Goal: Transaction & Acquisition: Purchase product/service

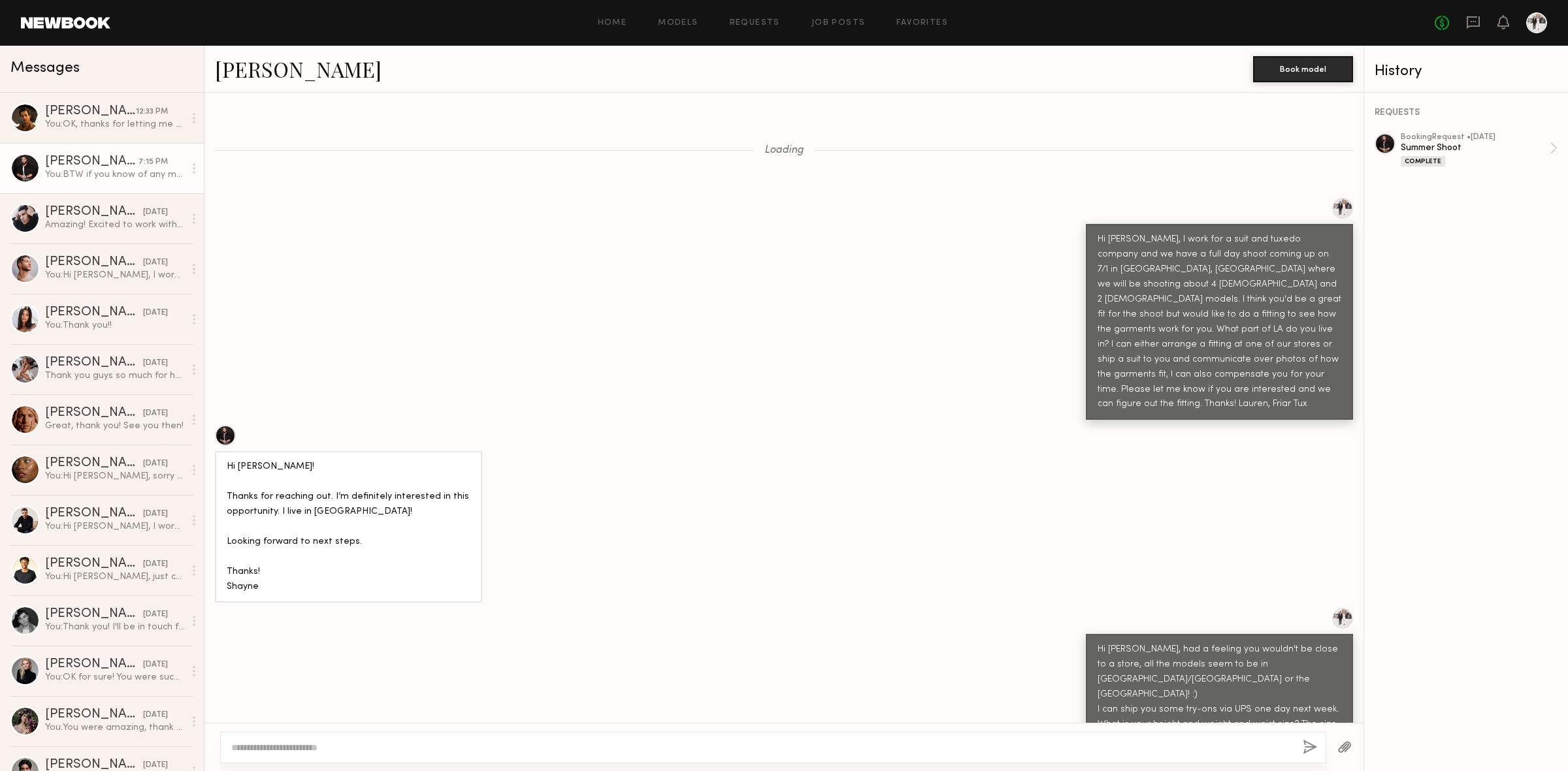
scroll to position [5000, 0]
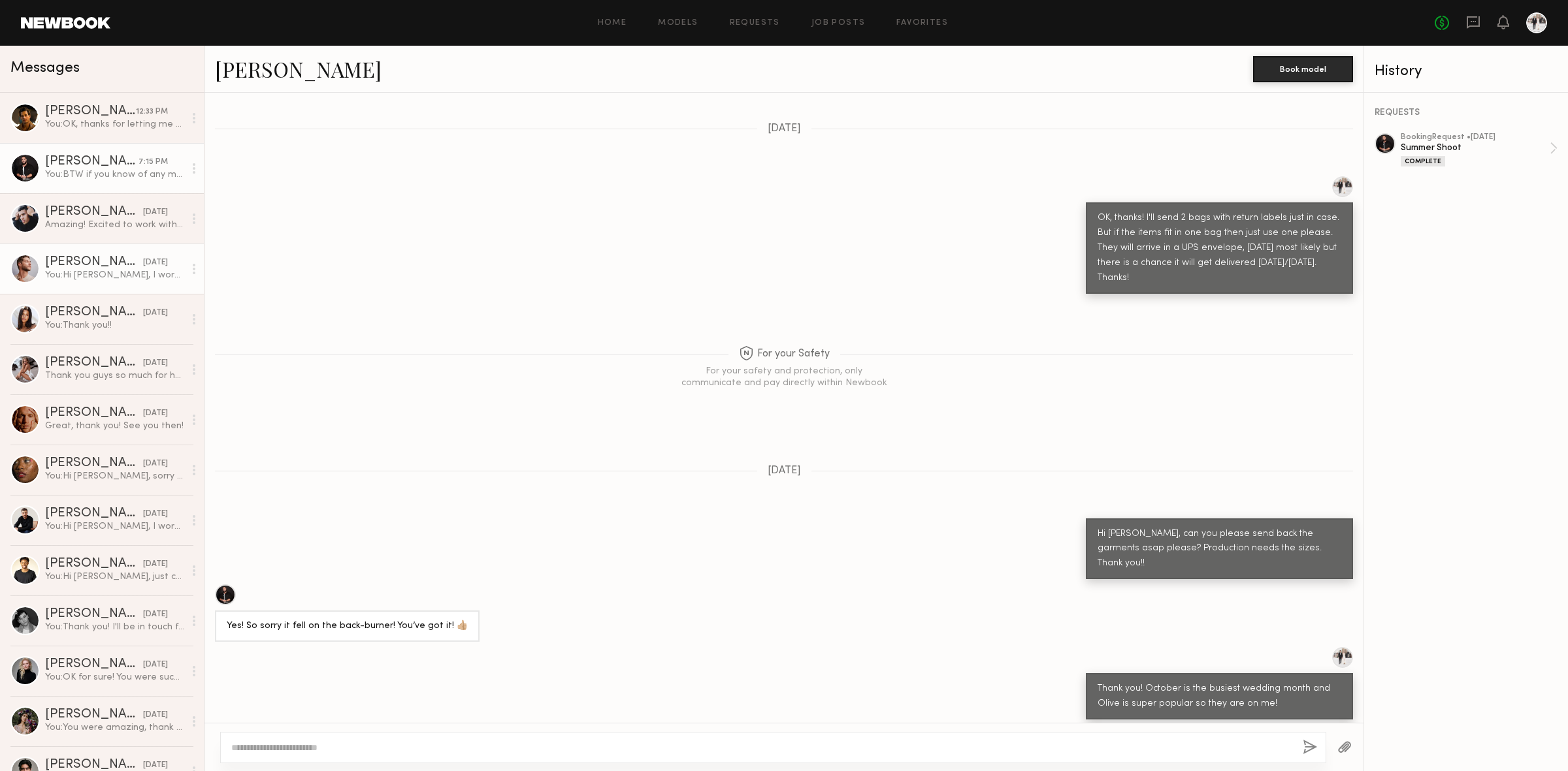
click at [67, 279] on div "You: Hi Joseph, I work for a men's suit company and we are planning a September…" at bounding box center [115, 276] width 139 height 13
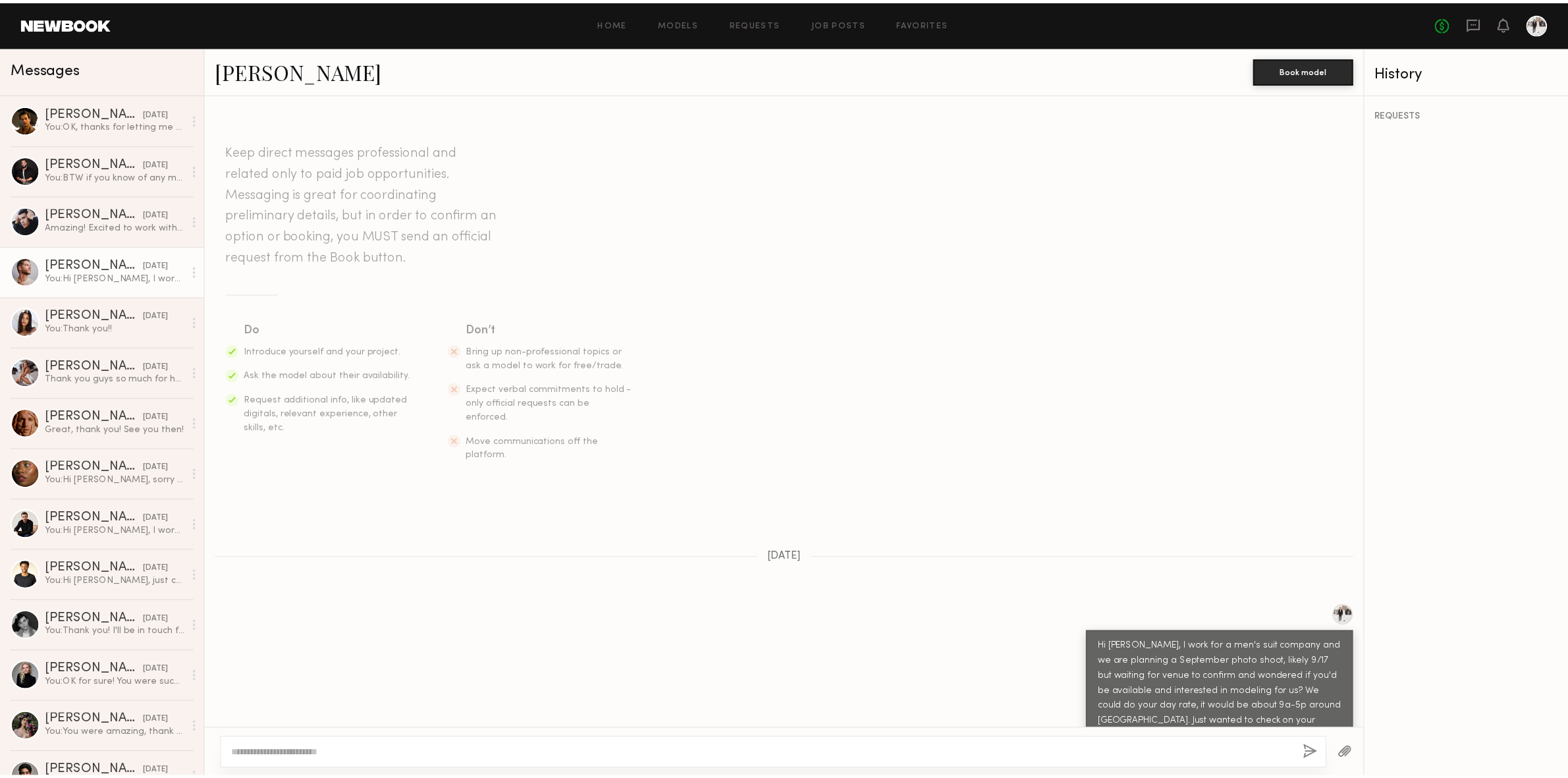
scroll to position [21, 0]
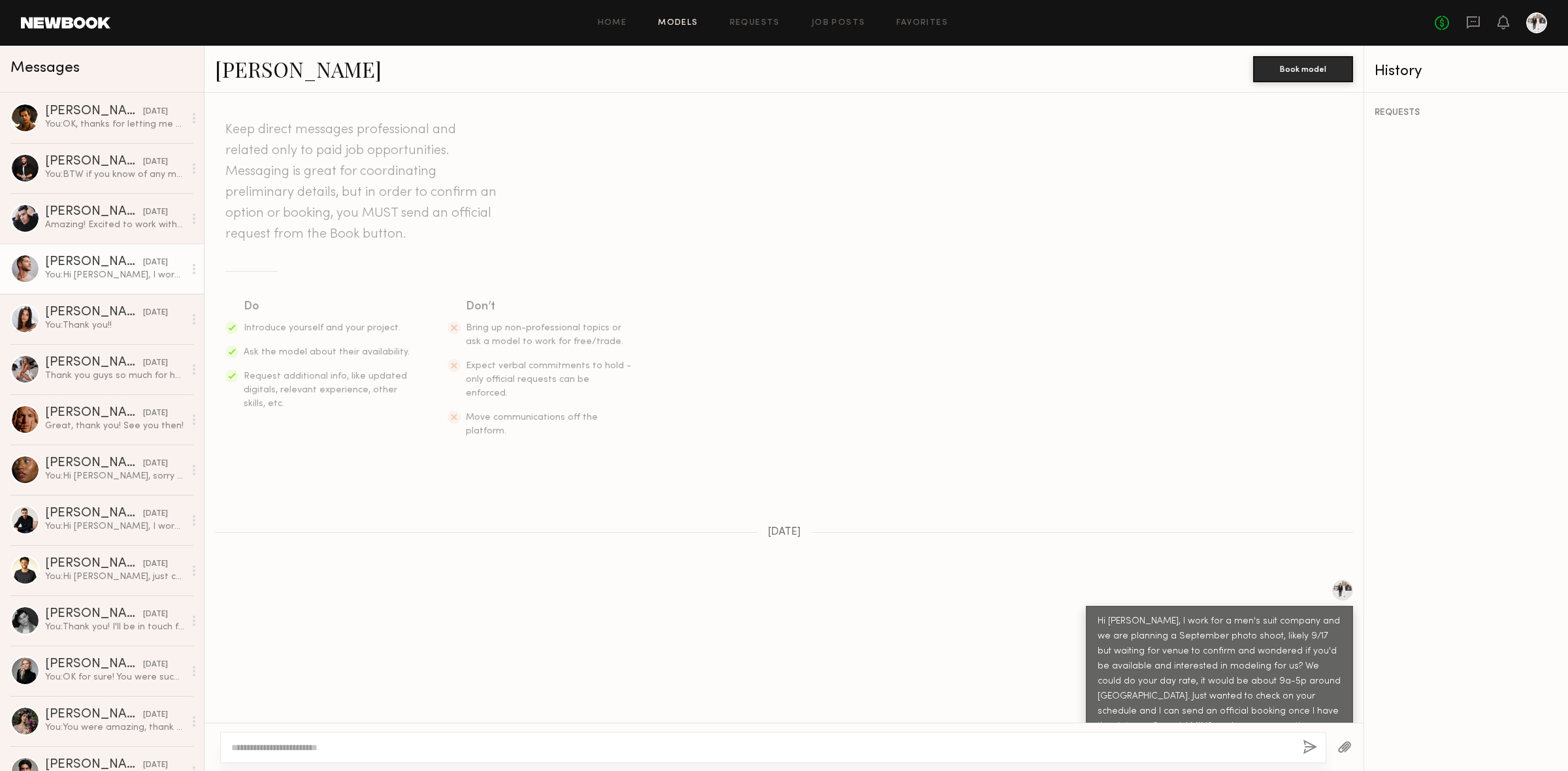
click at [679, 22] on link "Models" at bounding box center [678, 23] width 40 height 8
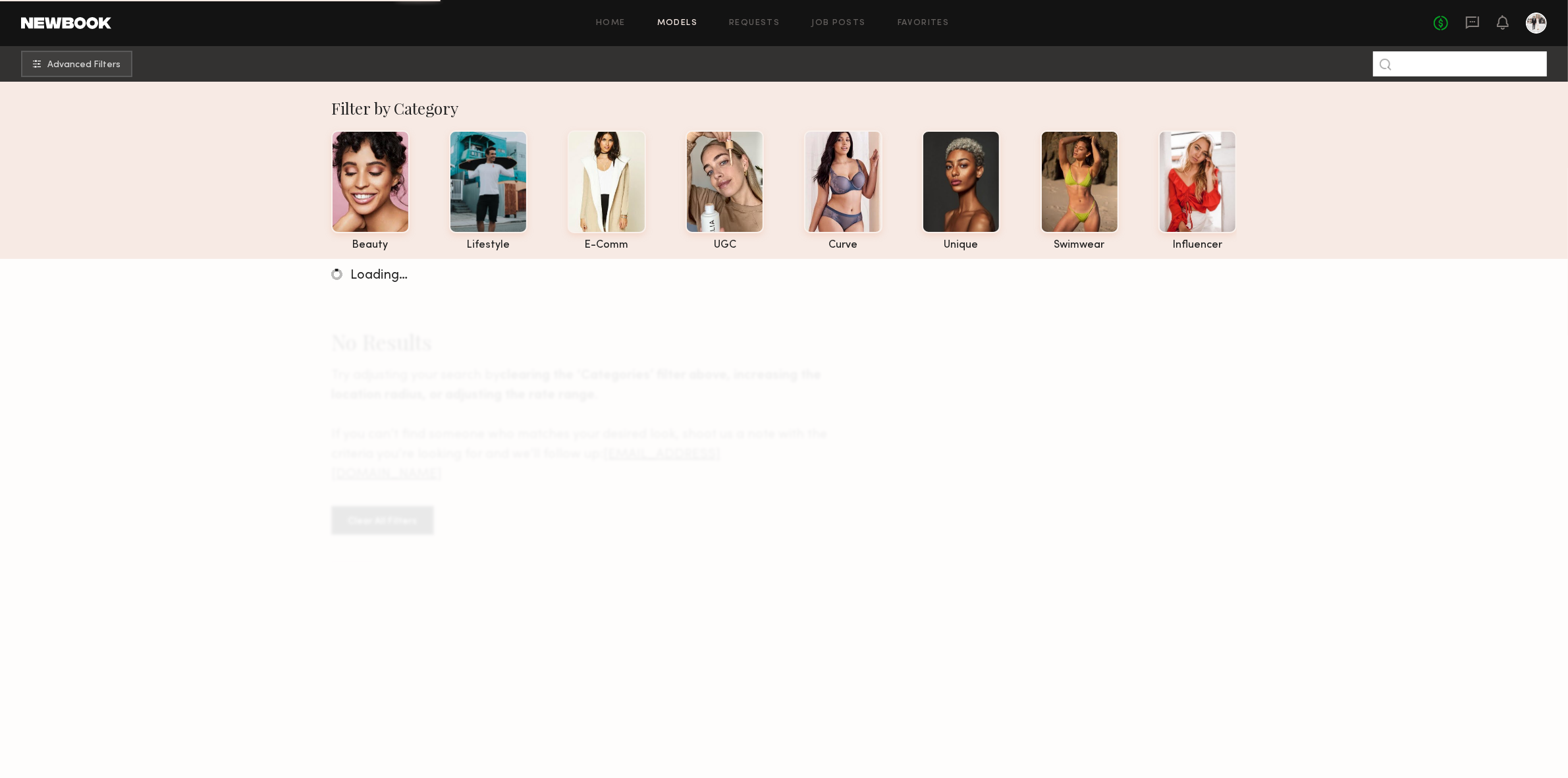
click at [1463, 67] on input at bounding box center [1460, 63] width 174 height 25
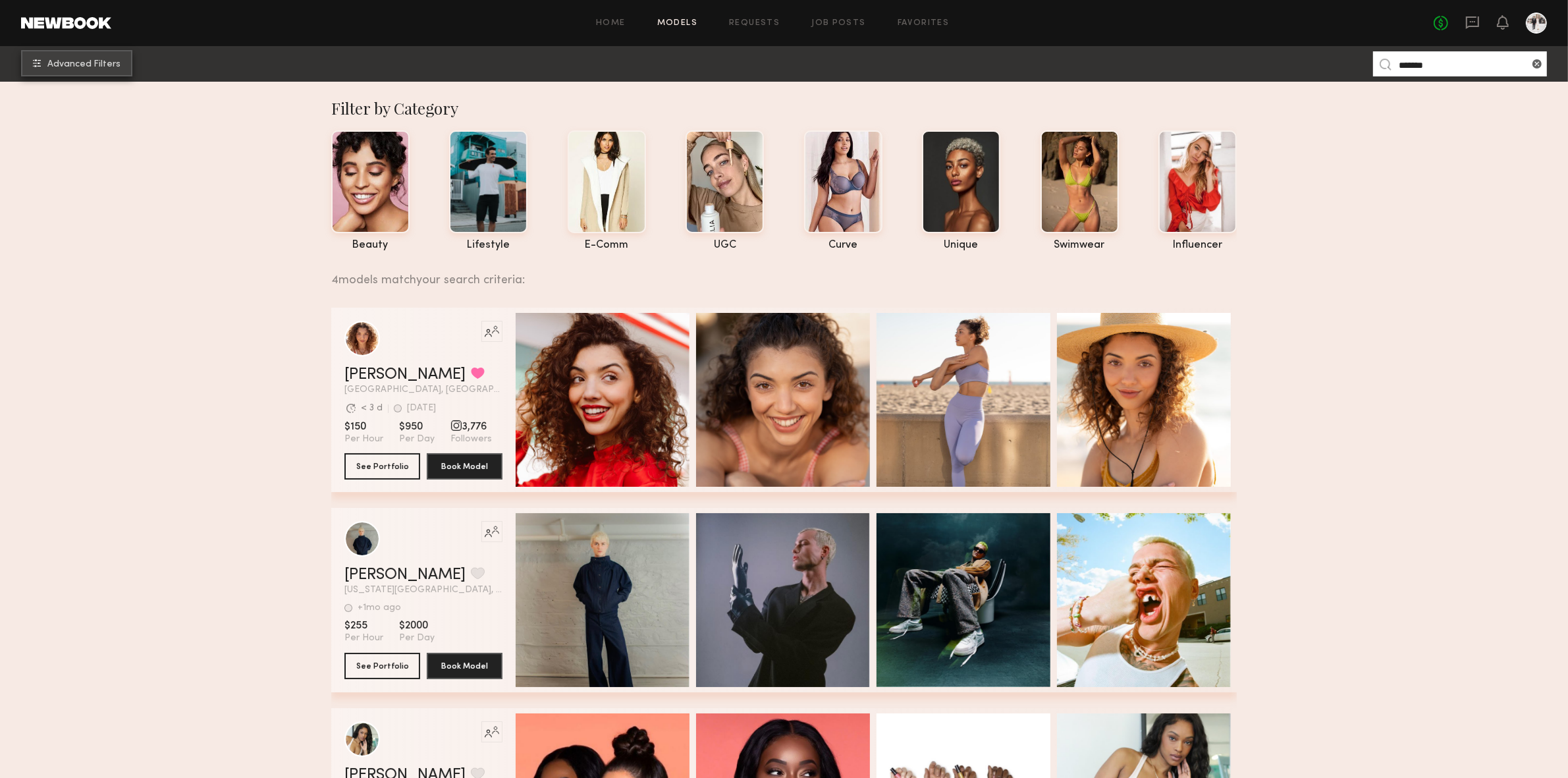
type input "*******"
click at [81, 65] on span "Advanced Filters" at bounding box center [84, 65] width 73 height 9
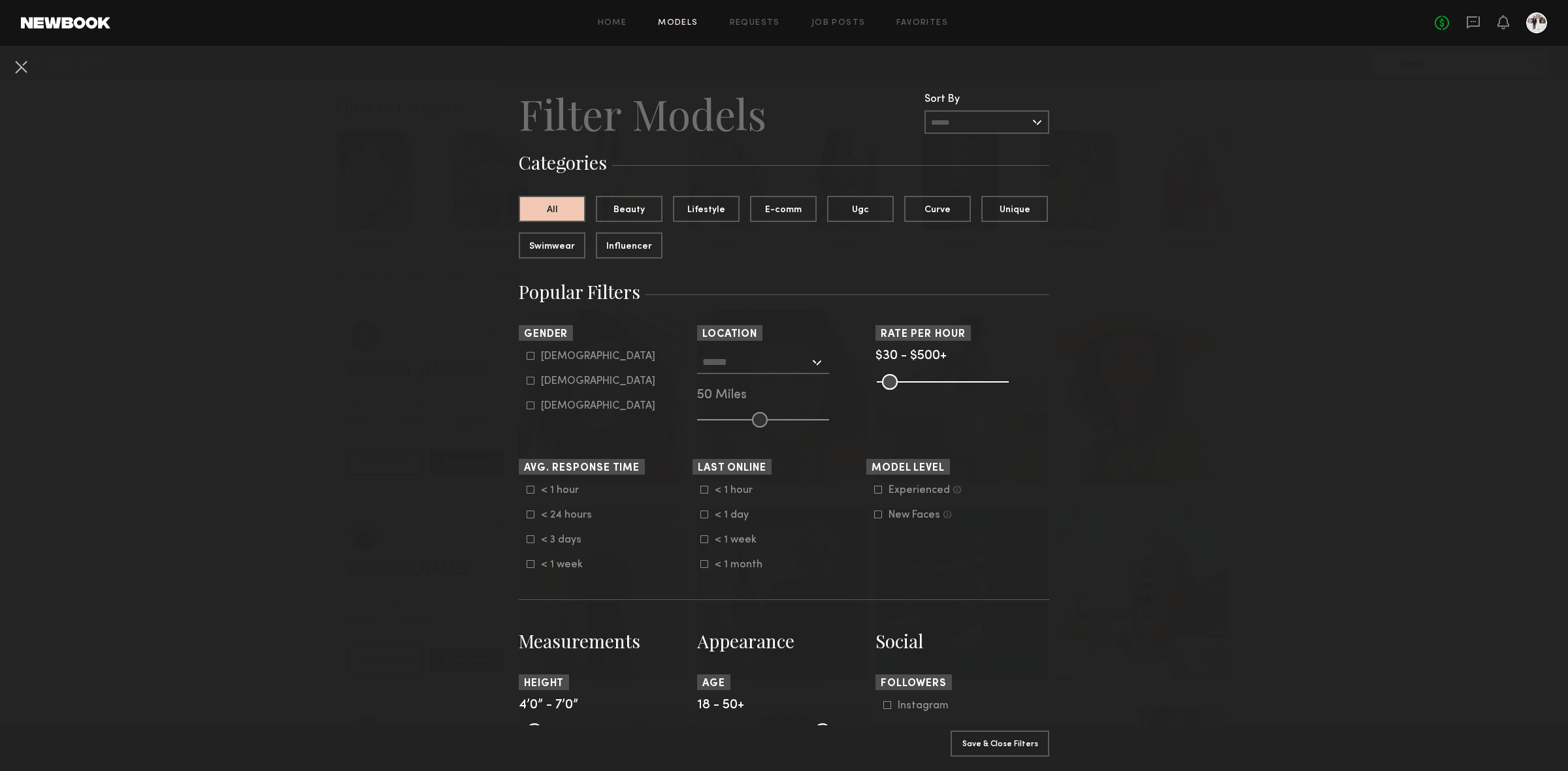
click at [545, 356] on div "Male" at bounding box center [598, 356] width 115 height 8
type input "*"
click at [814, 363] on div at bounding box center [763, 362] width 132 height 23
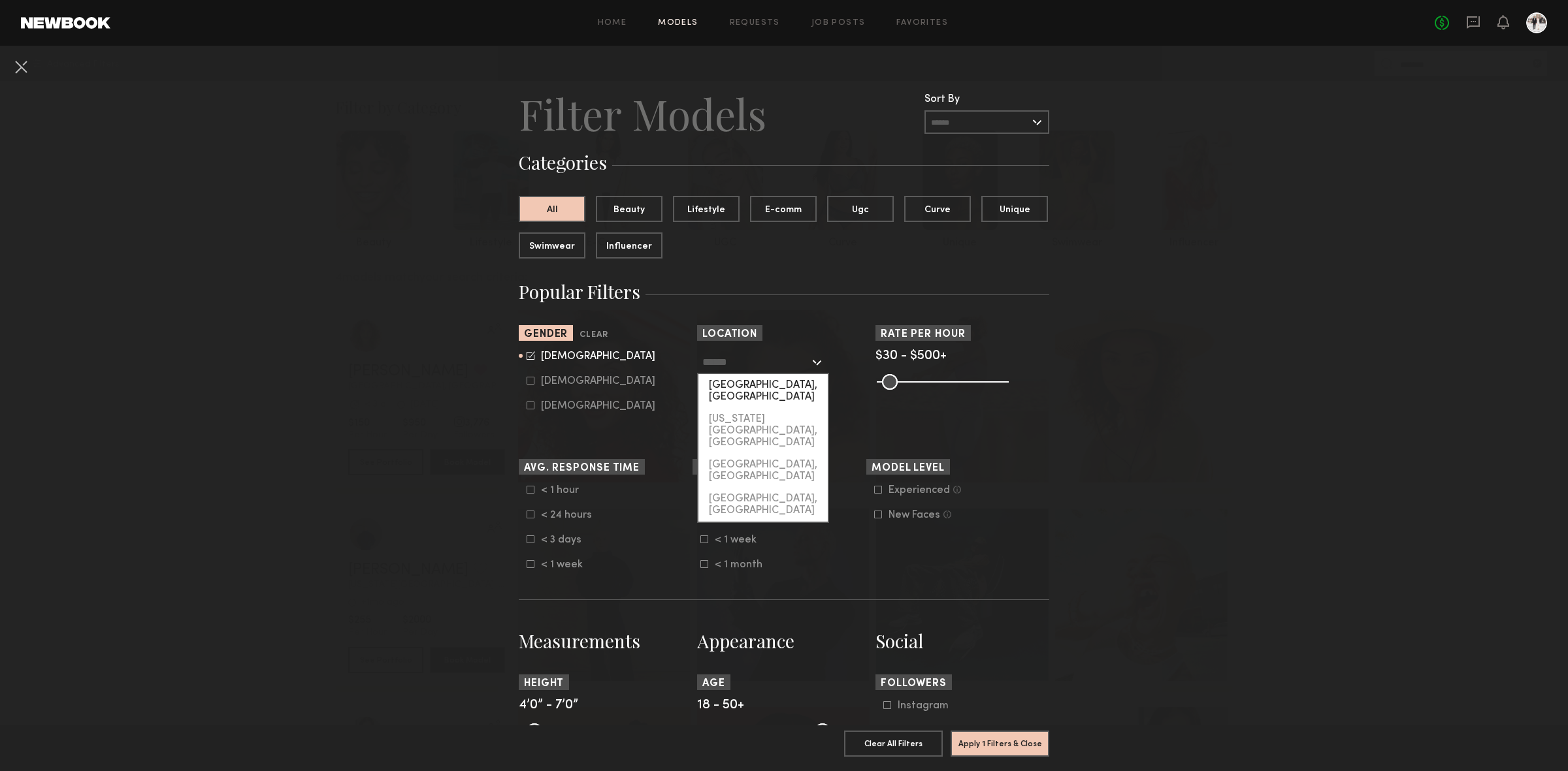
click at [771, 389] on div "Los Angeles, CA" at bounding box center [763, 391] width 129 height 34
type input "**********"
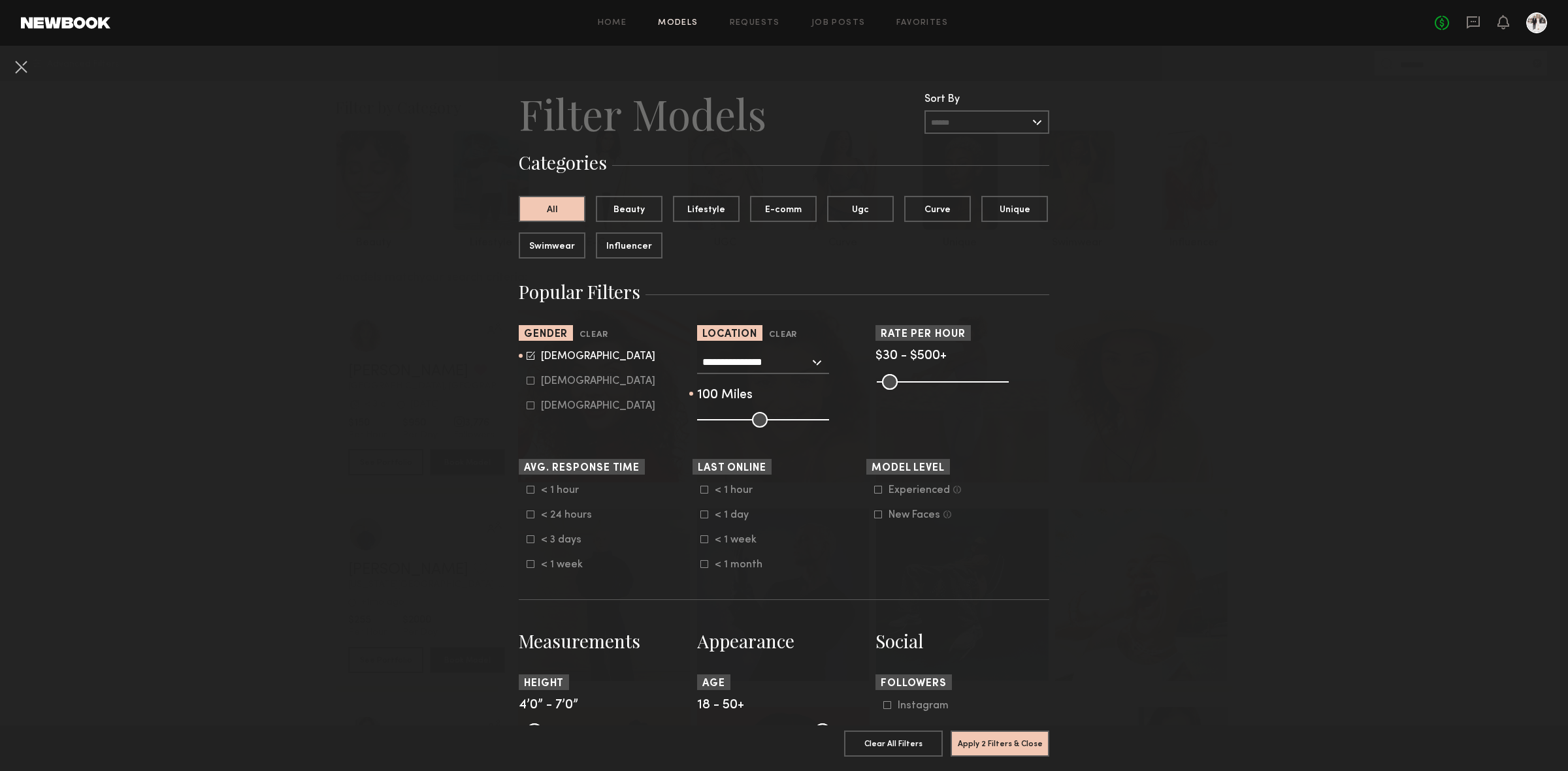
drag, startPoint x: 755, startPoint y: 422, endPoint x: 817, endPoint y: 425, distance: 62.1
type input "***"
click at [817, 425] on input "range" at bounding box center [763, 420] width 132 height 15
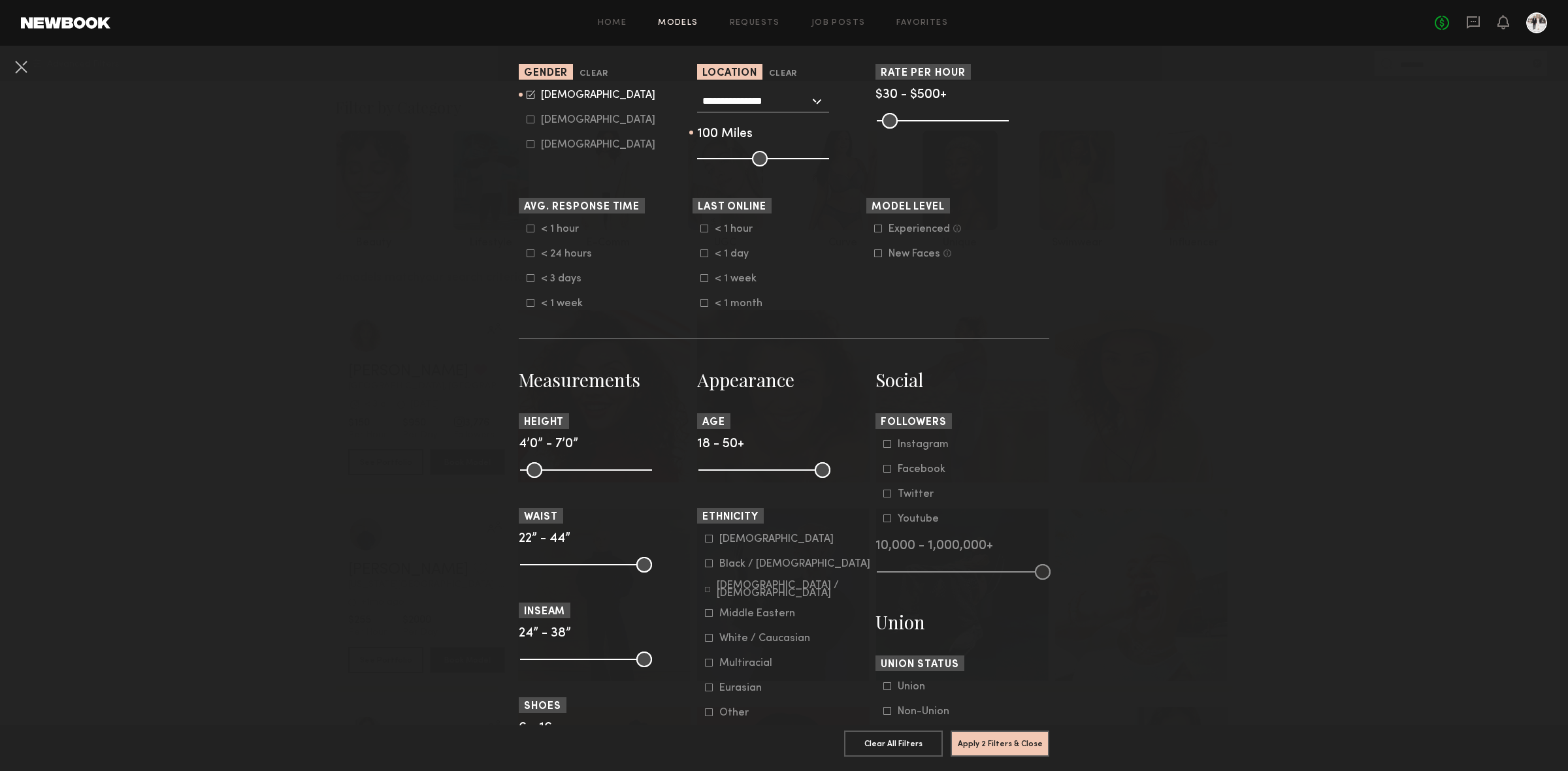
scroll to position [320, 0]
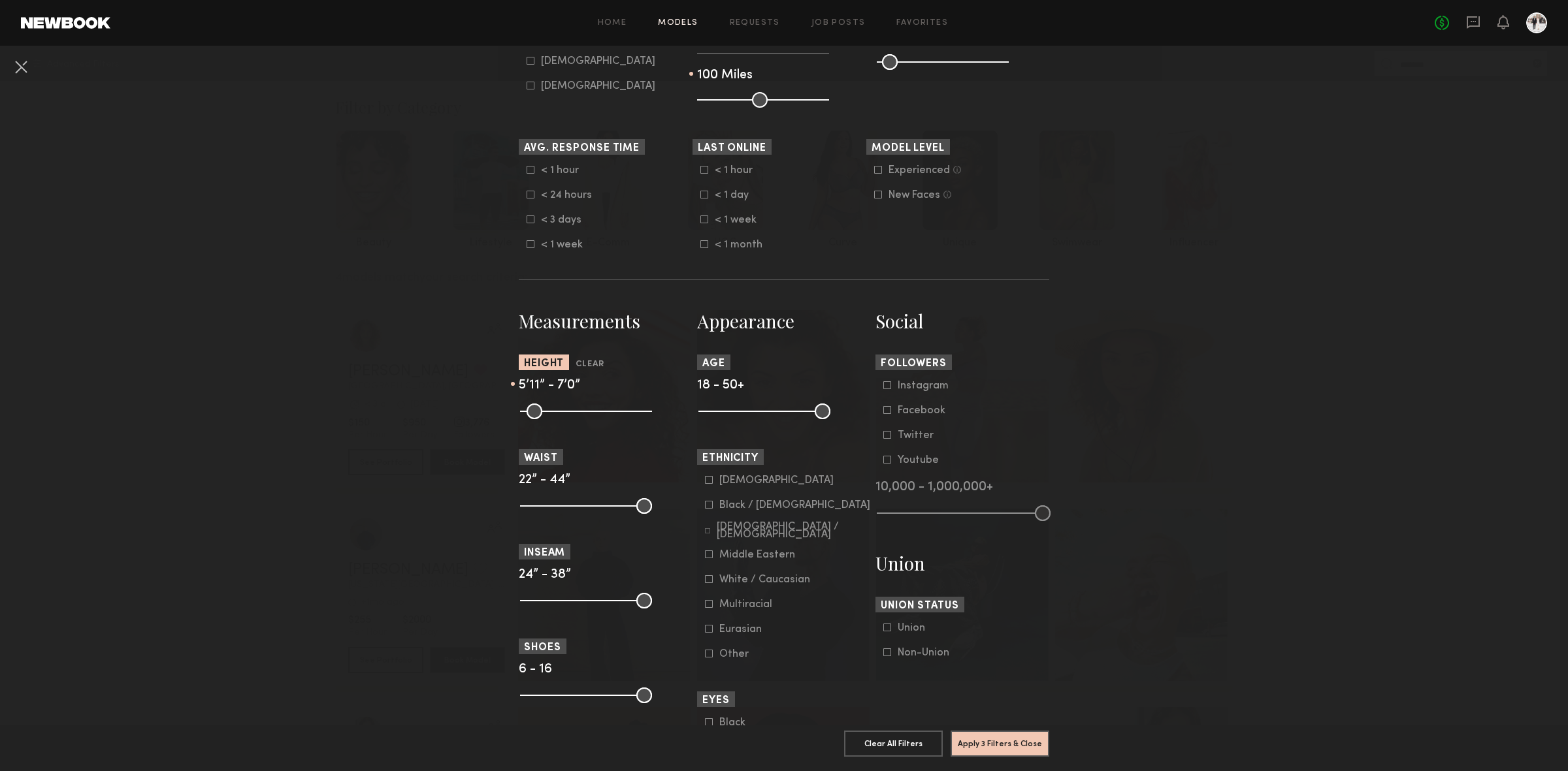
drag, startPoint x: 517, startPoint y: 417, endPoint x: 596, endPoint y: 422, distance: 79.2
type input "**"
click at [596, 420] on input "range" at bounding box center [586, 411] width 132 height 15
drag, startPoint x: 634, startPoint y: 411, endPoint x: 612, endPoint y: 412, distance: 22.0
type input "**"
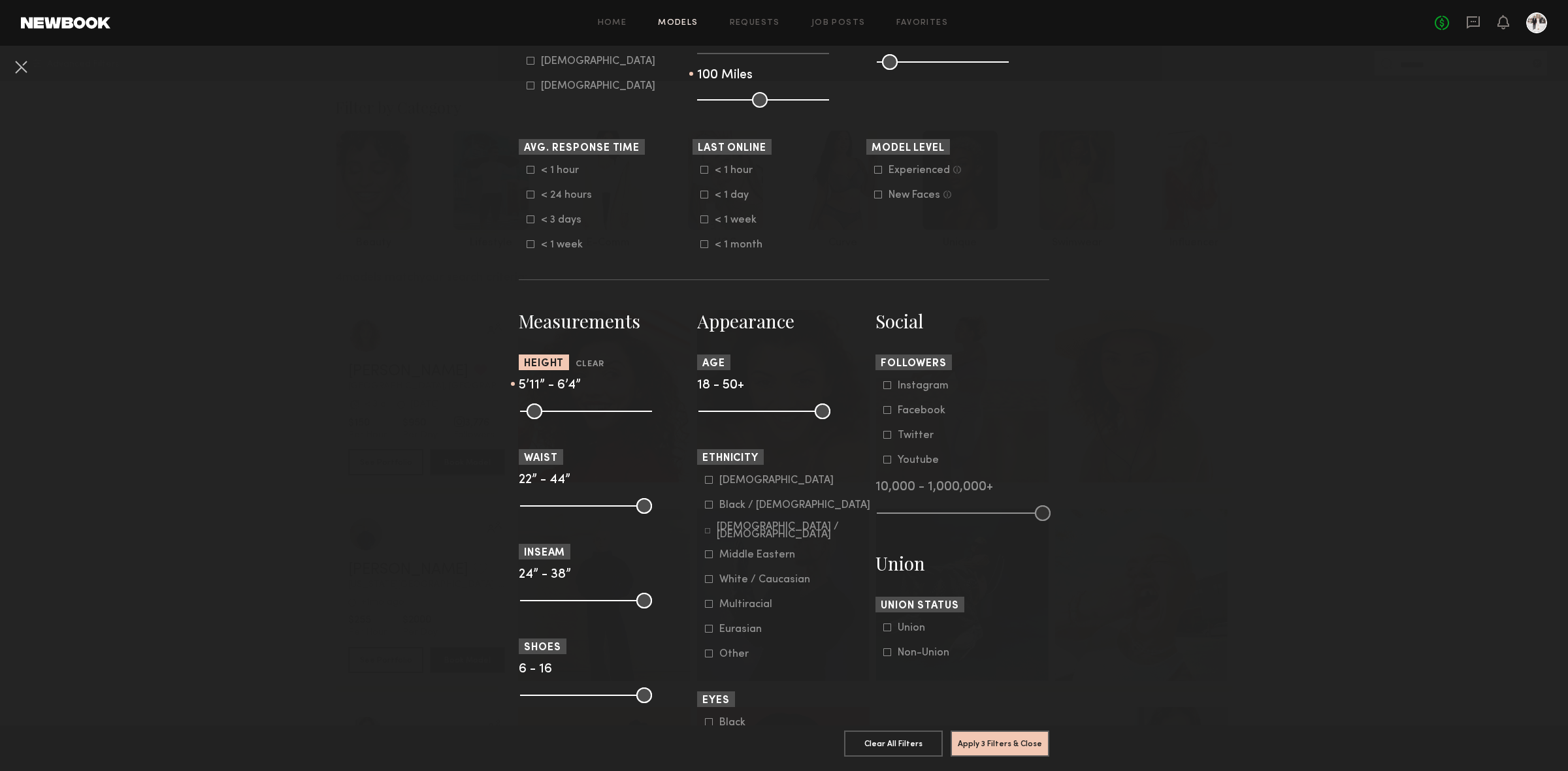
click at [612, 412] on input "range" at bounding box center [586, 411] width 132 height 15
drag, startPoint x: 697, startPoint y: 410, endPoint x: 724, endPoint y: 411, distance: 27.0
click at [724, 411] on input "range" at bounding box center [764, 411] width 132 height 15
drag, startPoint x: 730, startPoint y: 408, endPoint x: 719, endPoint y: 410, distance: 11.2
type input "**"
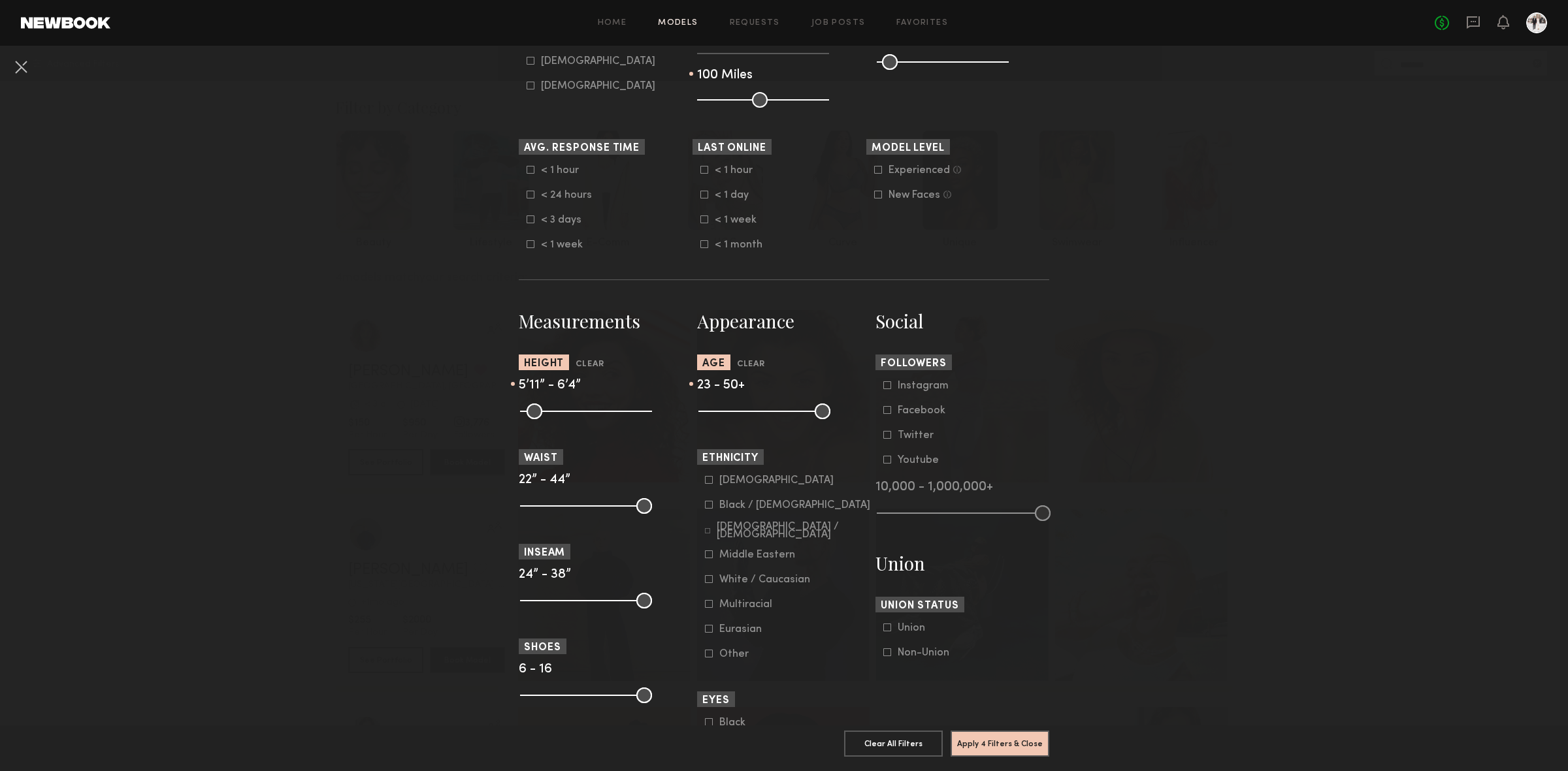
click at [719, 410] on input "range" at bounding box center [764, 411] width 132 height 15
drag, startPoint x: 818, startPoint y: 407, endPoint x: 762, endPoint y: 410, distance: 56.1
type input "**"
click at [762, 410] on input "range" at bounding box center [764, 411] width 132 height 15
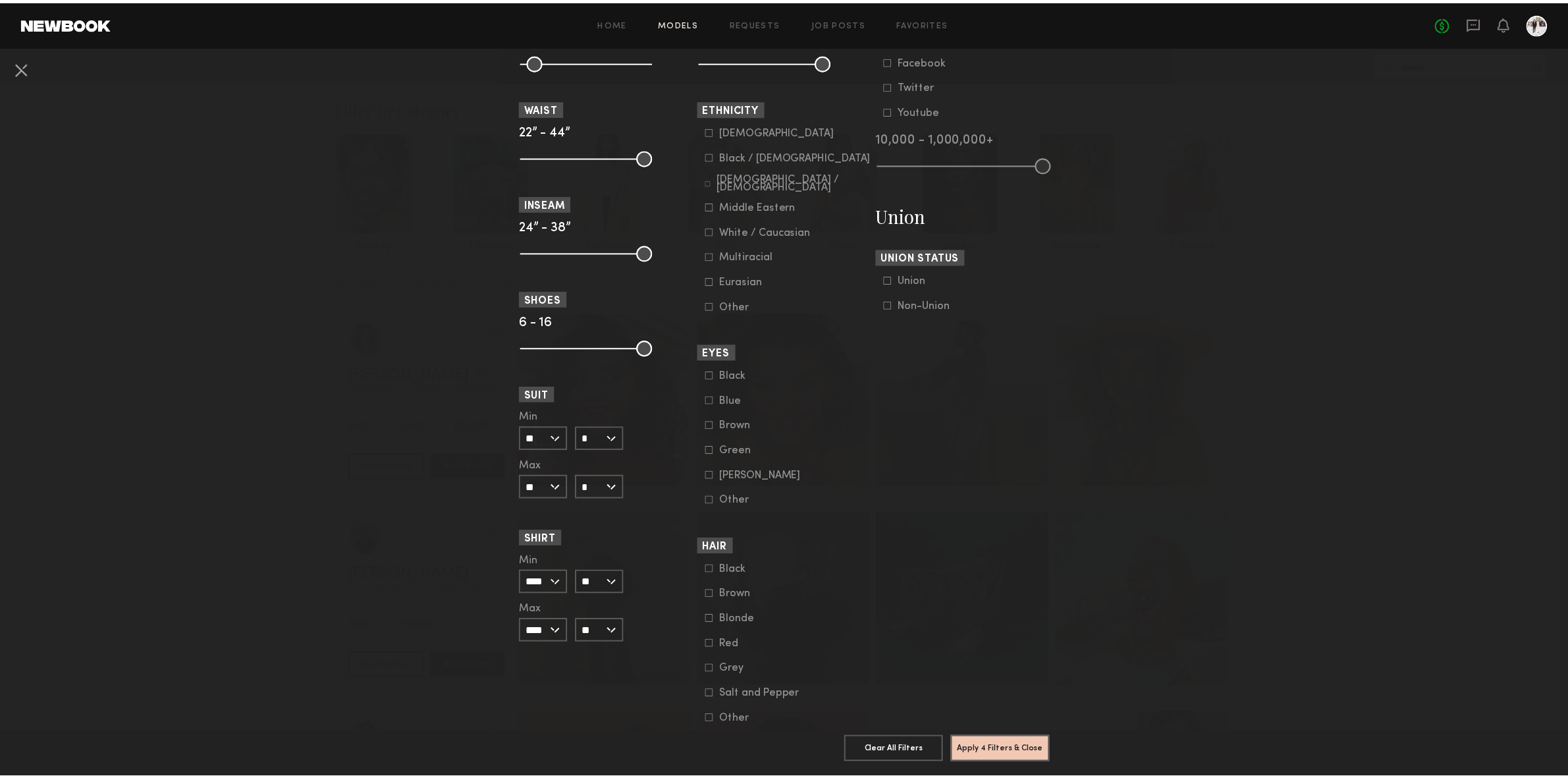
scroll to position [696, 0]
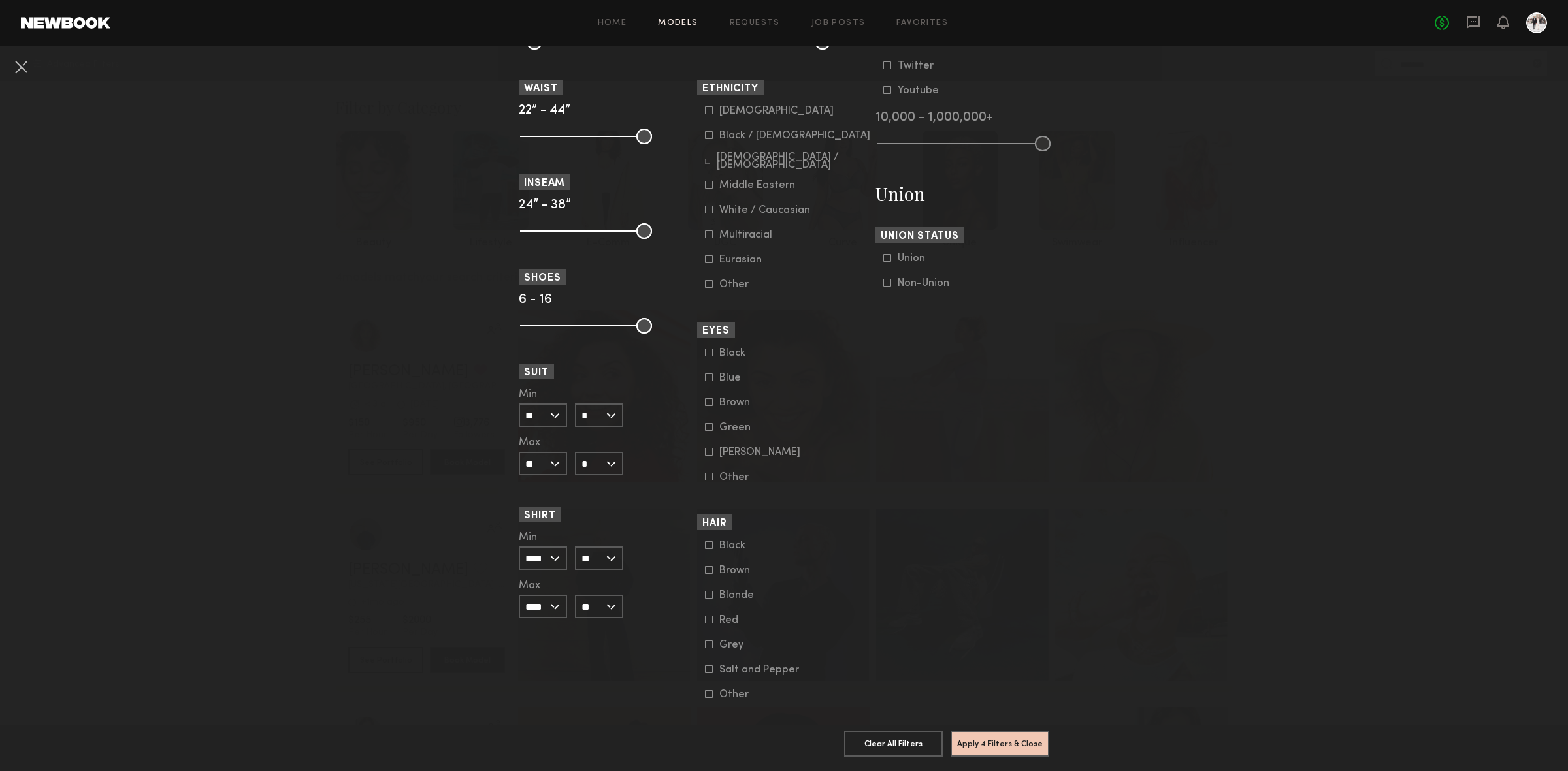
click at [705, 110] on icon at bounding box center [709, 110] width 8 height 8
click at [705, 162] on icon at bounding box center [707, 161] width 5 height 5
click at [705, 186] on common-framework-checkbox "Middle Eastern" at bounding box center [788, 186] width 166 height 12
click at [705, 186] on icon at bounding box center [709, 184] width 8 height 8
click at [705, 211] on icon at bounding box center [709, 209] width 8 height 8
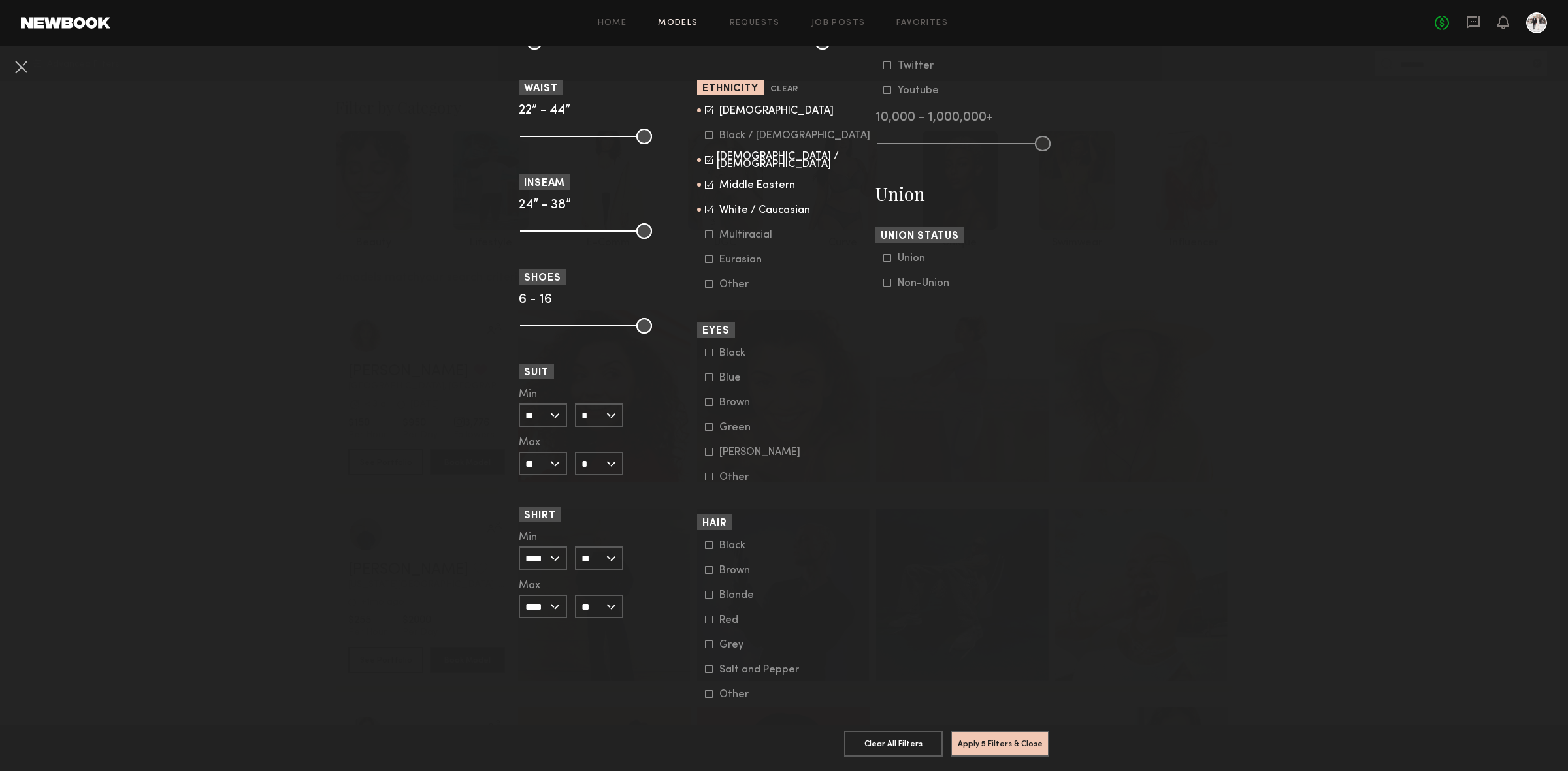
click at [706, 233] on icon at bounding box center [709, 235] width 7 height 7
click at [705, 261] on icon at bounding box center [709, 259] width 8 height 8
click at [705, 290] on common-framework-checkbox "Other" at bounding box center [788, 285] width 166 height 12
click at [706, 284] on icon at bounding box center [709, 285] width 7 height 7
click at [997, 737] on button "Apply 5 Filters & Close" at bounding box center [1000, 743] width 98 height 26
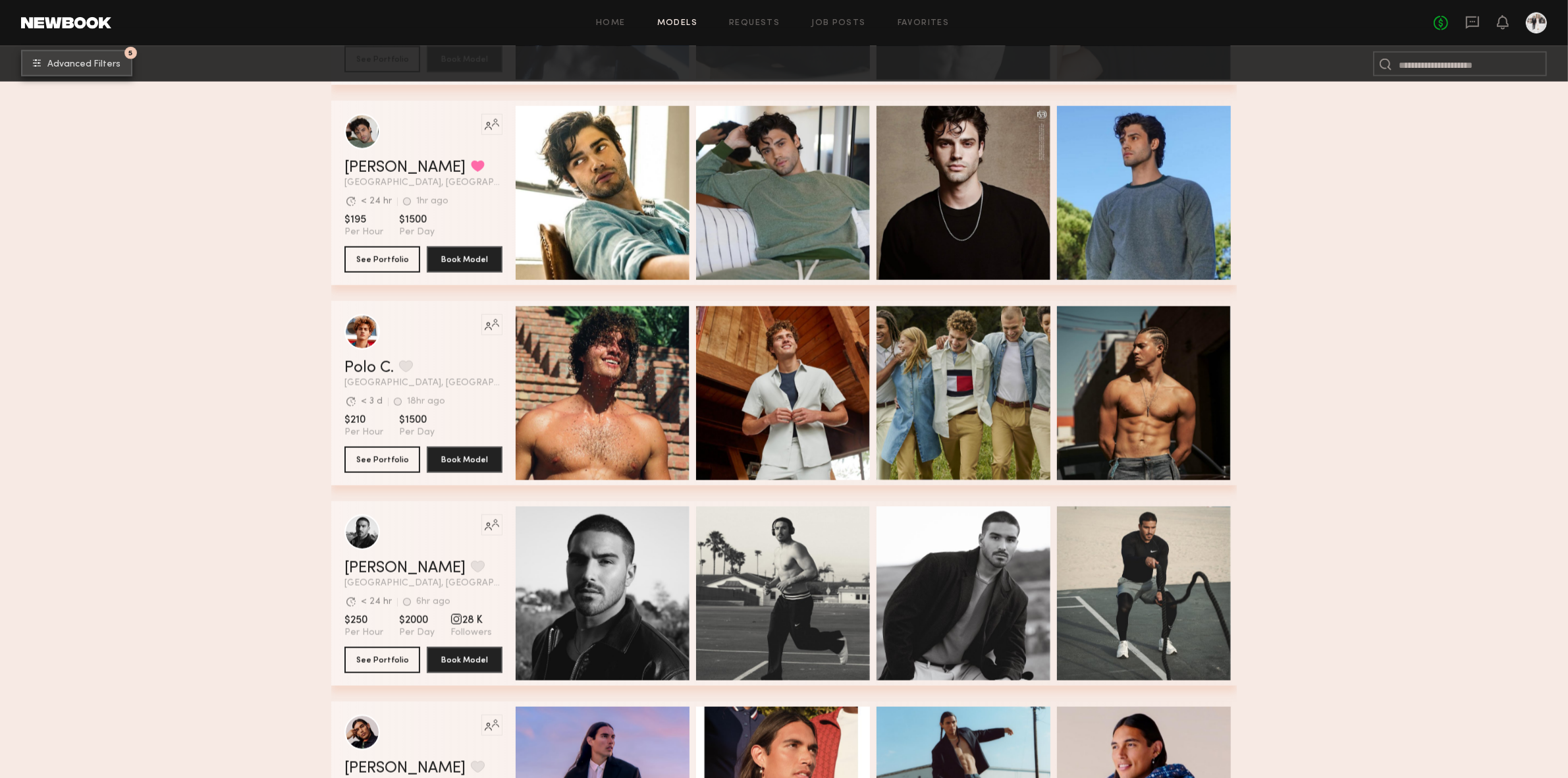
scroll to position [2043, 0]
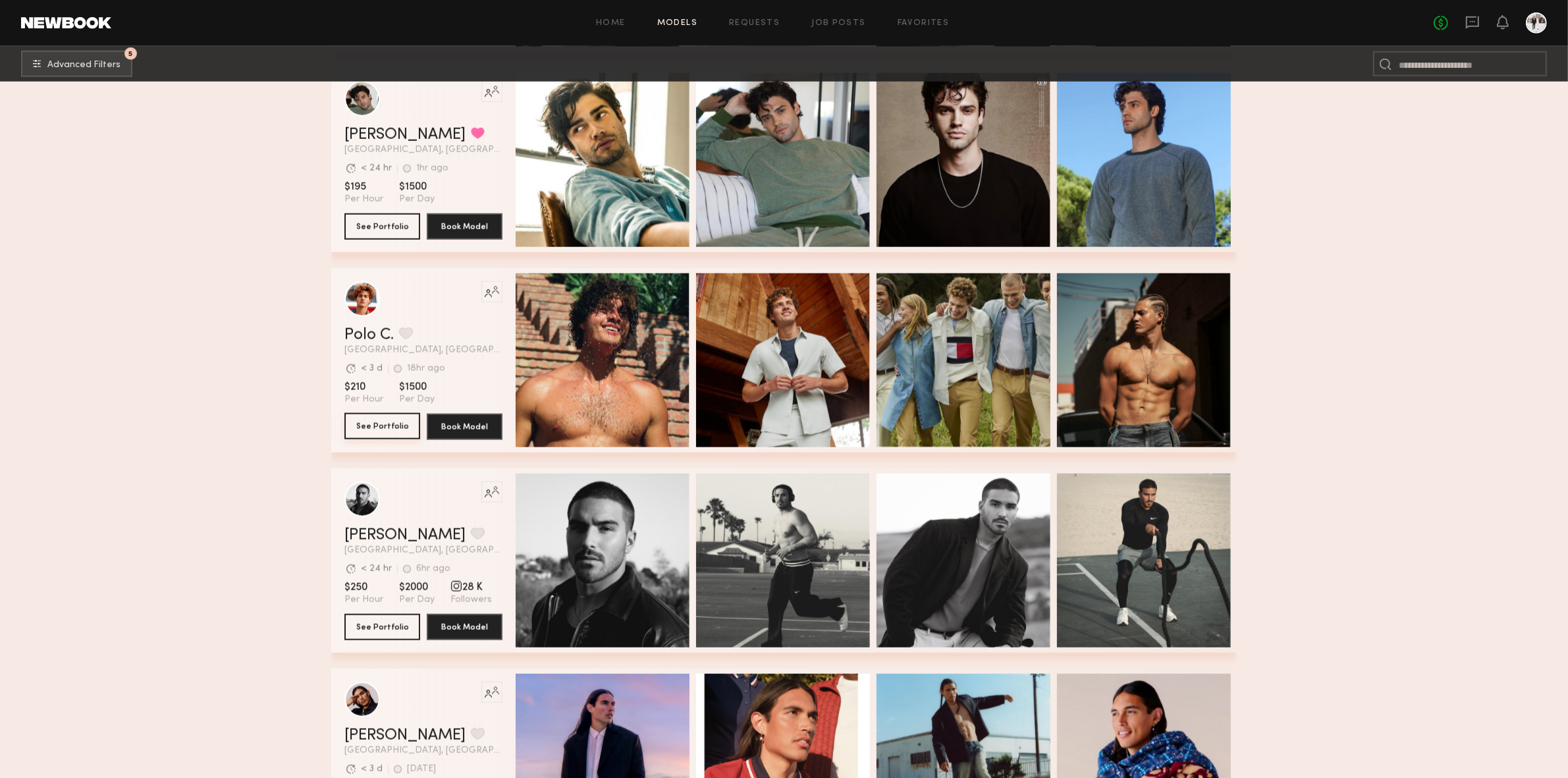
click at [391, 433] on button "See Portfolio" at bounding box center [382, 426] width 76 height 26
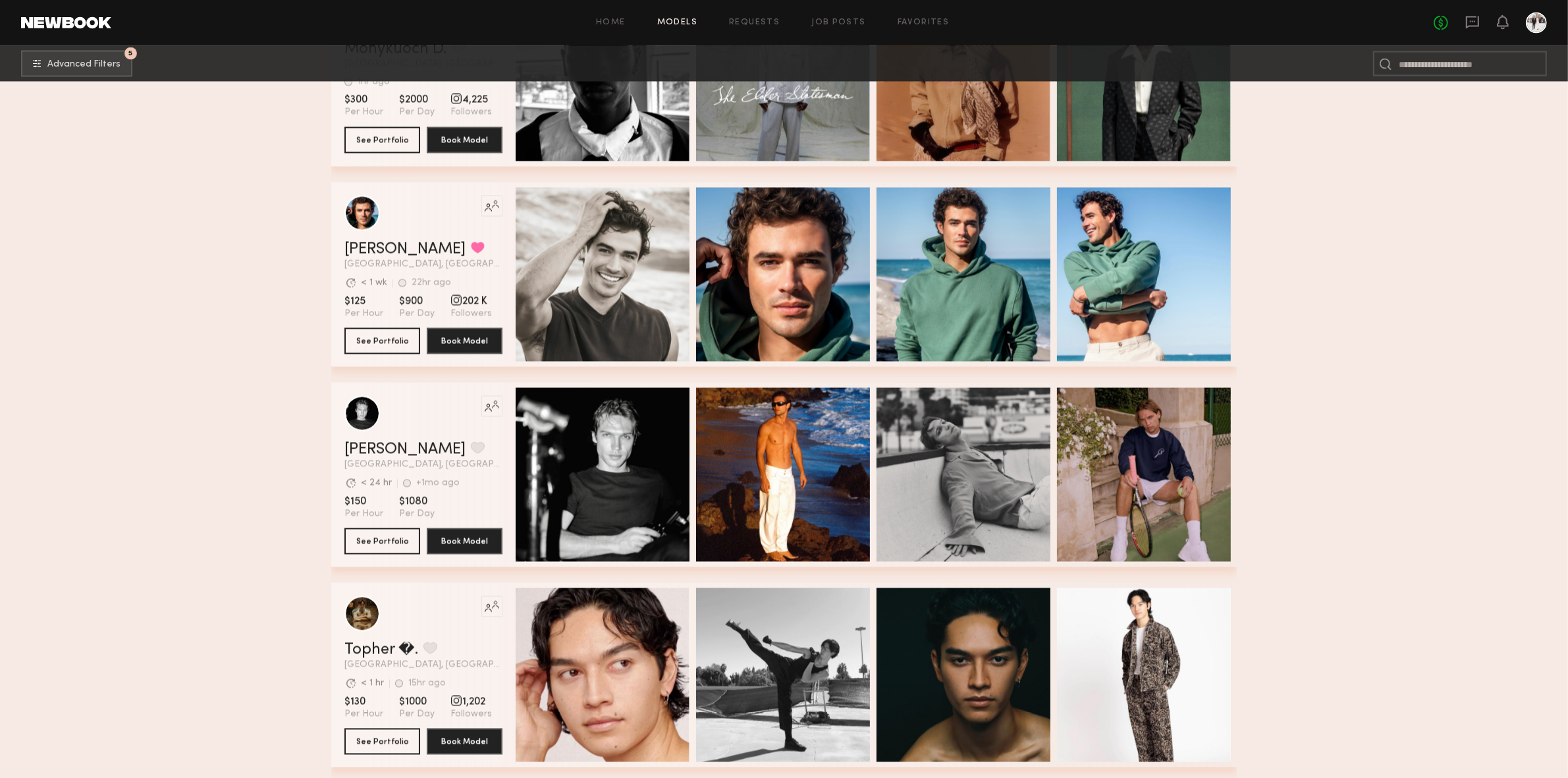
scroll to position [3163, 0]
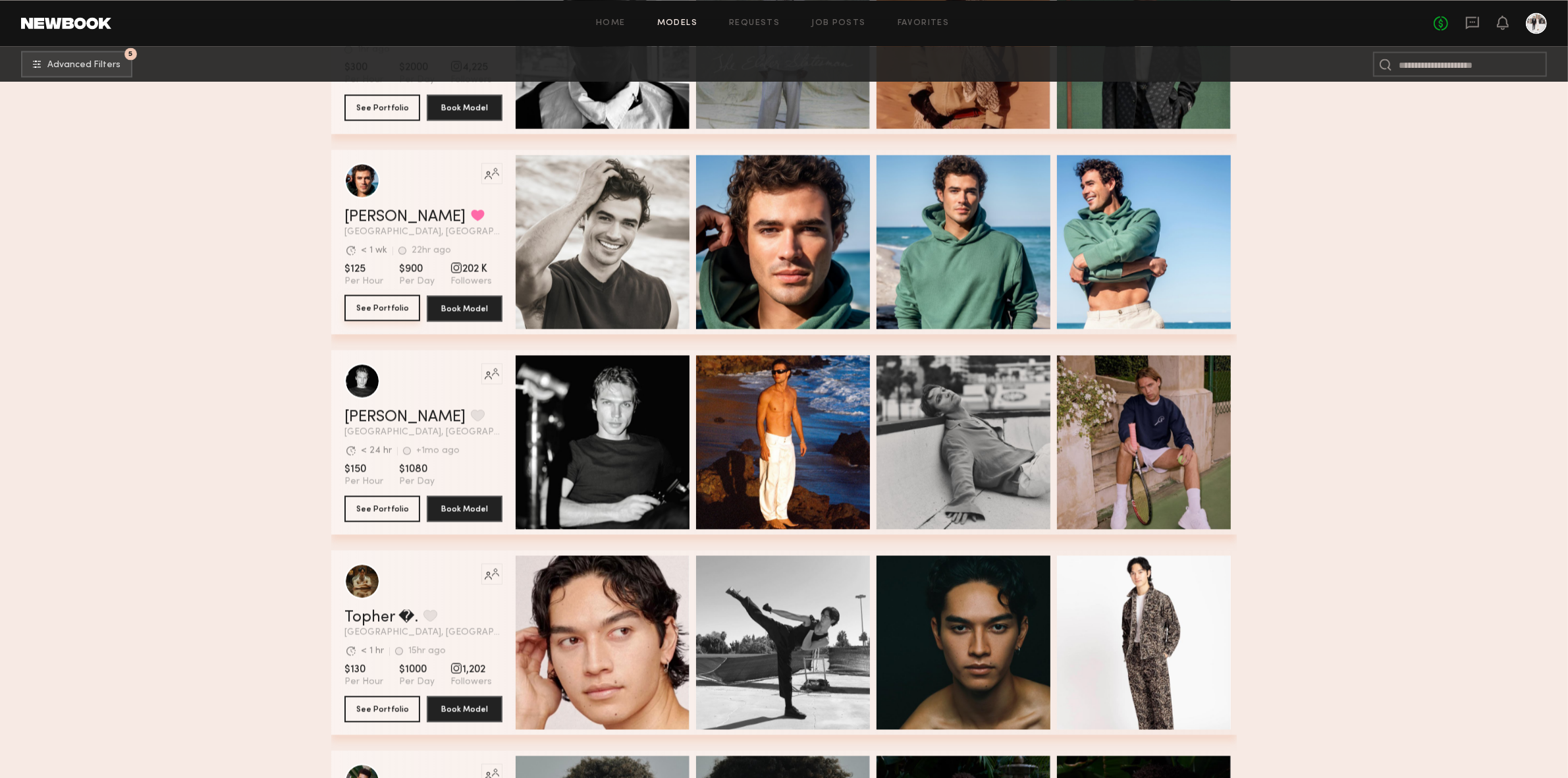
click at [401, 315] on button "See Portfolio" at bounding box center [382, 307] width 76 height 26
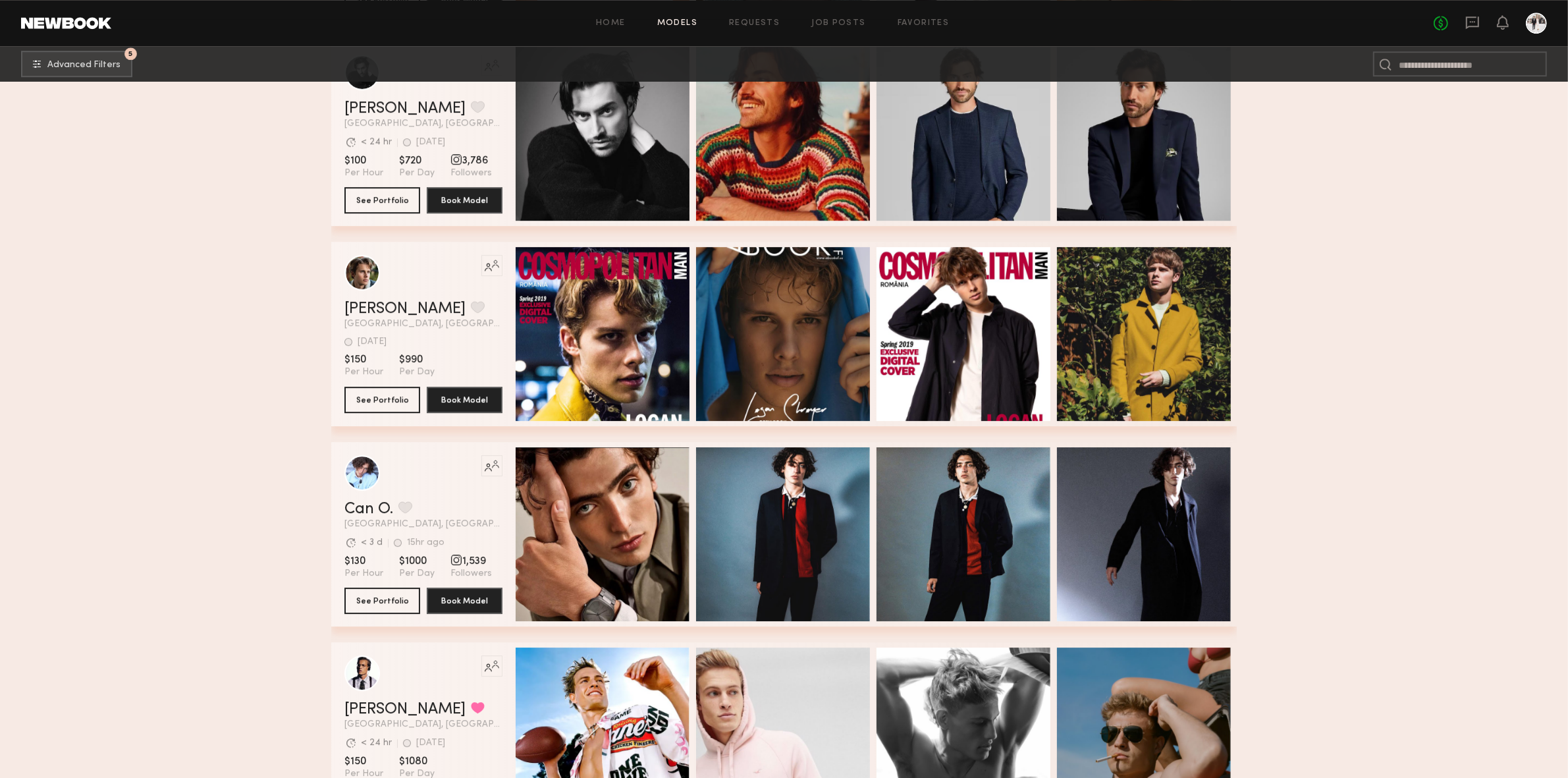
scroll to position [5107, 0]
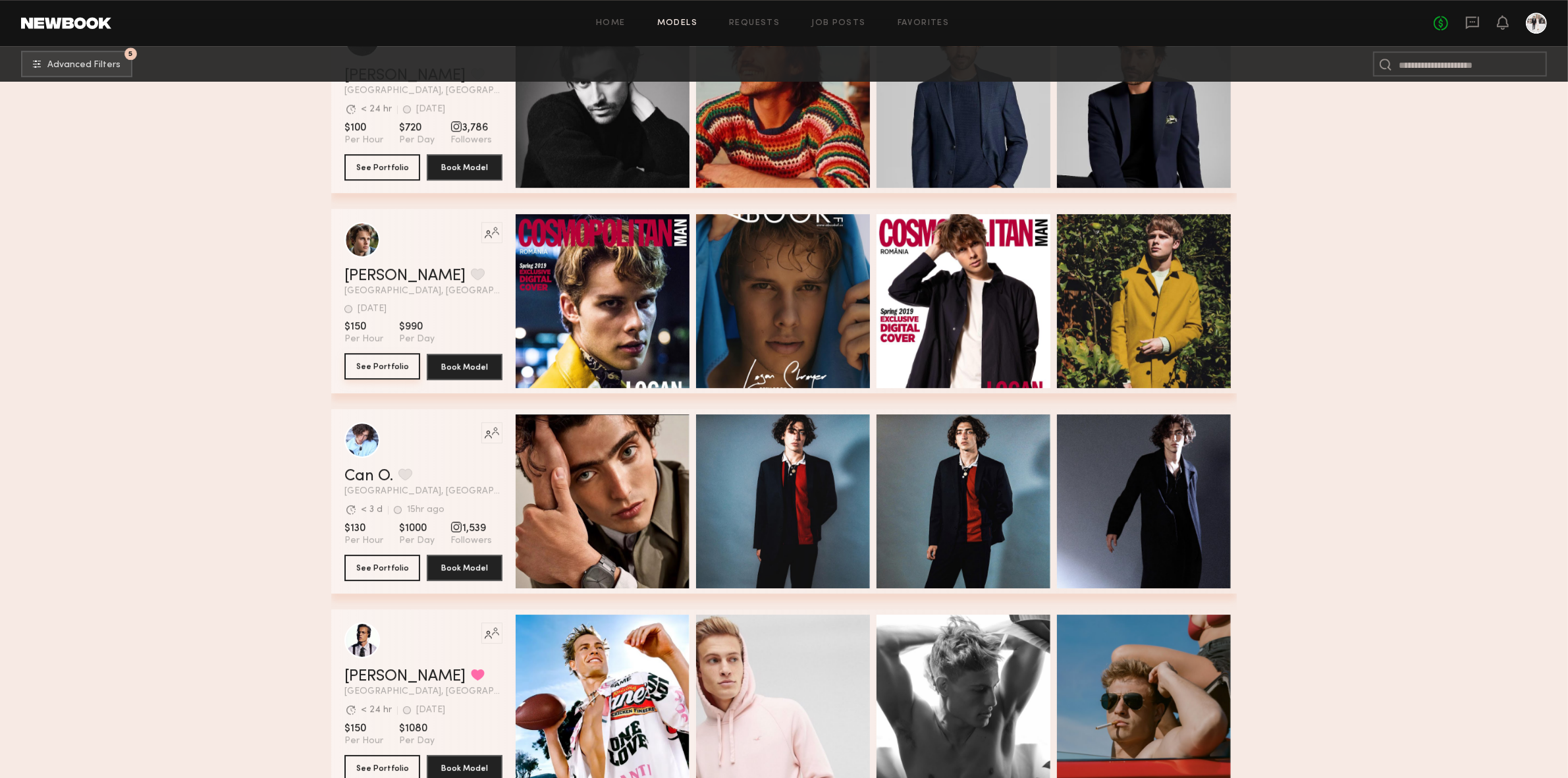
click at [383, 376] on button "See Portfolio" at bounding box center [382, 366] width 76 height 26
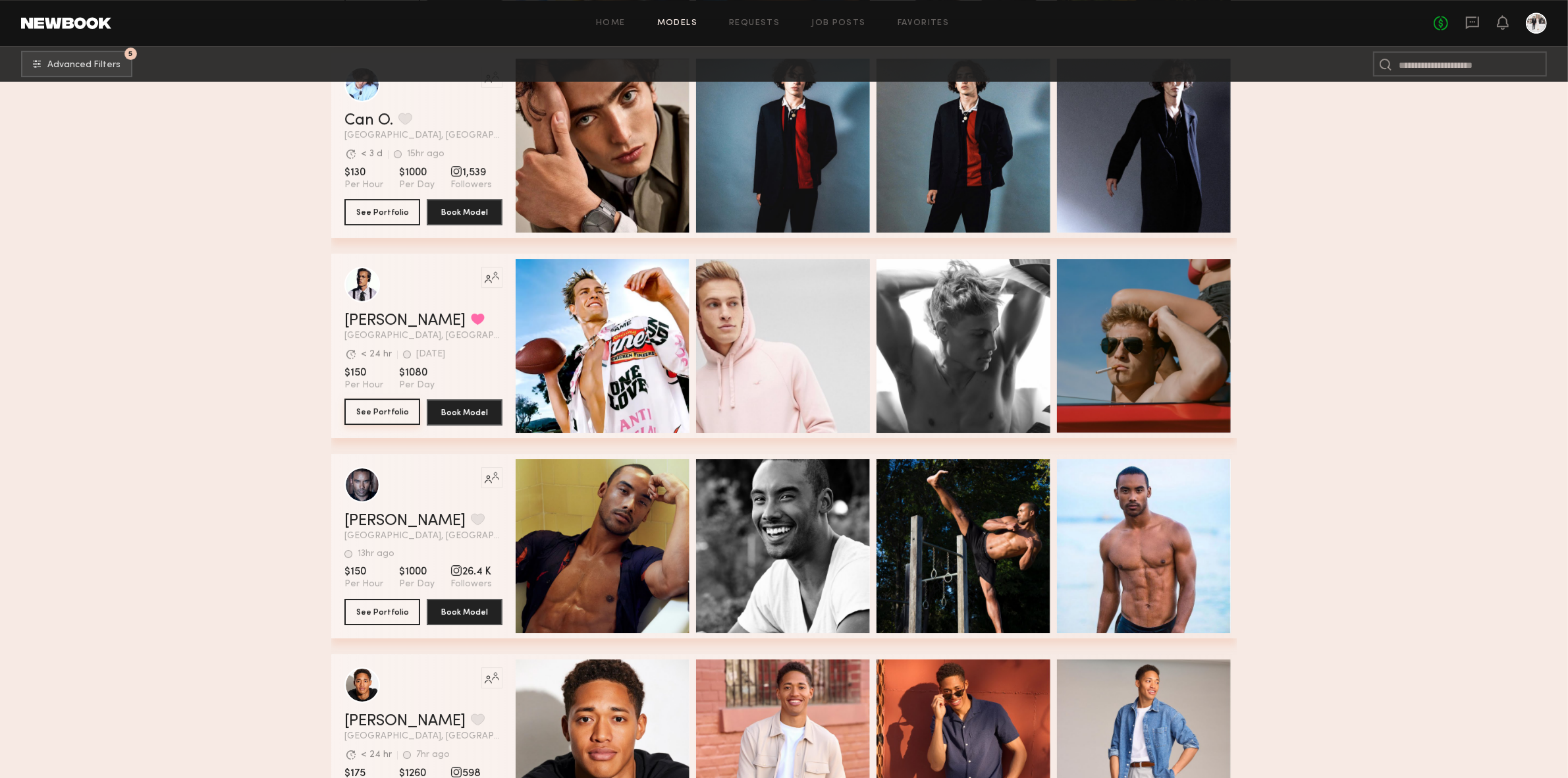
click at [405, 418] on button "See Portfolio" at bounding box center [382, 411] width 76 height 26
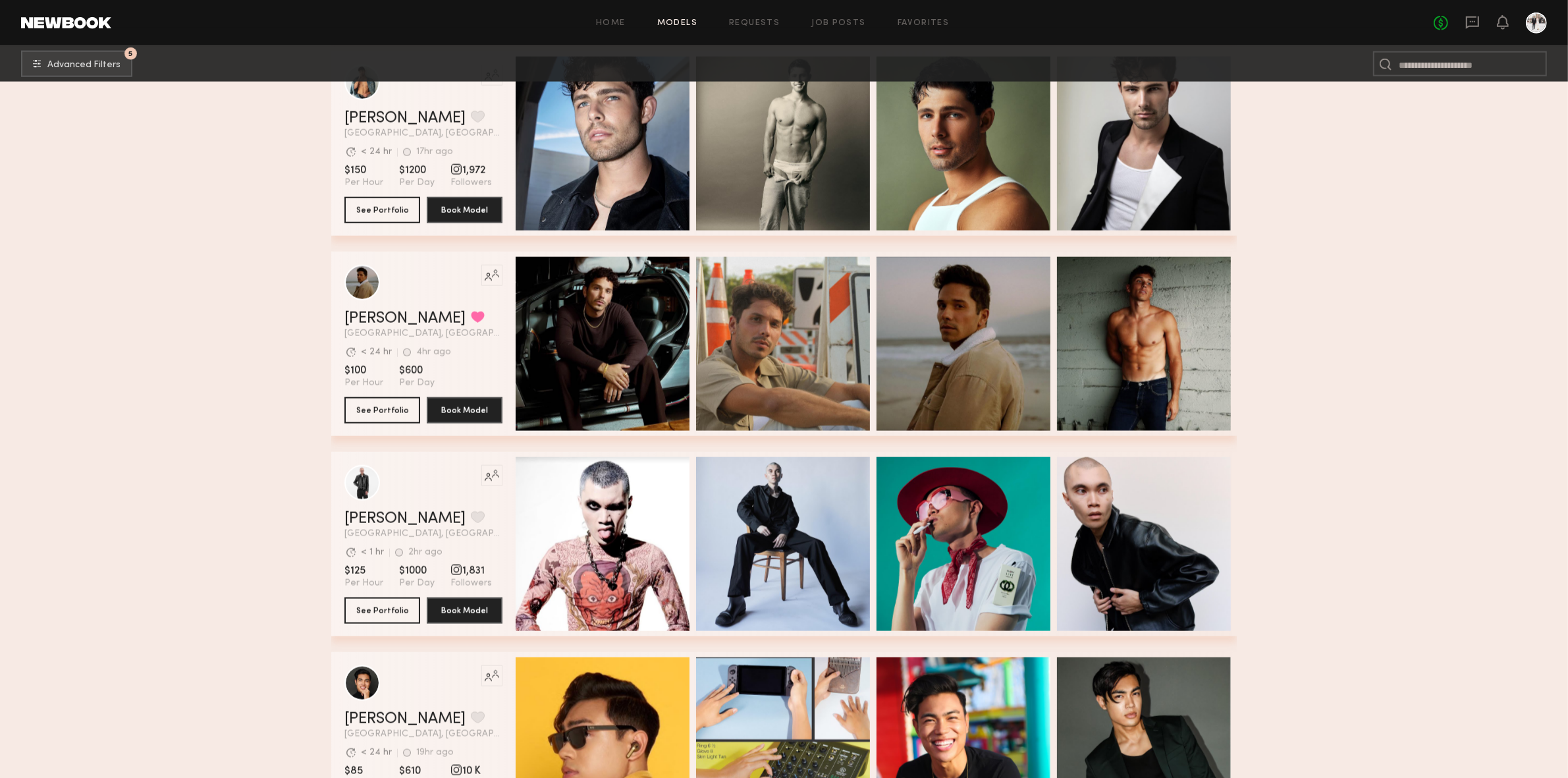
scroll to position [8285, 0]
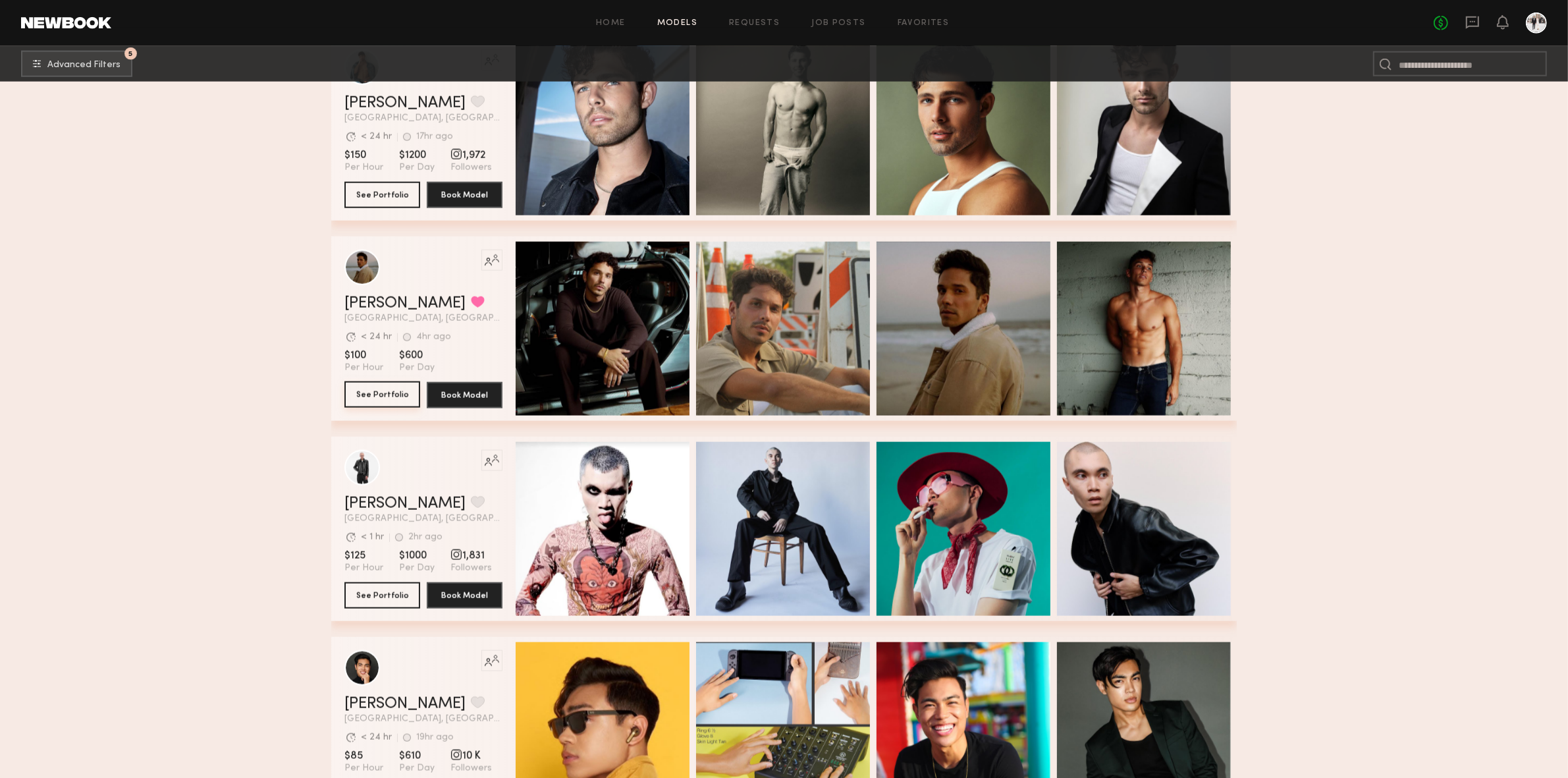
click at [372, 408] on button "See Portfolio" at bounding box center [382, 394] width 76 height 26
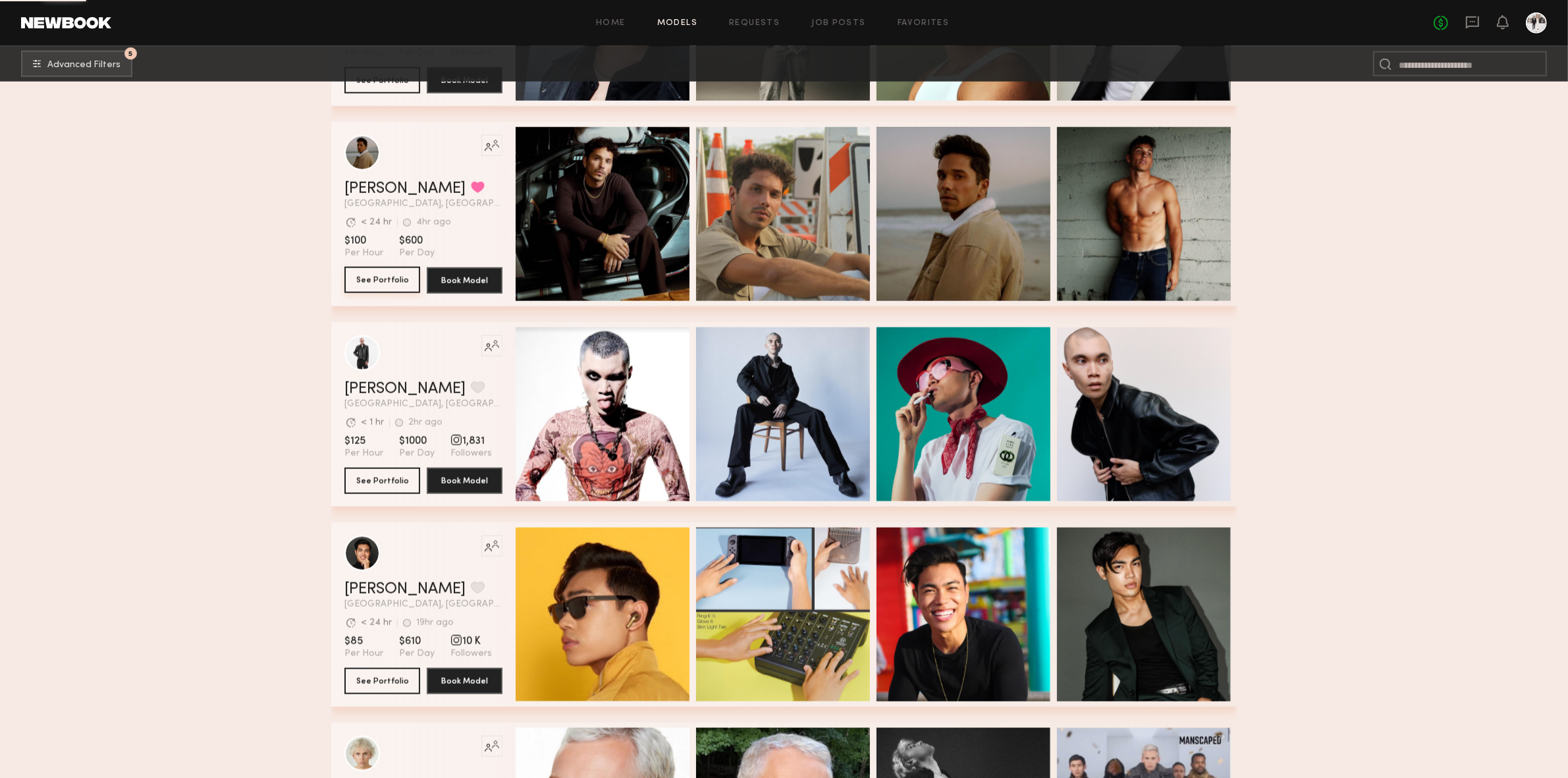
scroll to position [8580, 0]
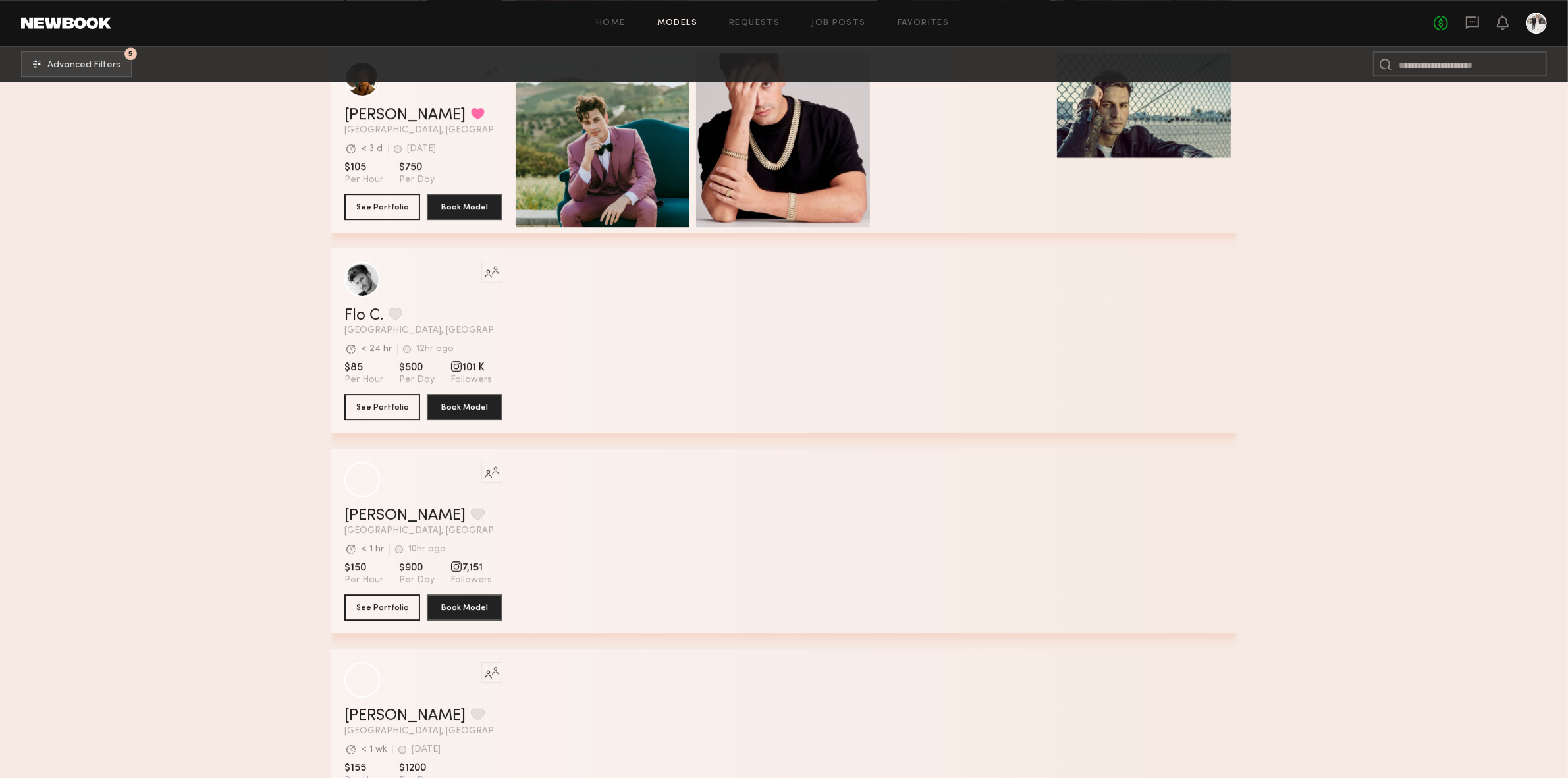
scroll to position [11484, 0]
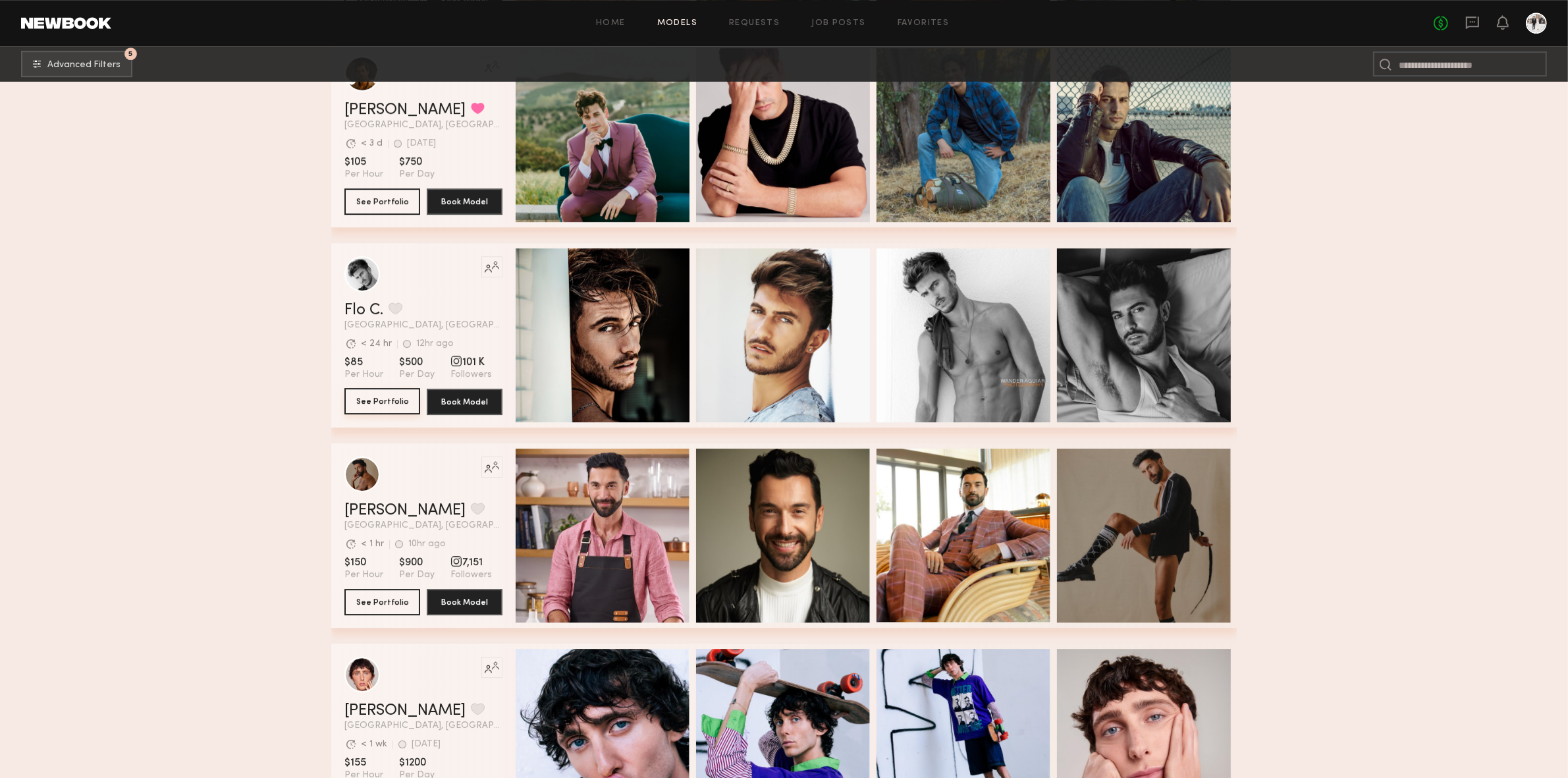
click at [396, 399] on button "See Portfolio" at bounding box center [382, 401] width 76 height 26
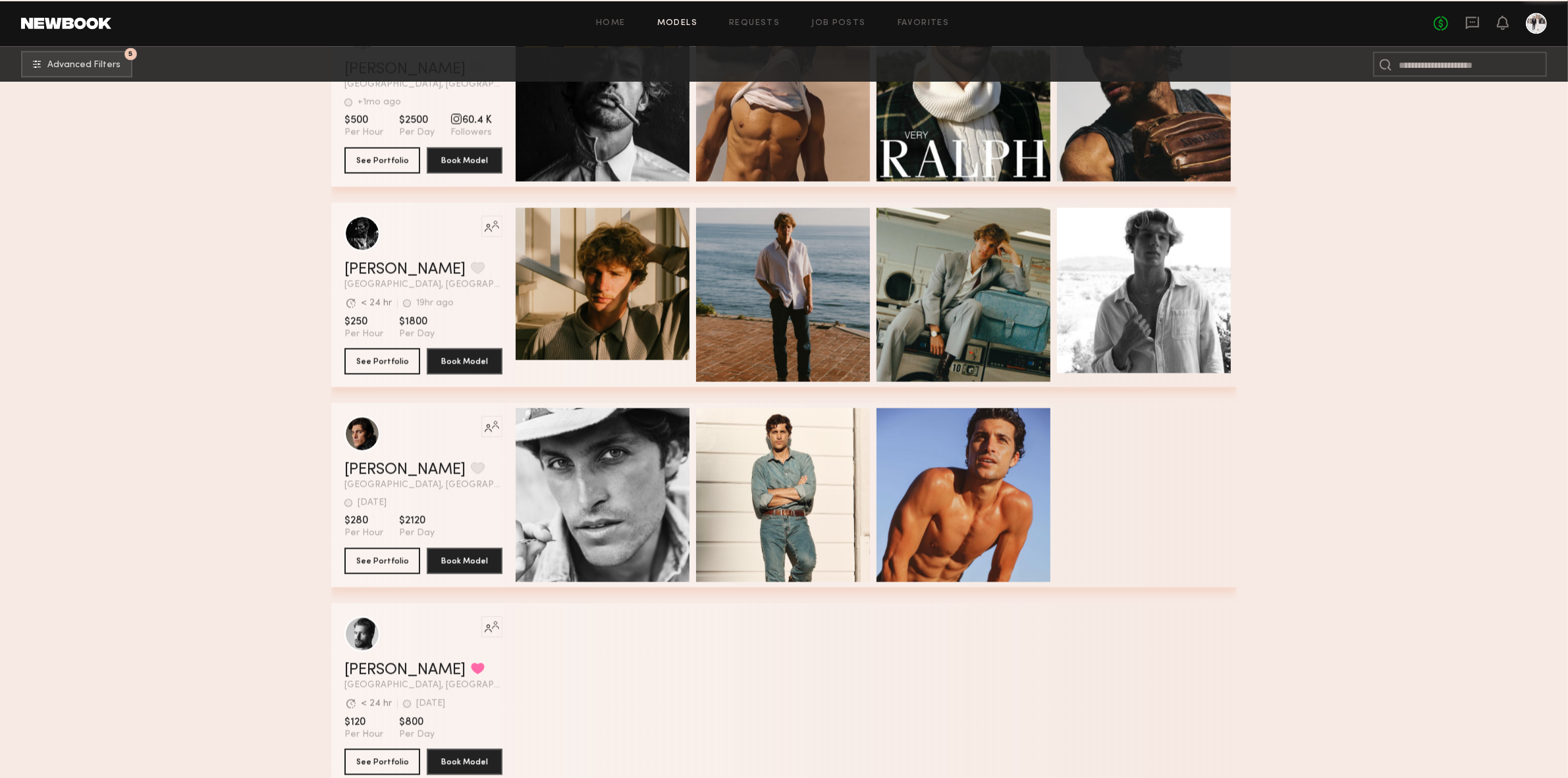
scroll to position [15965, 0]
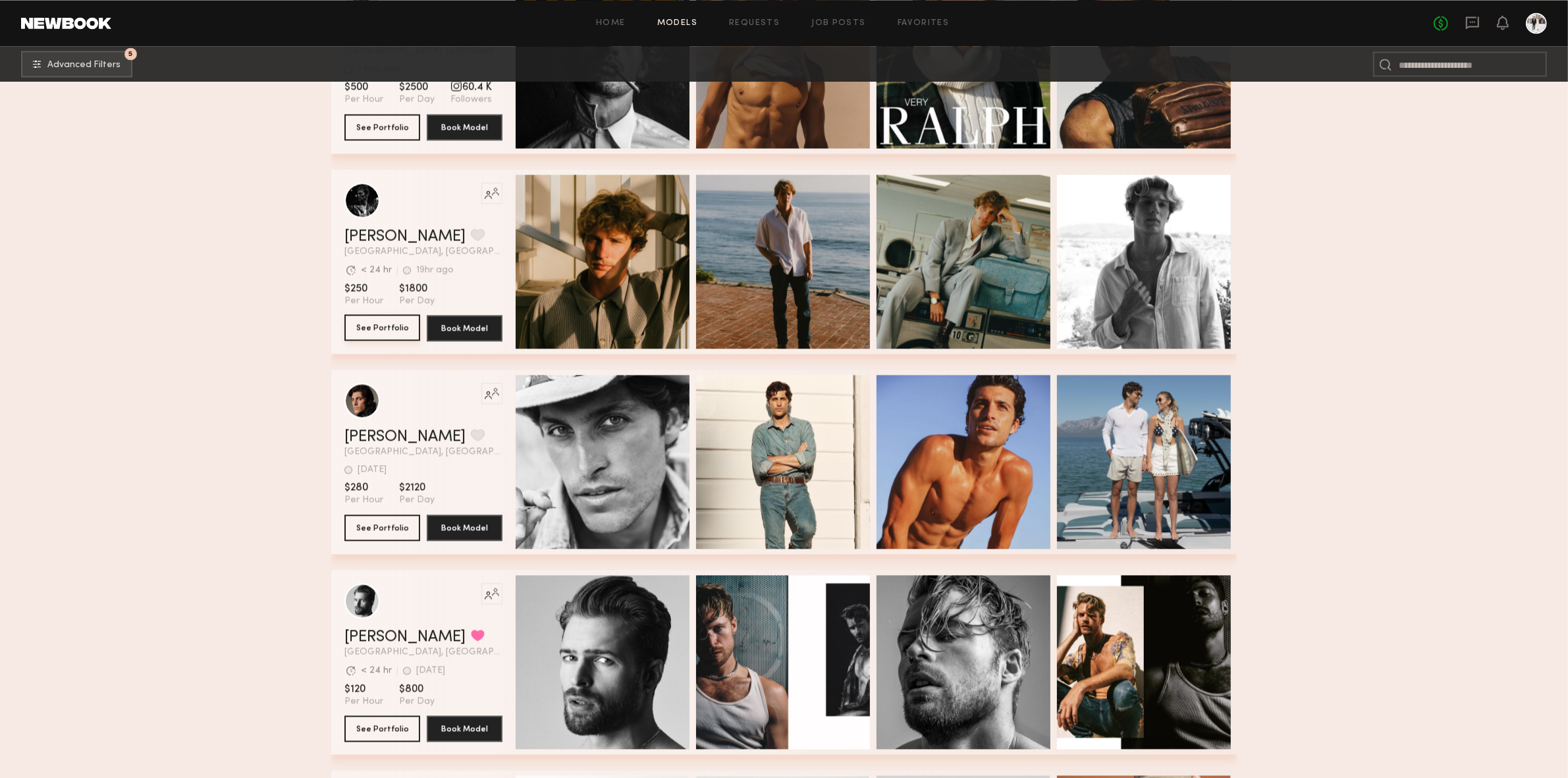
click at [392, 330] on button "See Portfolio" at bounding box center [382, 327] width 76 height 26
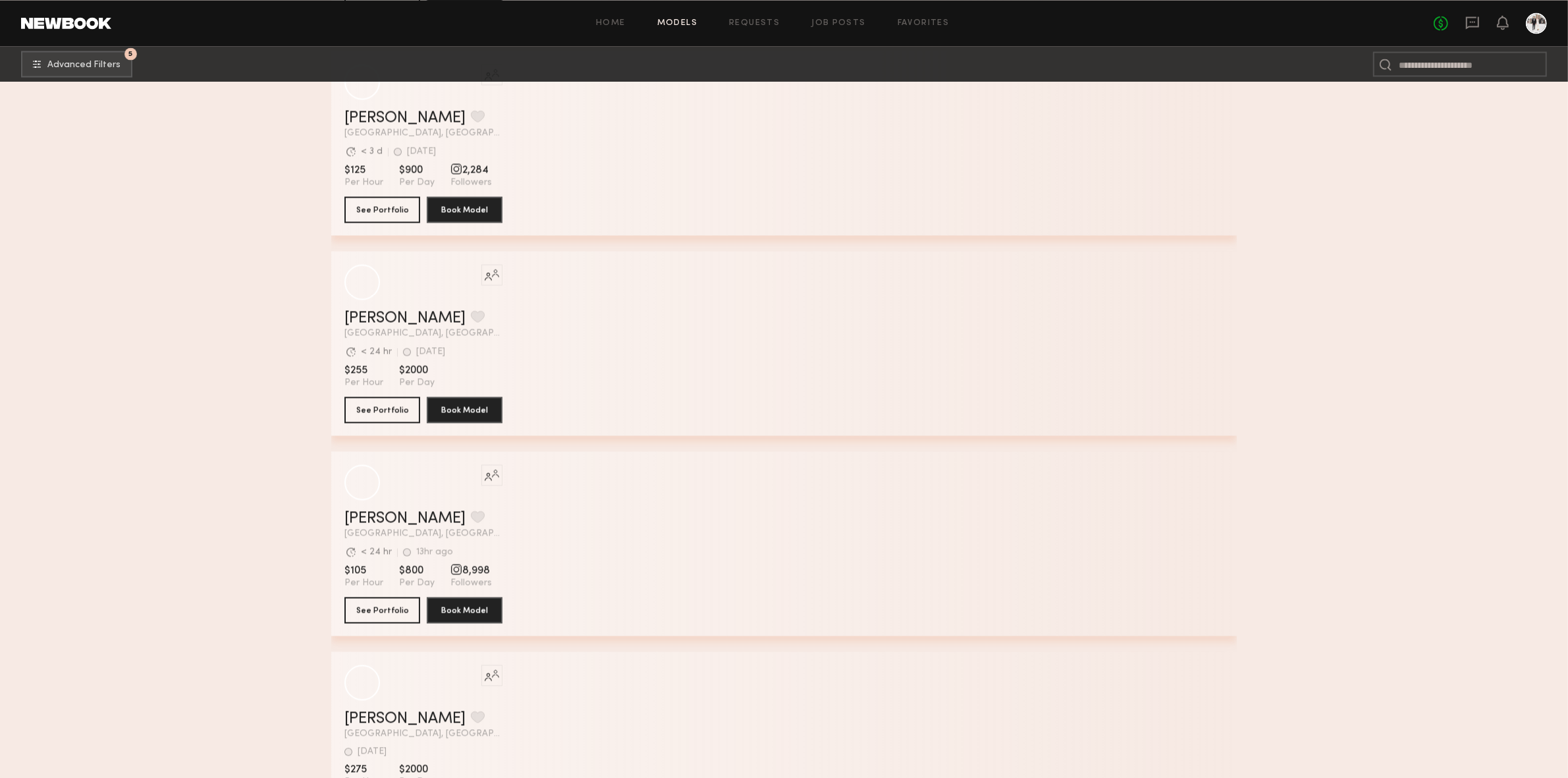
scroll to position [22061, 0]
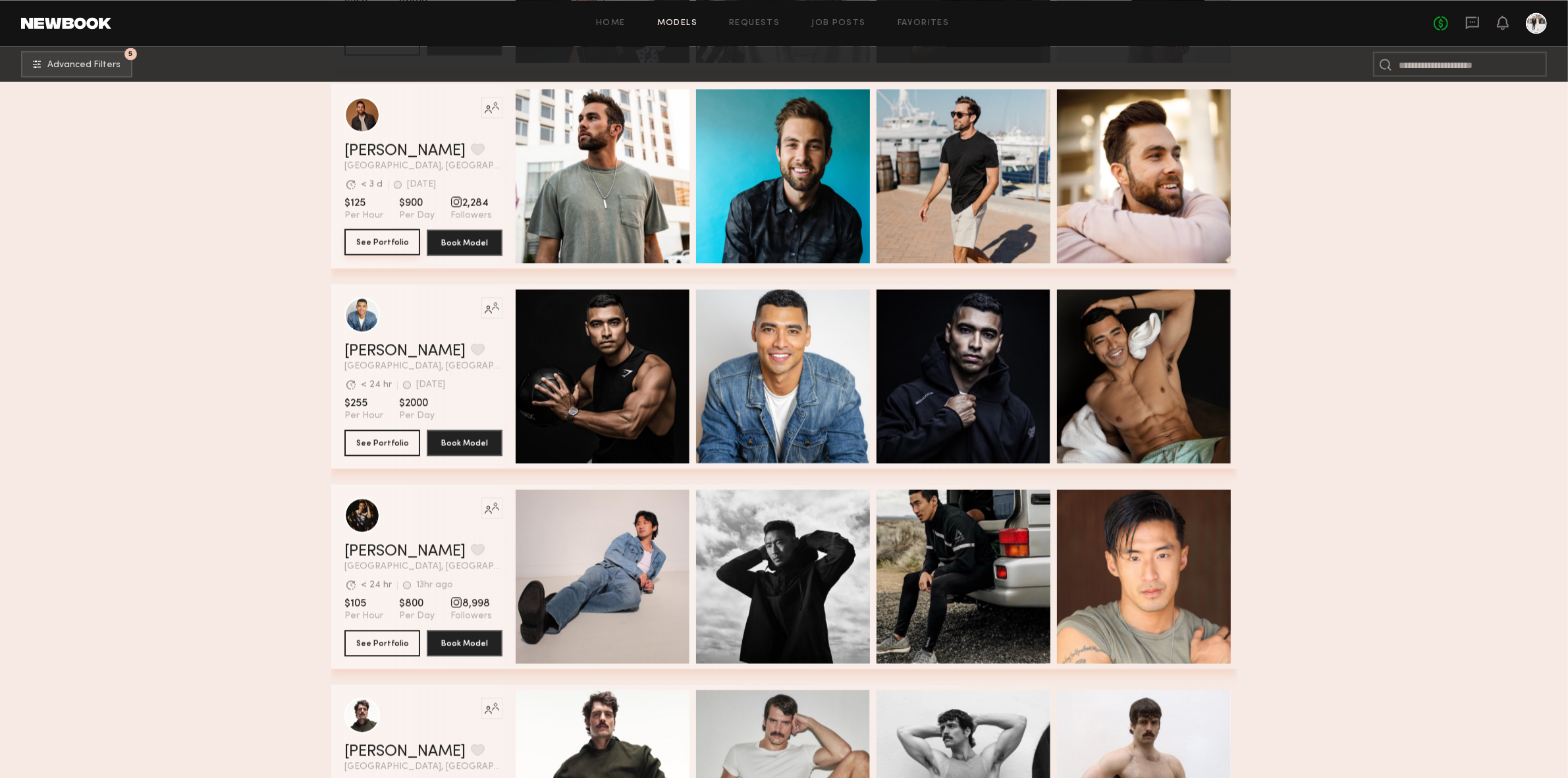
click at [383, 243] on button "See Portfolio" at bounding box center [382, 241] width 76 height 26
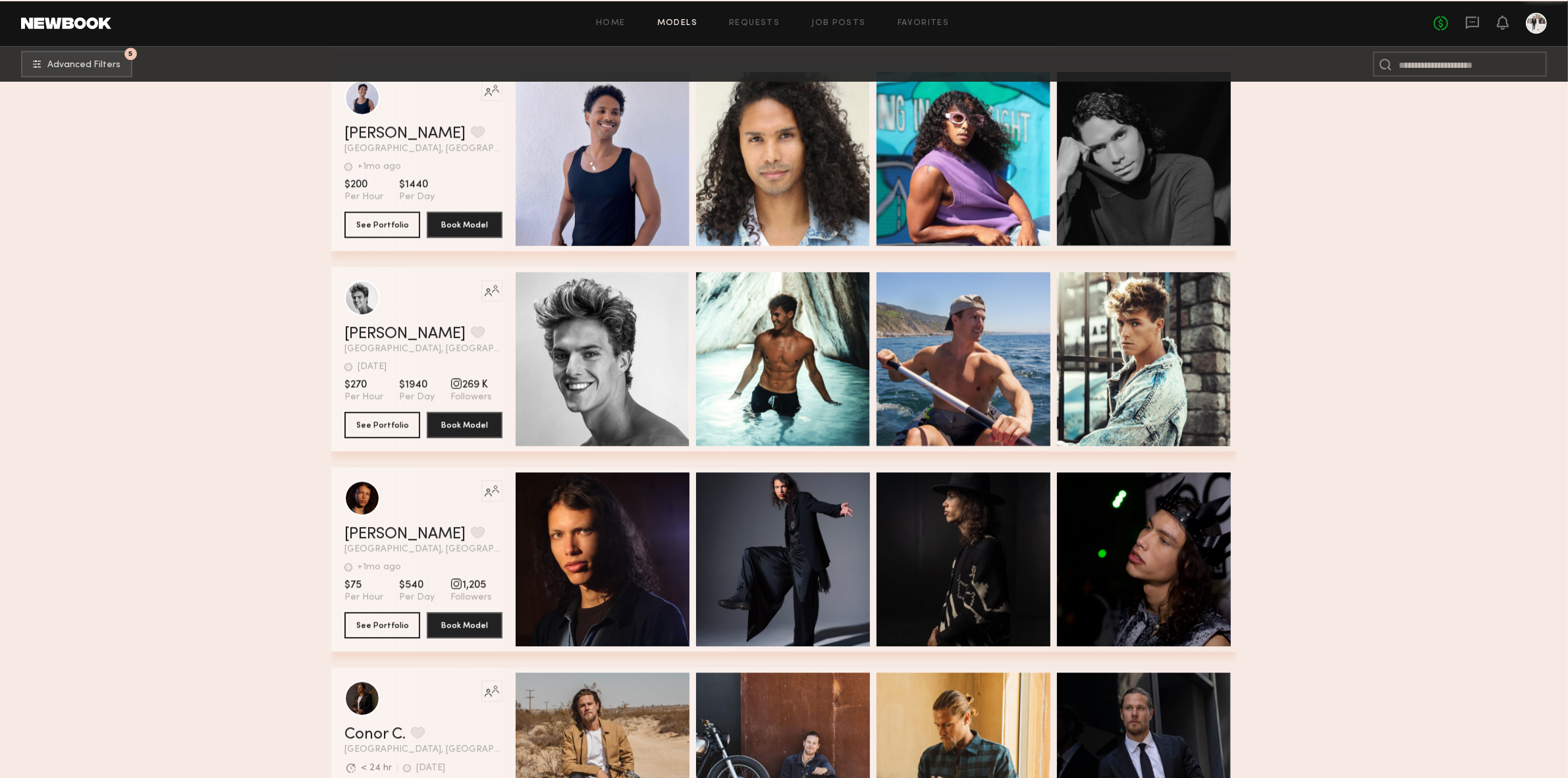
scroll to position [23346, 0]
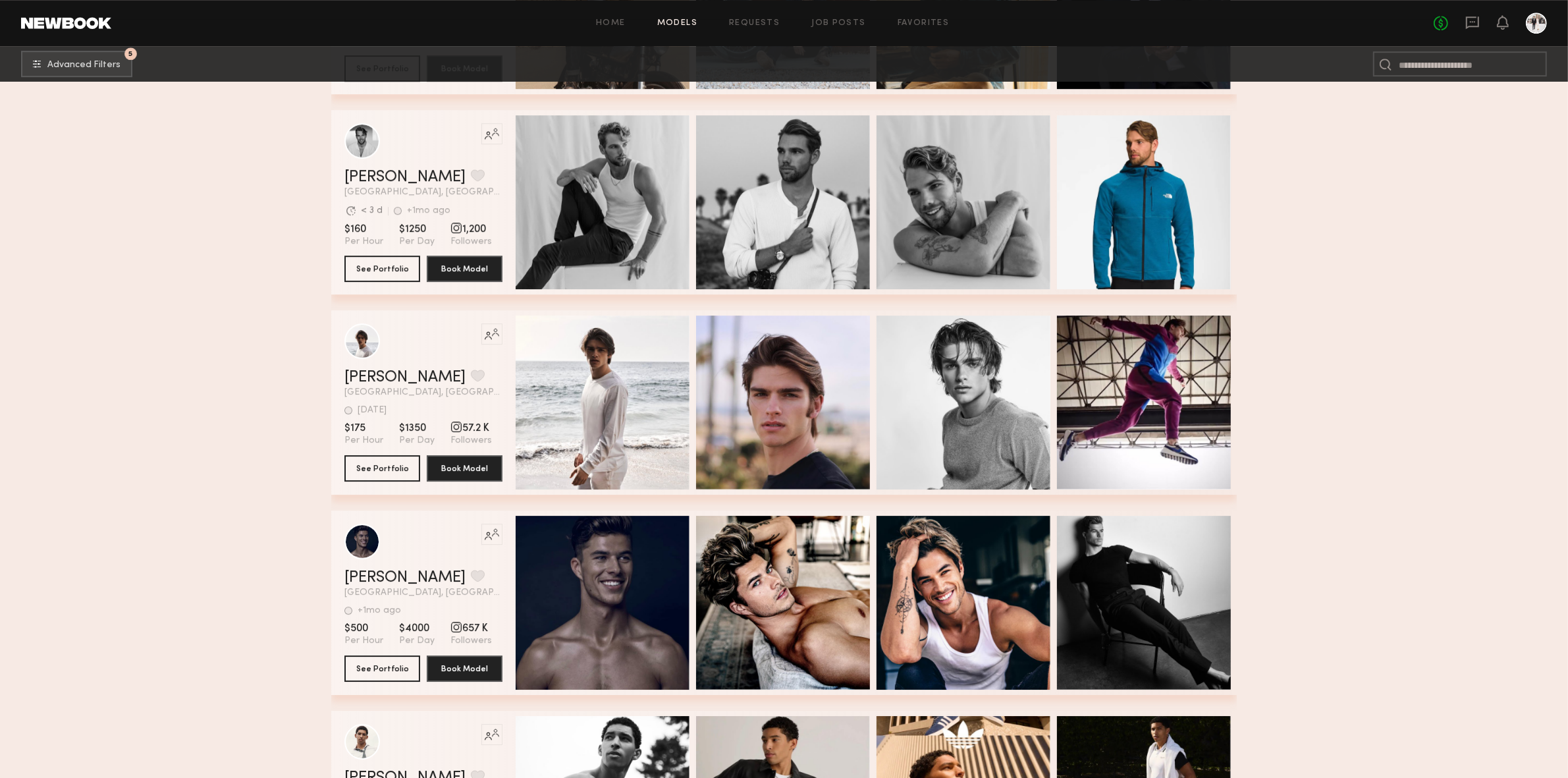
scroll to position [24005, 0]
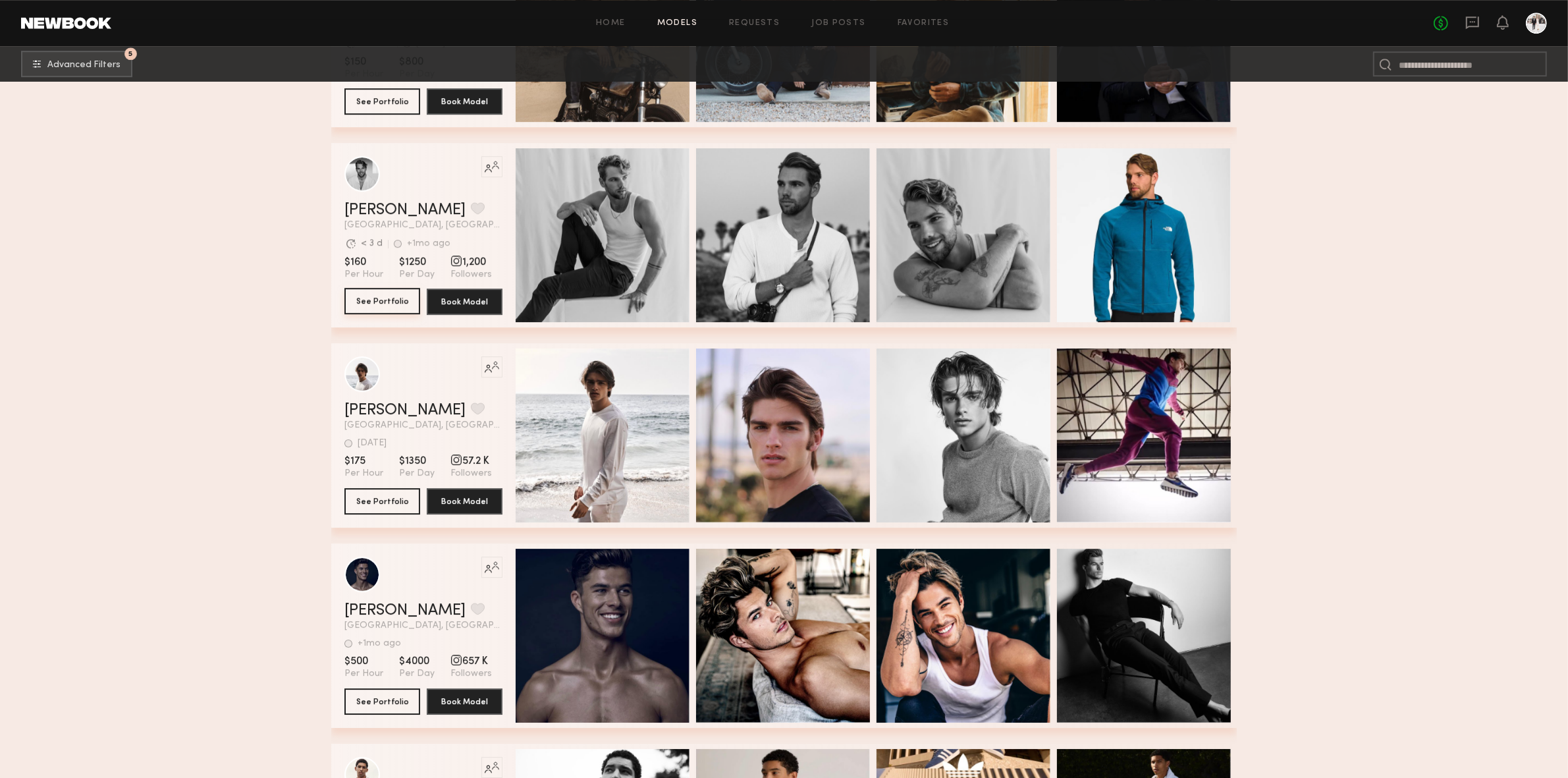
click at [388, 305] on button "See Portfolio" at bounding box center [382, 301] width 76 height 26
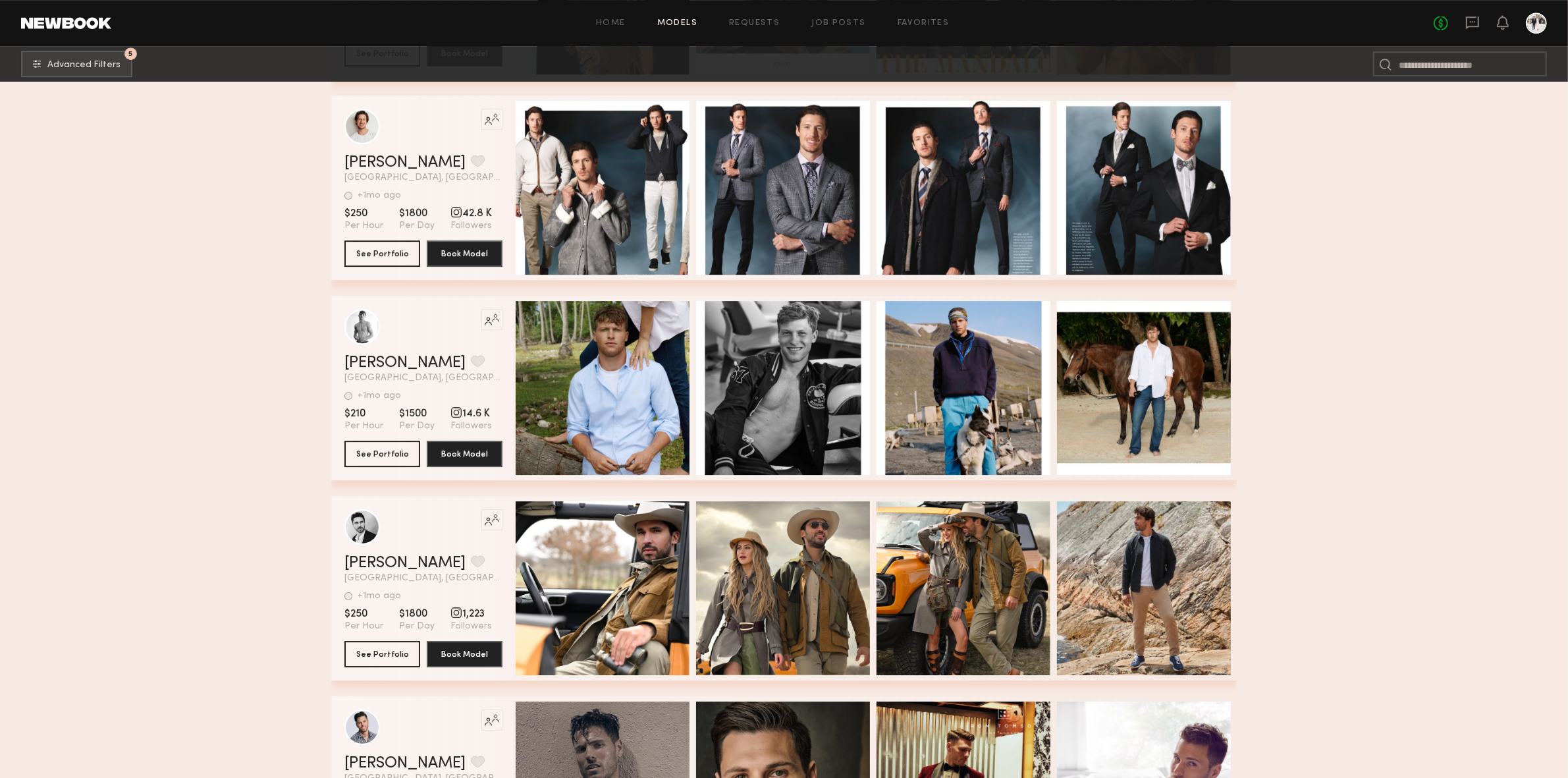
scroll to position [30496, 0]
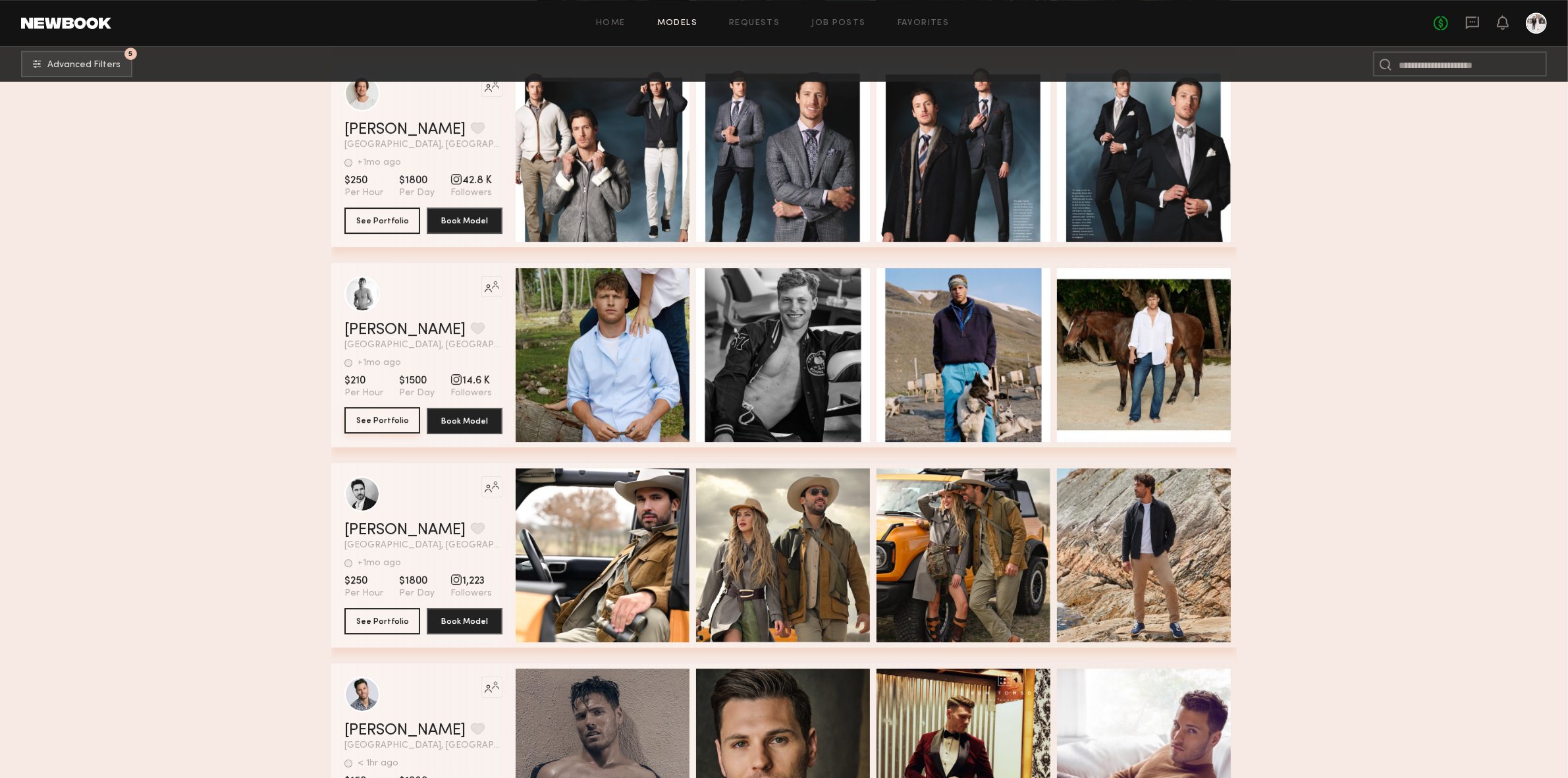
click at [400, 428] on button "See Portfolio" at bounding box center [382, 420] width 76 height 26
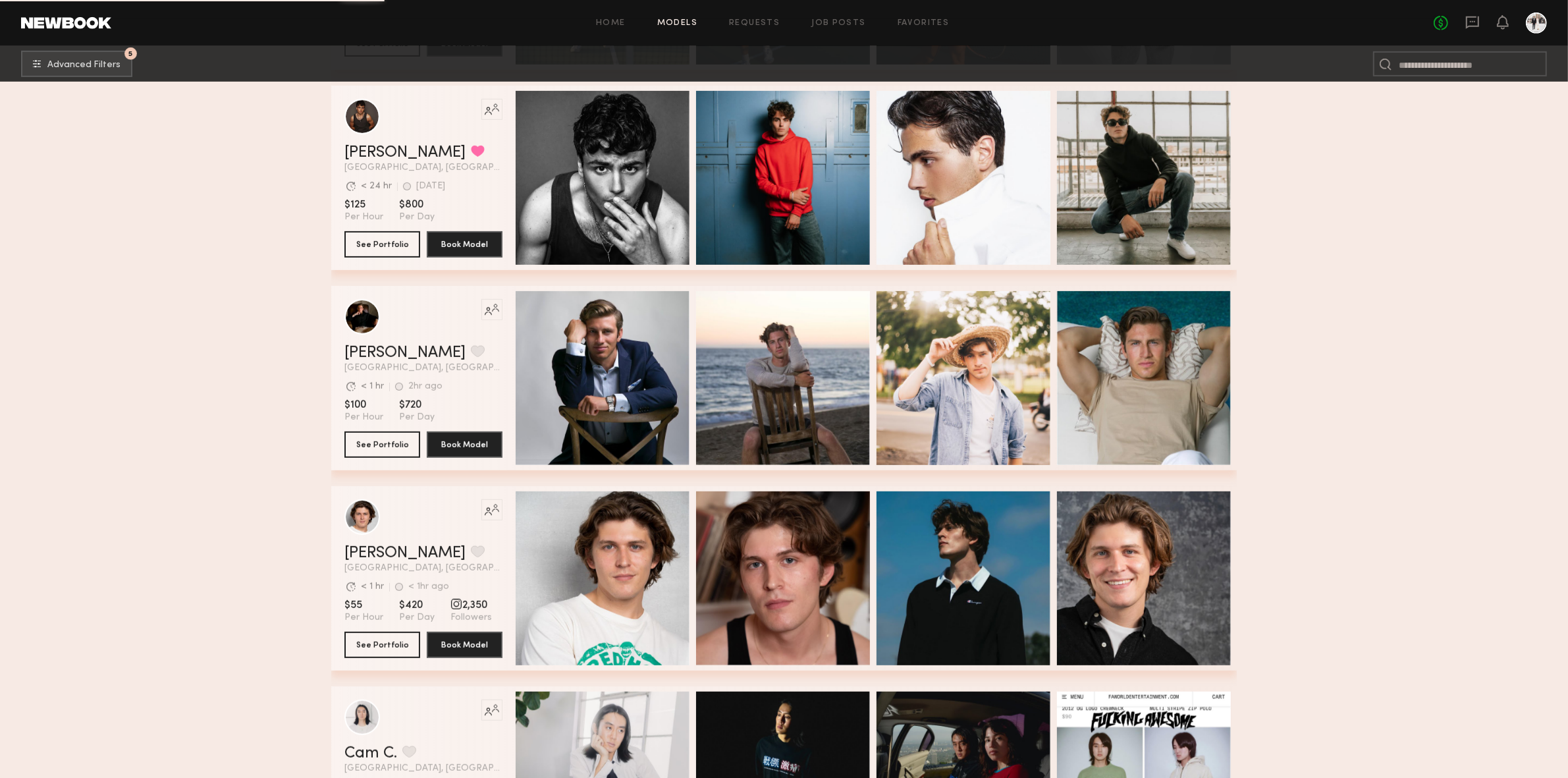
scroll to position [32275, 0]
click at [391, 455] on button "See Portfolio" at bounding box center [382, 445] width 76 height 26
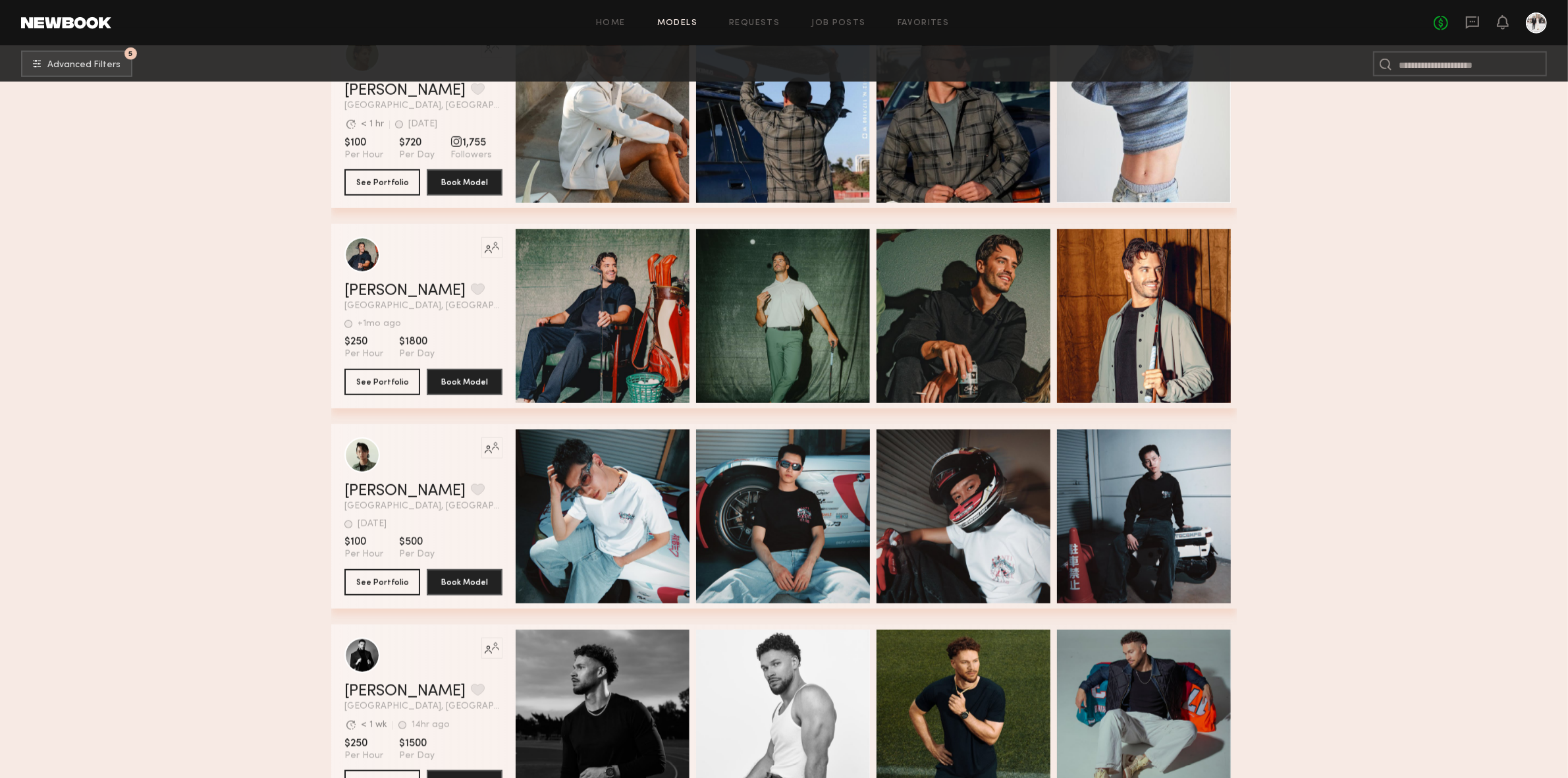
scroll to position [39383, 0]
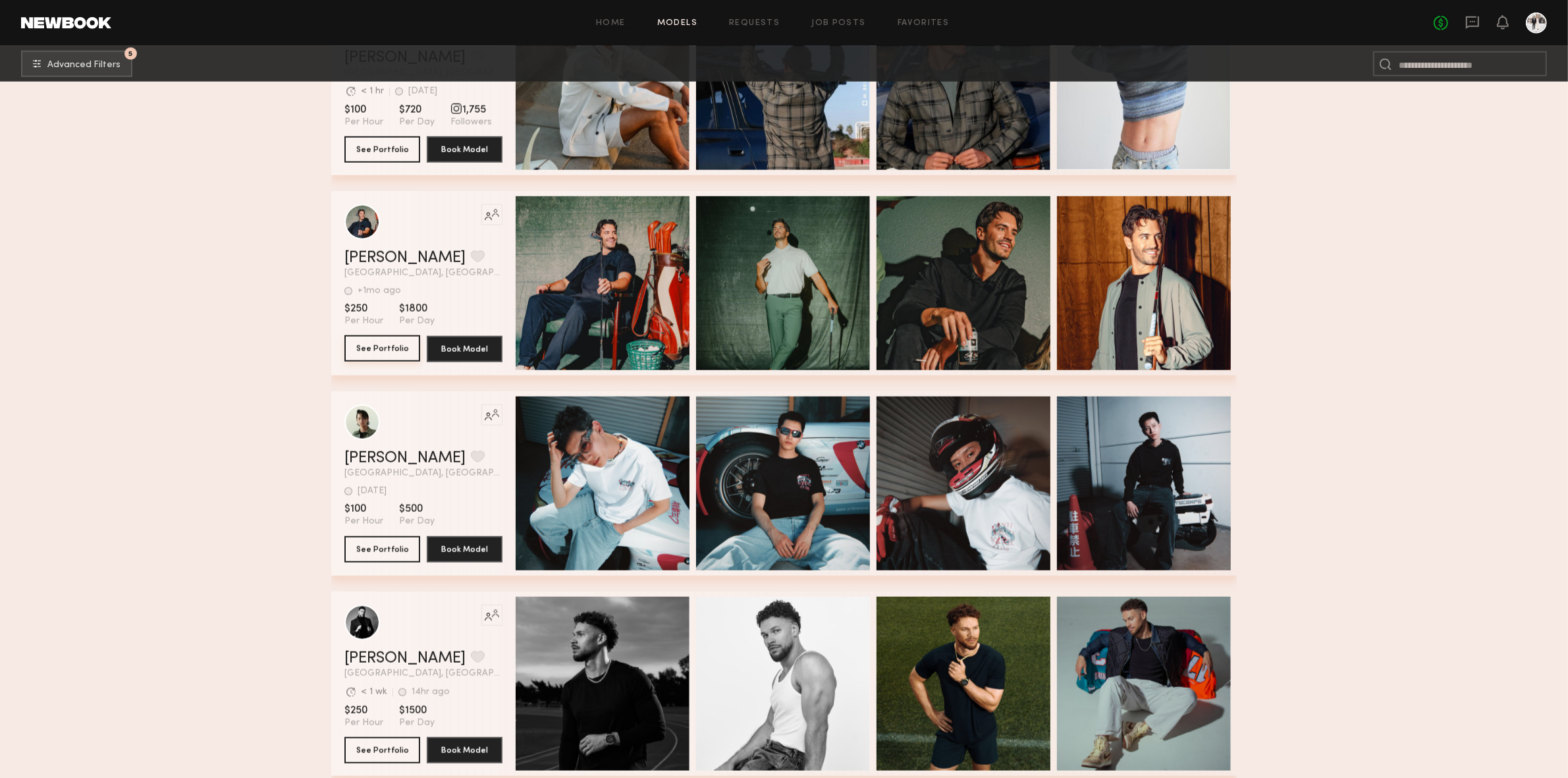
click at [388, 358] on button "See Portfolio" at bounding box center [382, 348] width 76 height 26
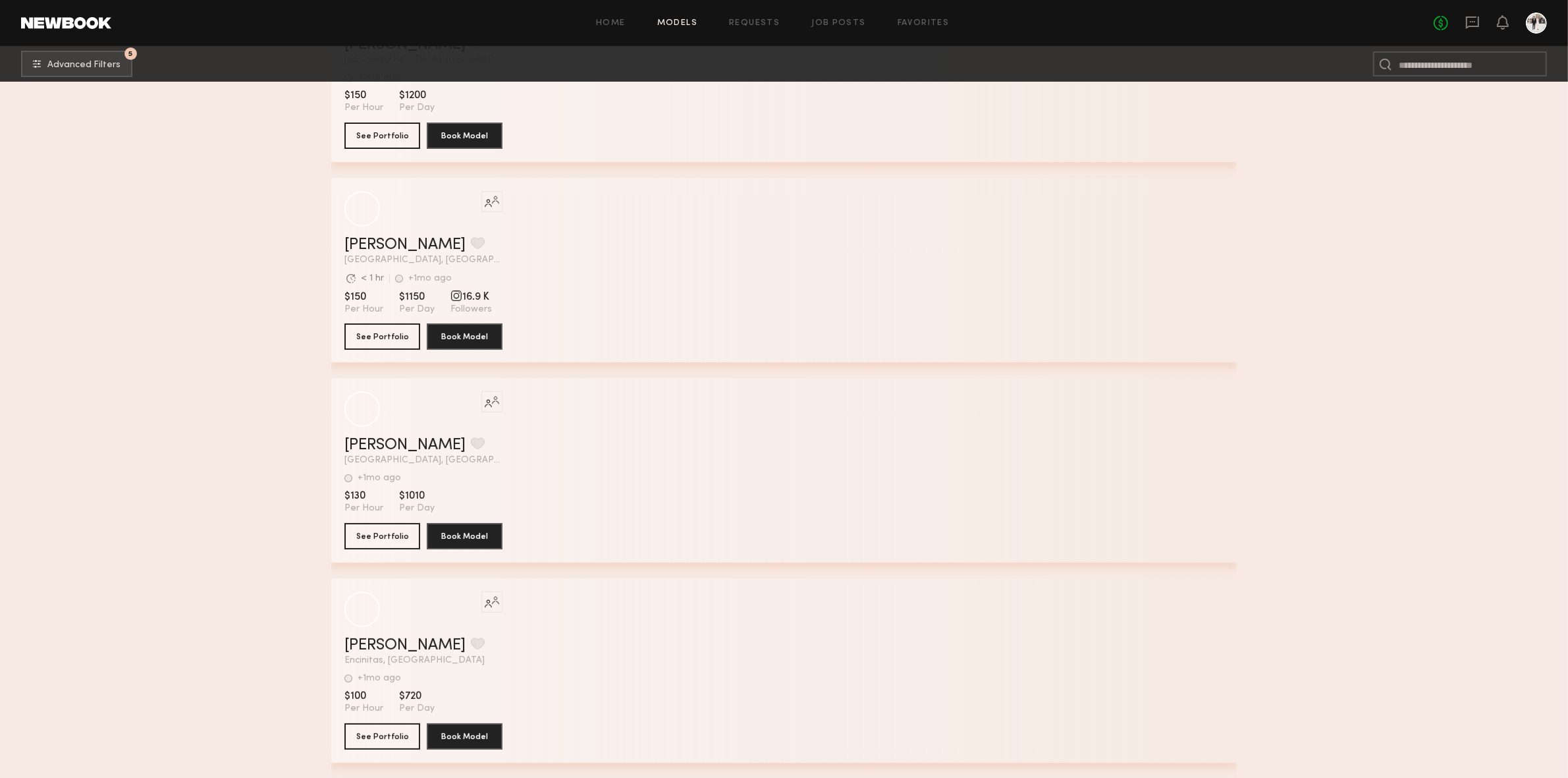
scroll to position [50447, 0]
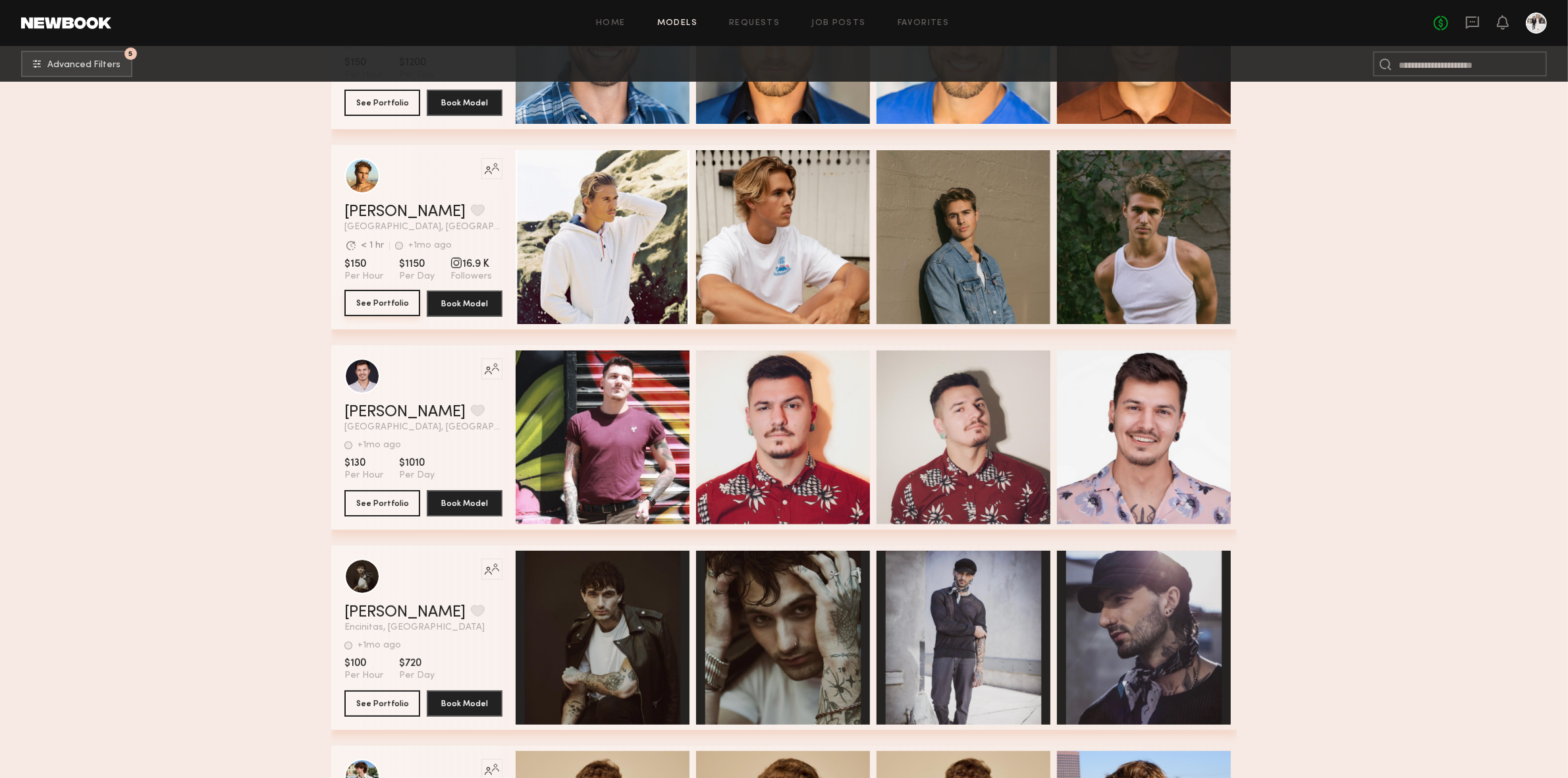
click at [395, 305] on button "See Portfolio" at bounding box center [382, 303] width 76 height 26
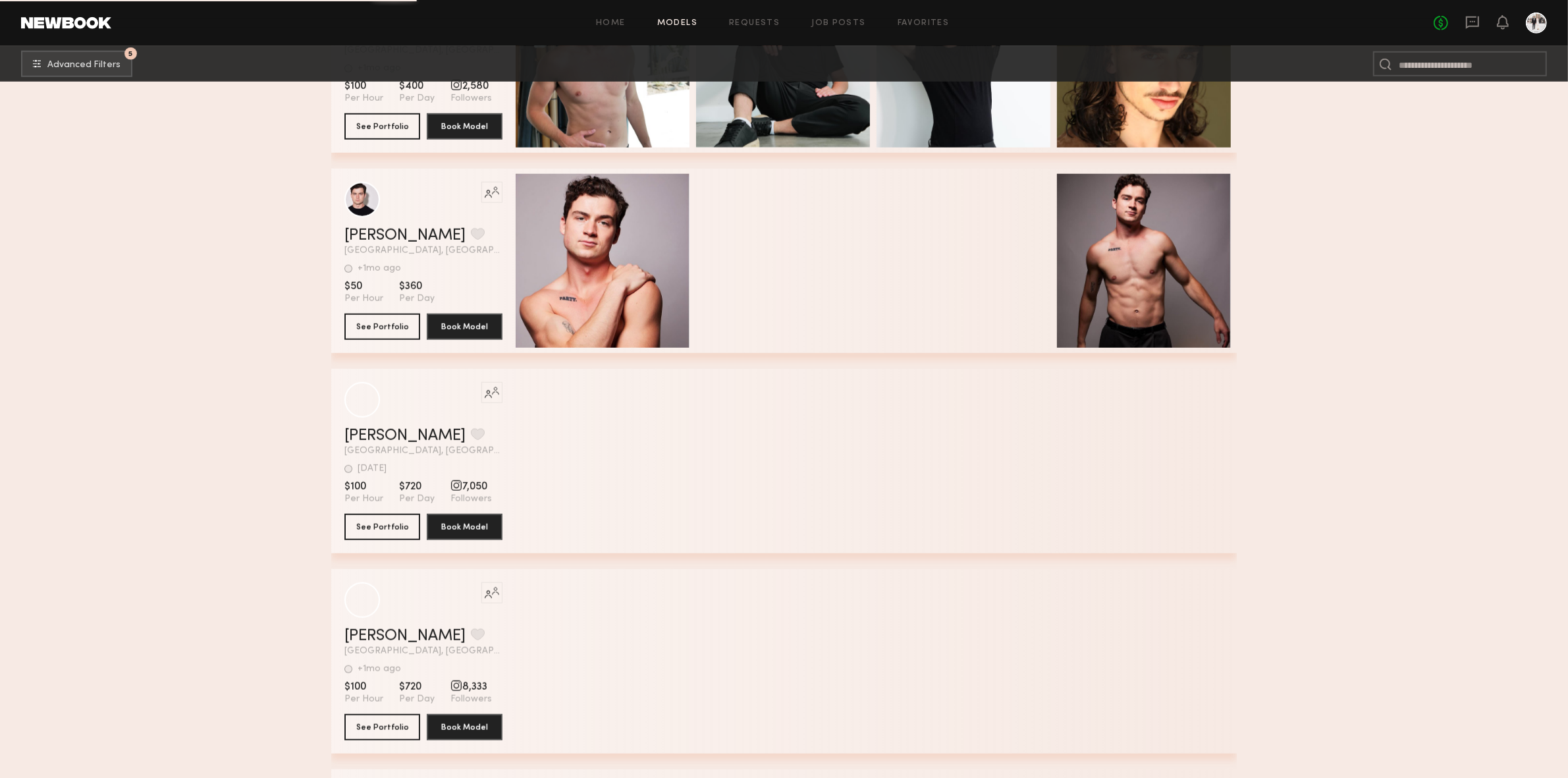
scroll to position [64477, 0]
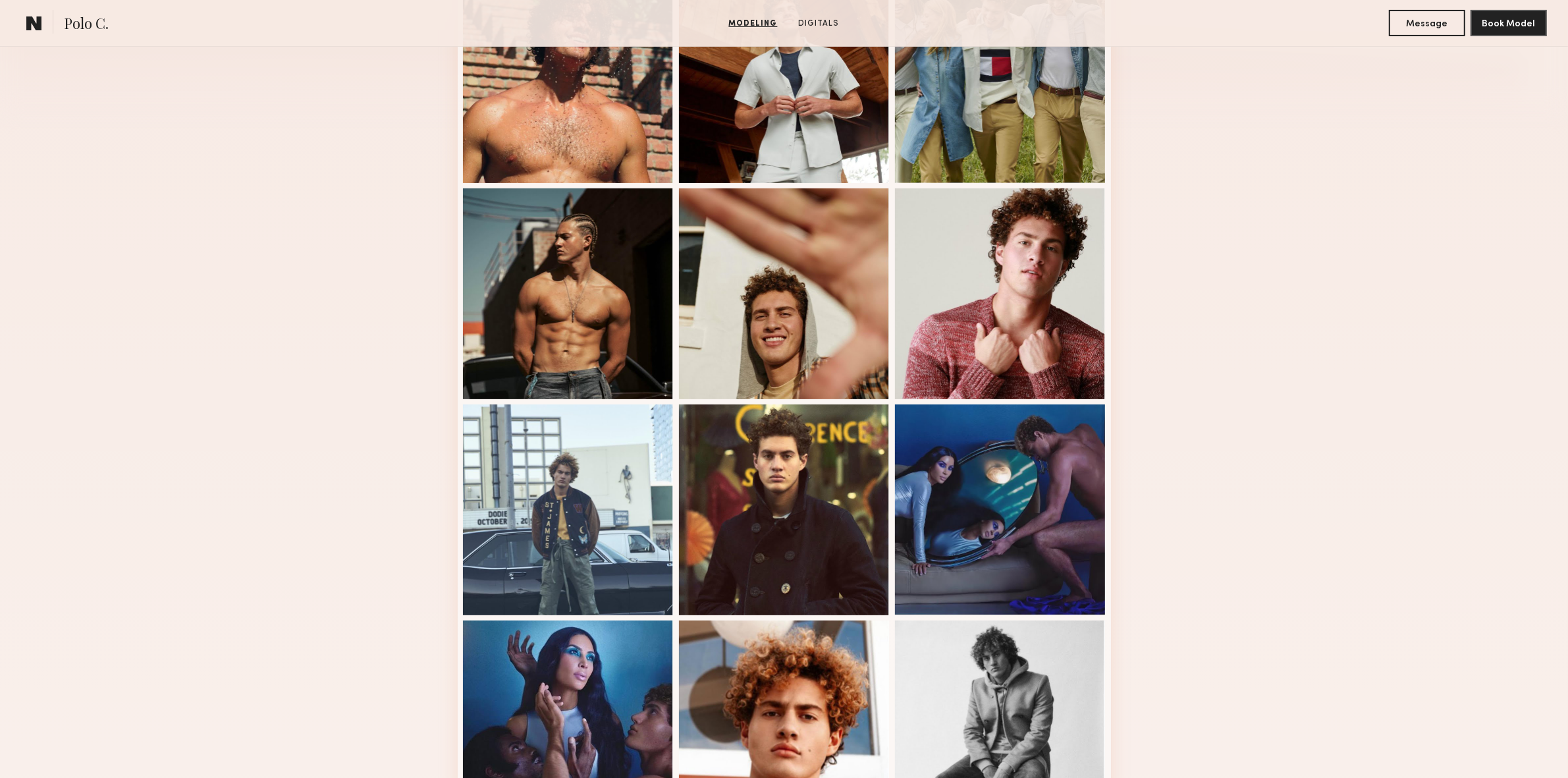
scroll to position [379, 0]
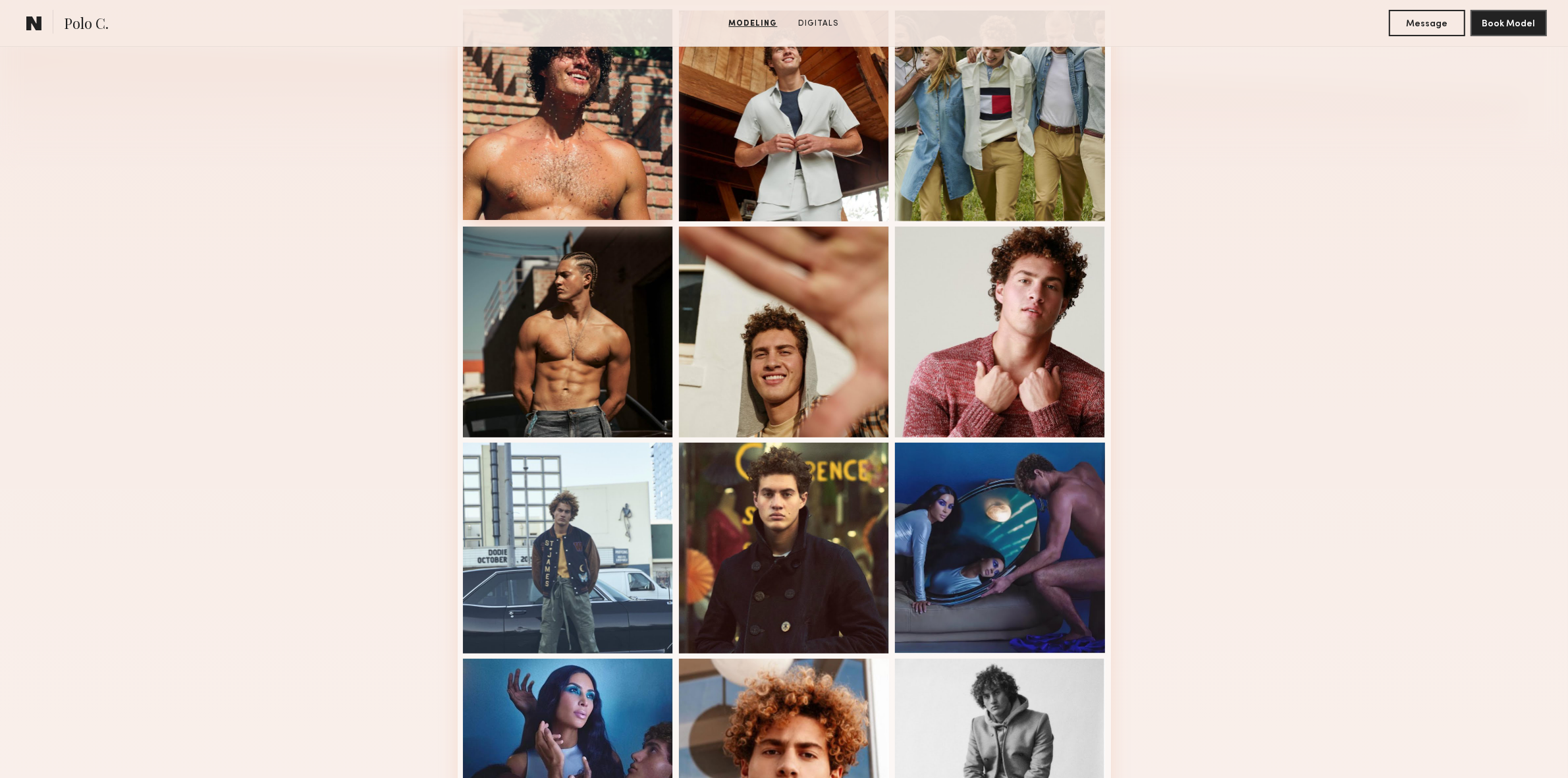
click at [581, 165] on div at bounding box center [568, 114] width 211 height 211
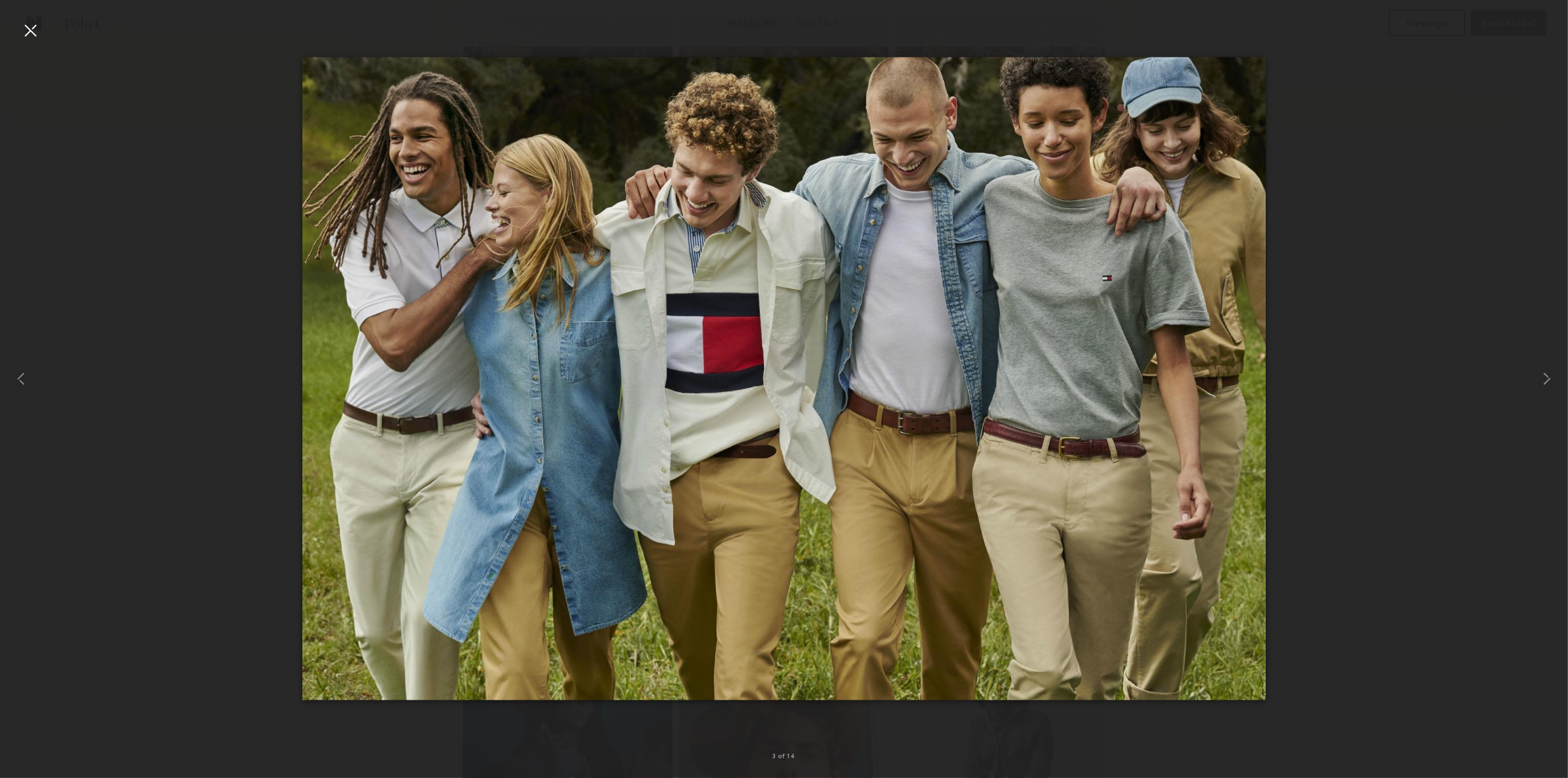
click at [35, 25] on div at bounding box center [30, 30] width 21 height 21
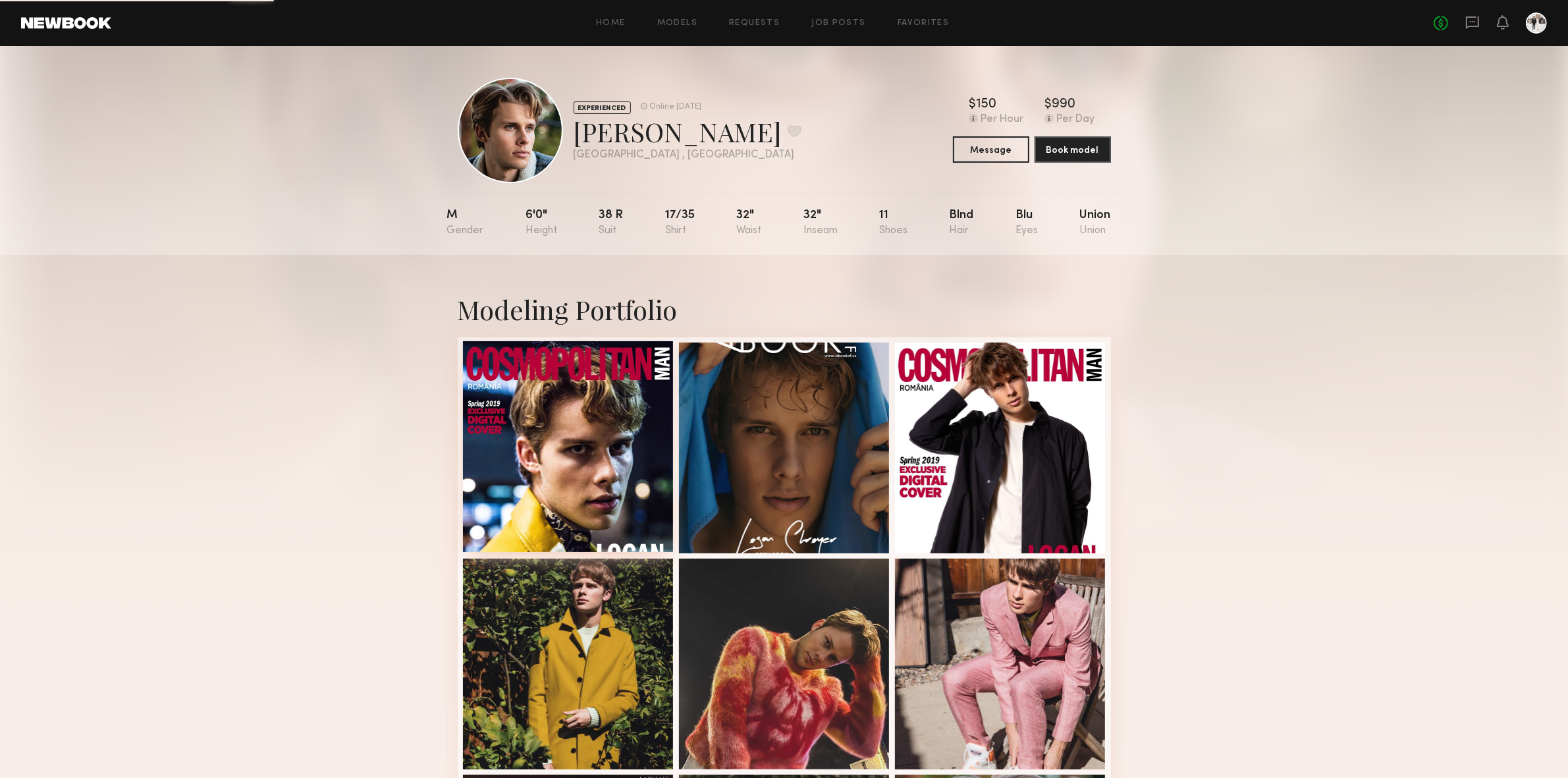
click at [527, 481] on div at bounding box center [568, 446] width 211 height 211
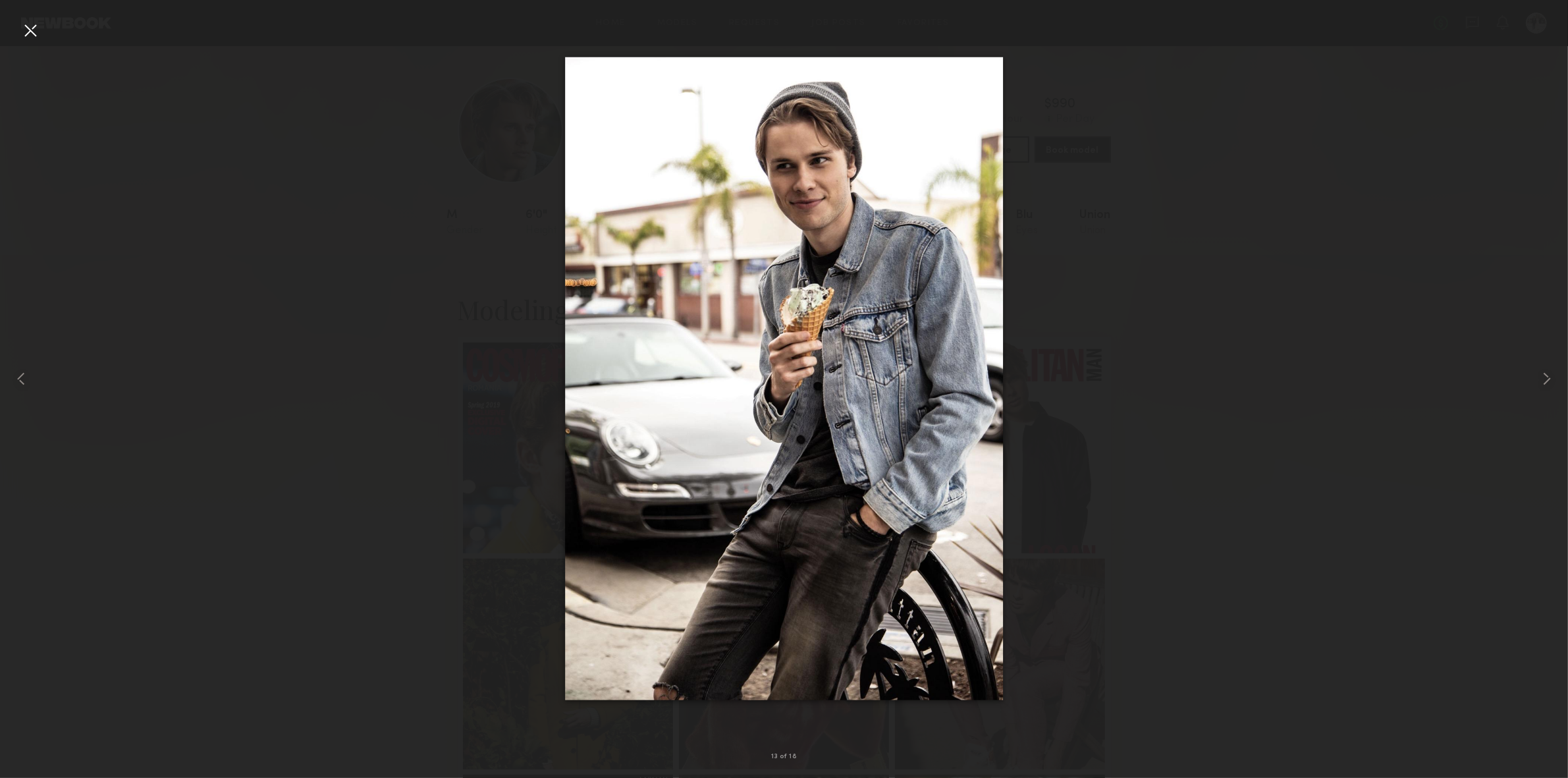
click at [30, 16] on nb-gallery-light "13 of 18" at bounding box center [784, 389] width 1568 height 778
click at [30, 25] on div at bounding box center [30, 30] width 21 height 21
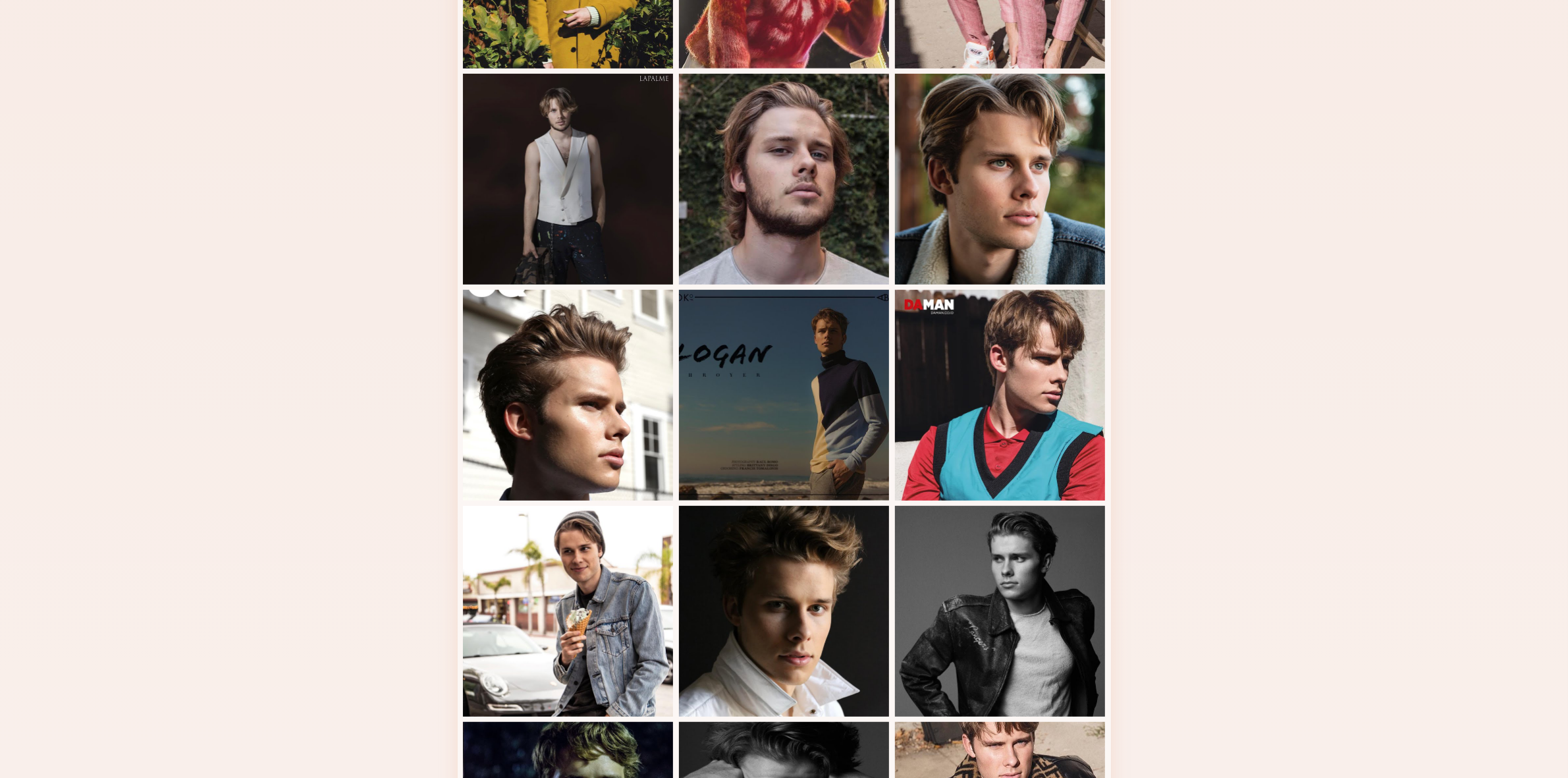
scroll to position [1281, 0]
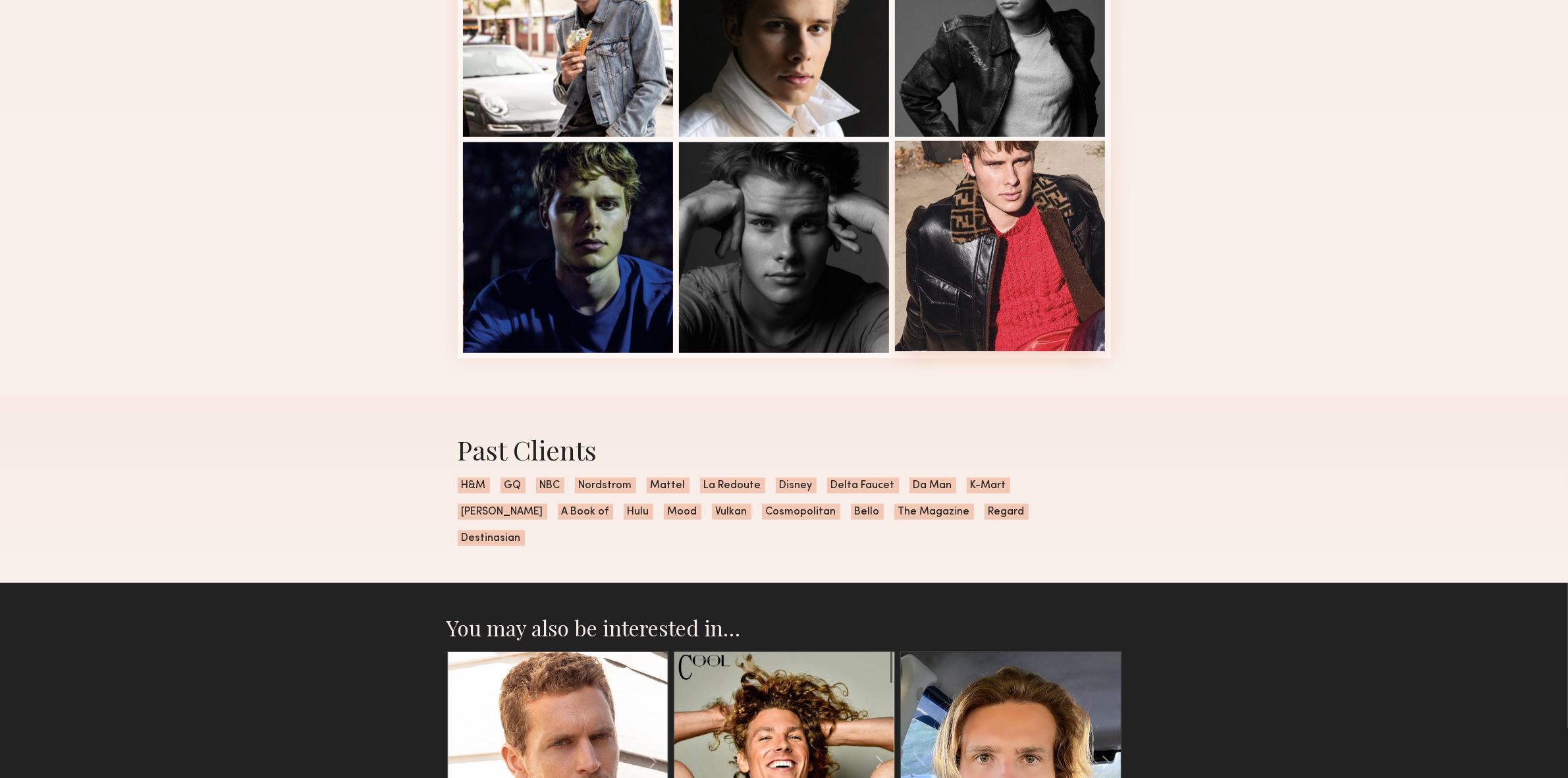
click at [1001, 246] on div at bounding box center [1000, 246] width 211 height 211
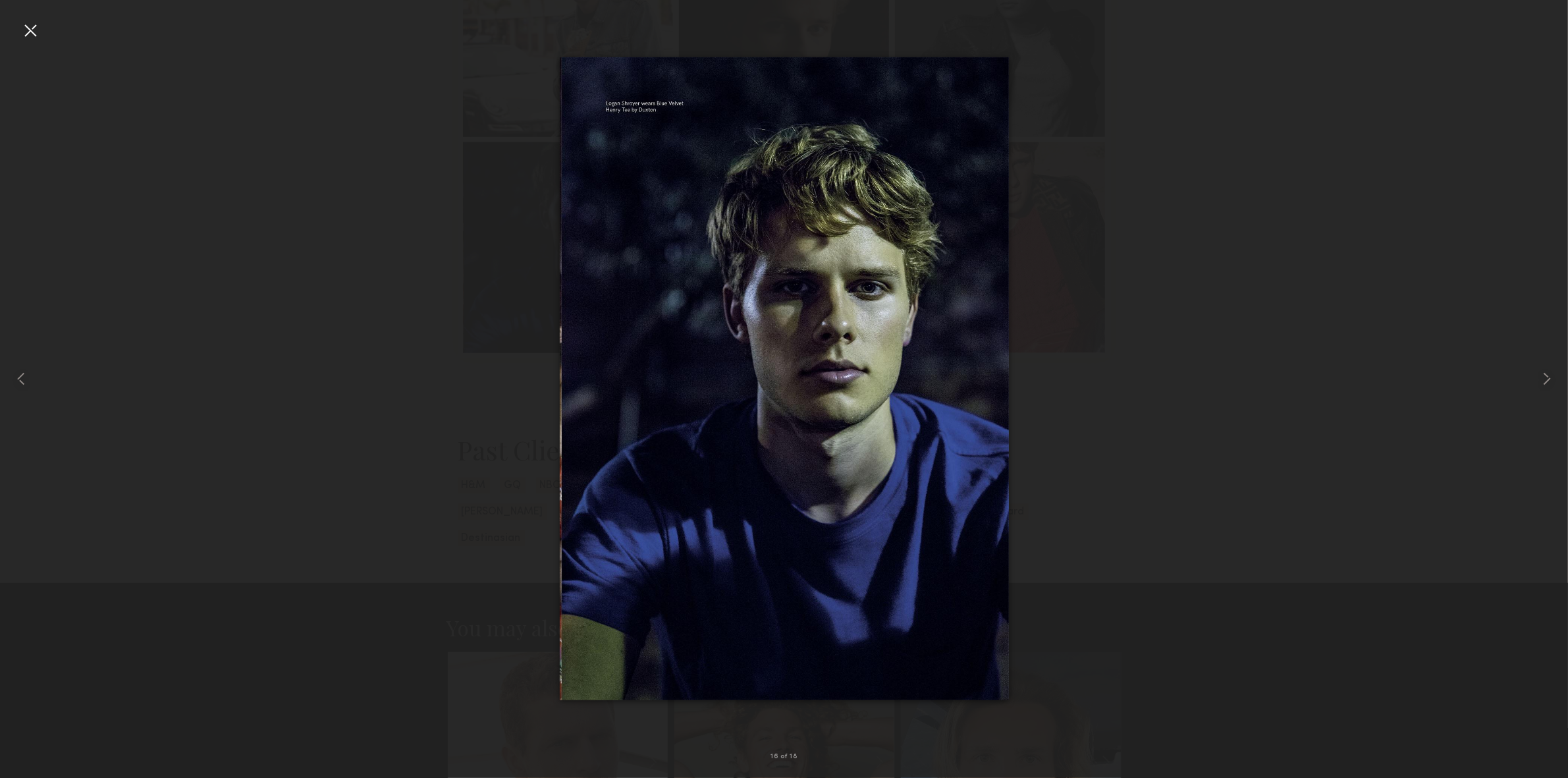
click at [27, 21] on div at bounding box center [30, 30] width 21 height 21
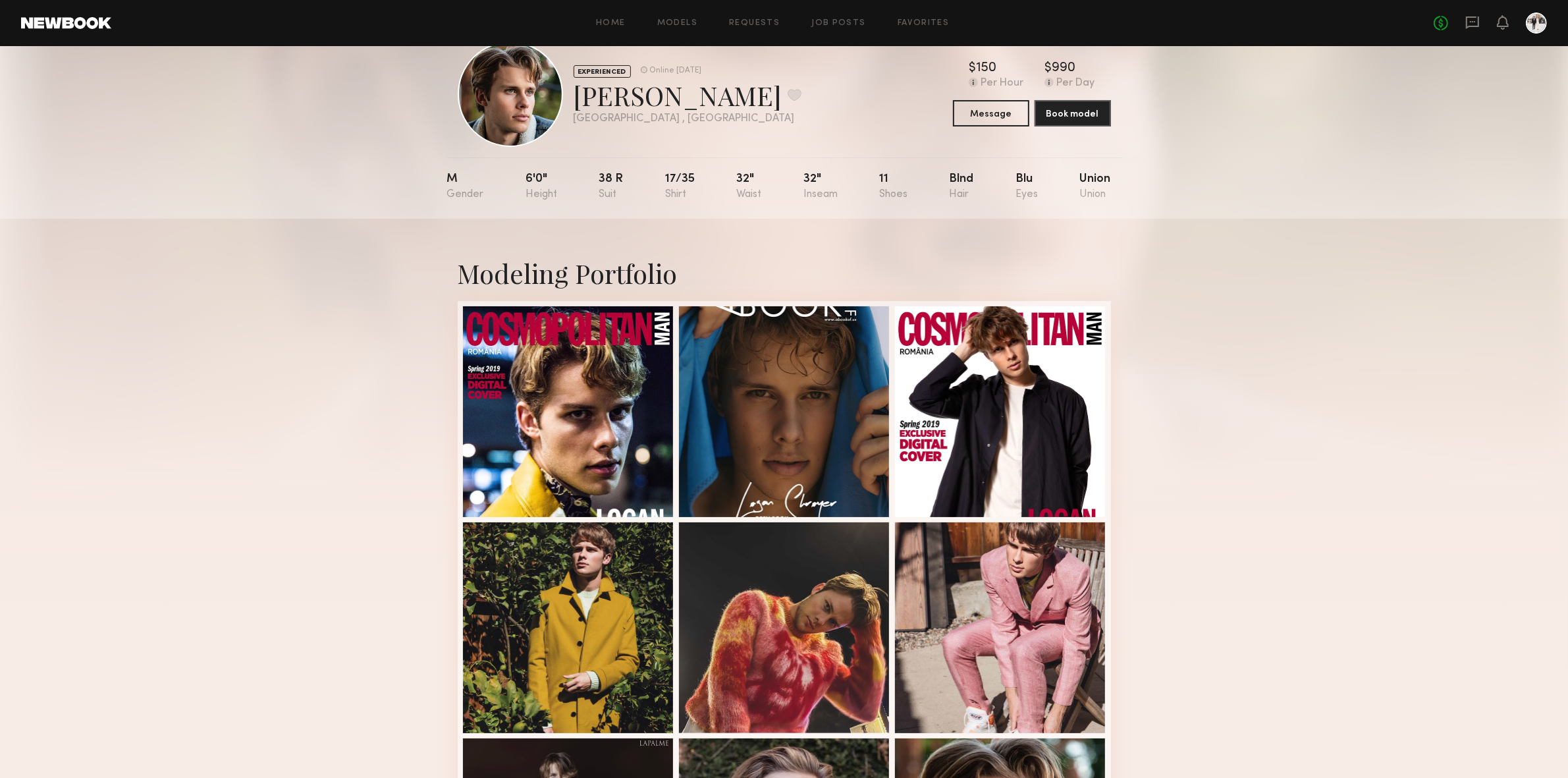
scroll to position [0, 0]
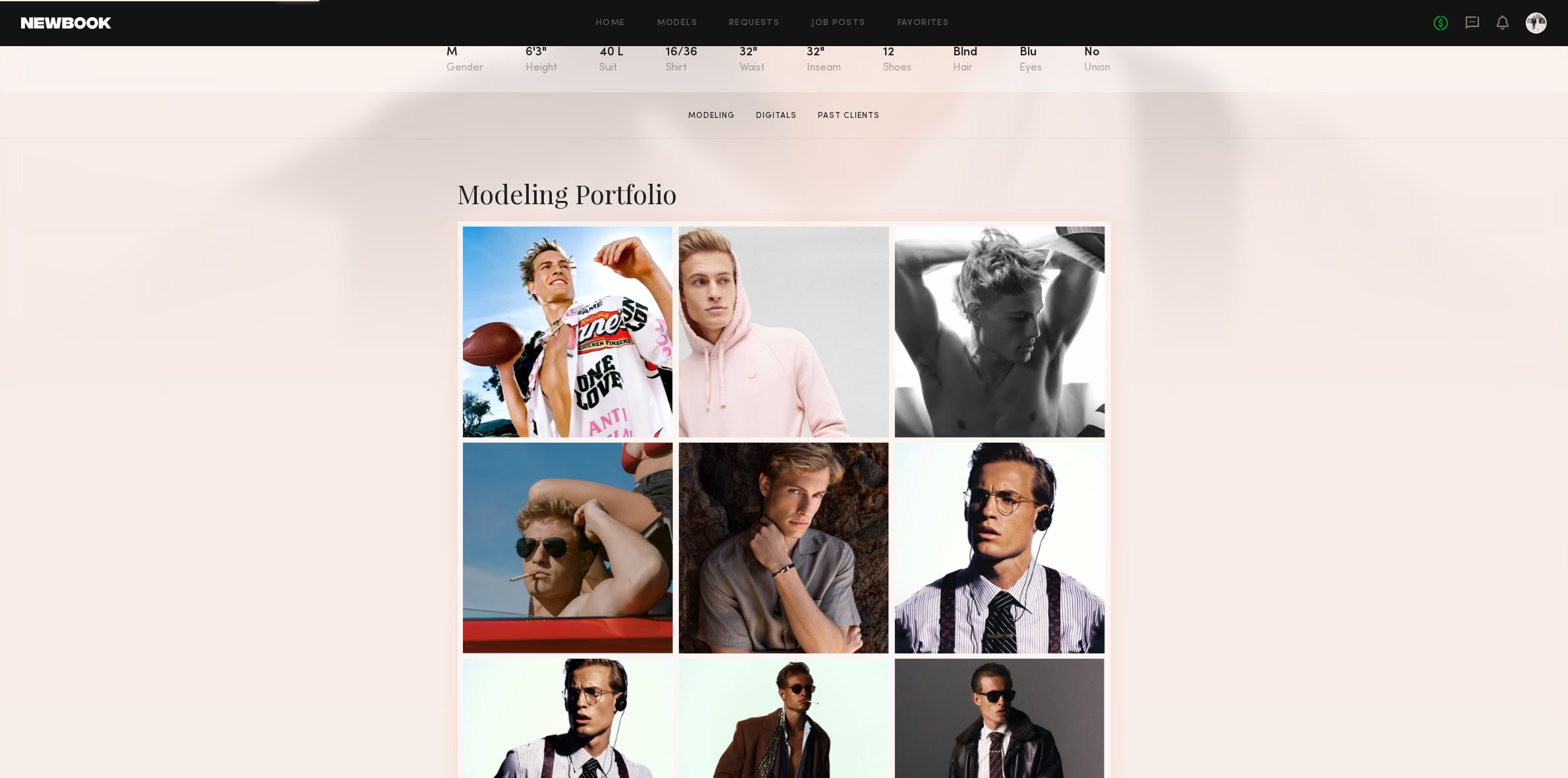
scroll to position [165, 0]
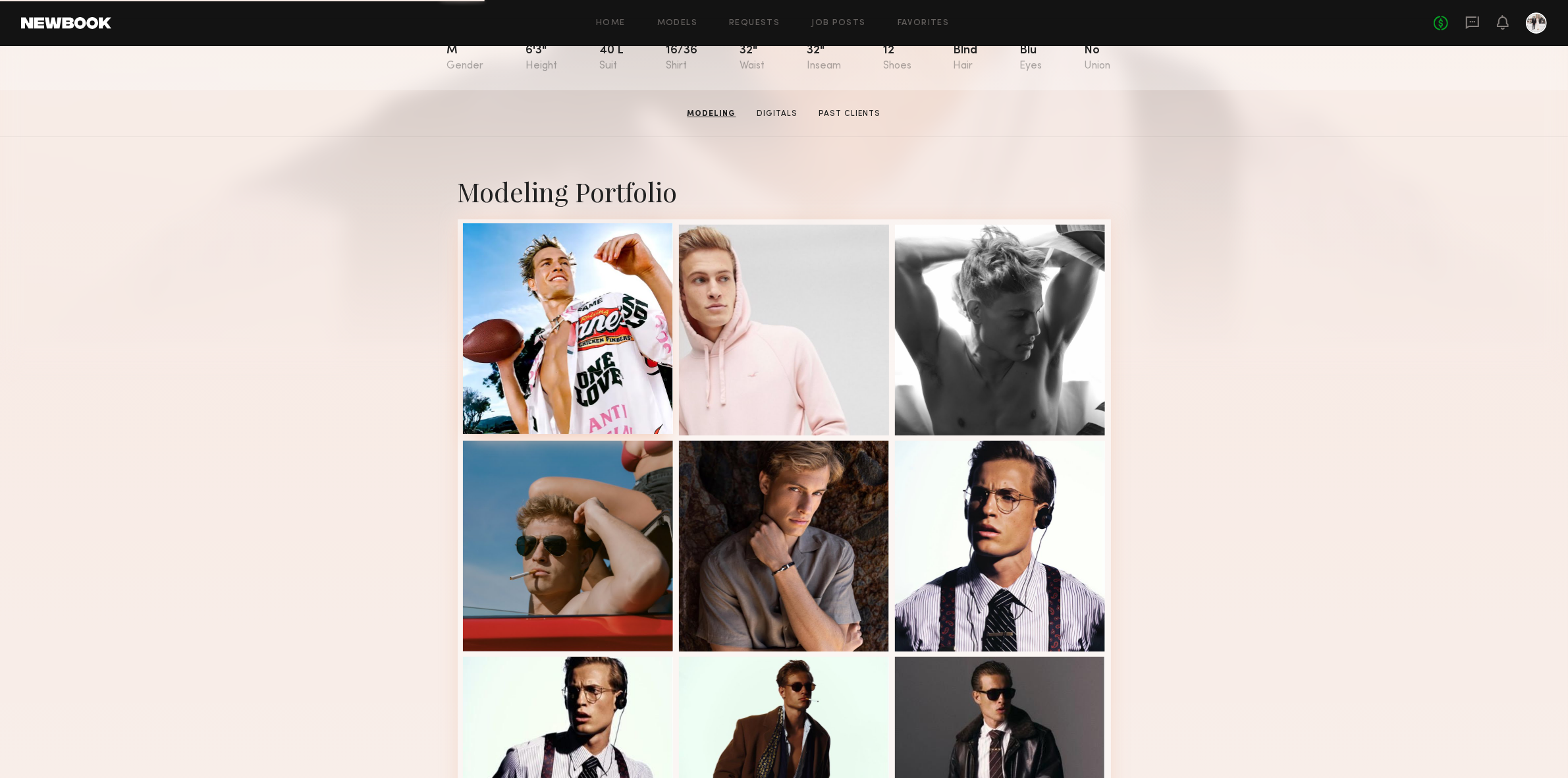
click at [550, 313] on div at bounding box center [568, 328] width 211 height 211
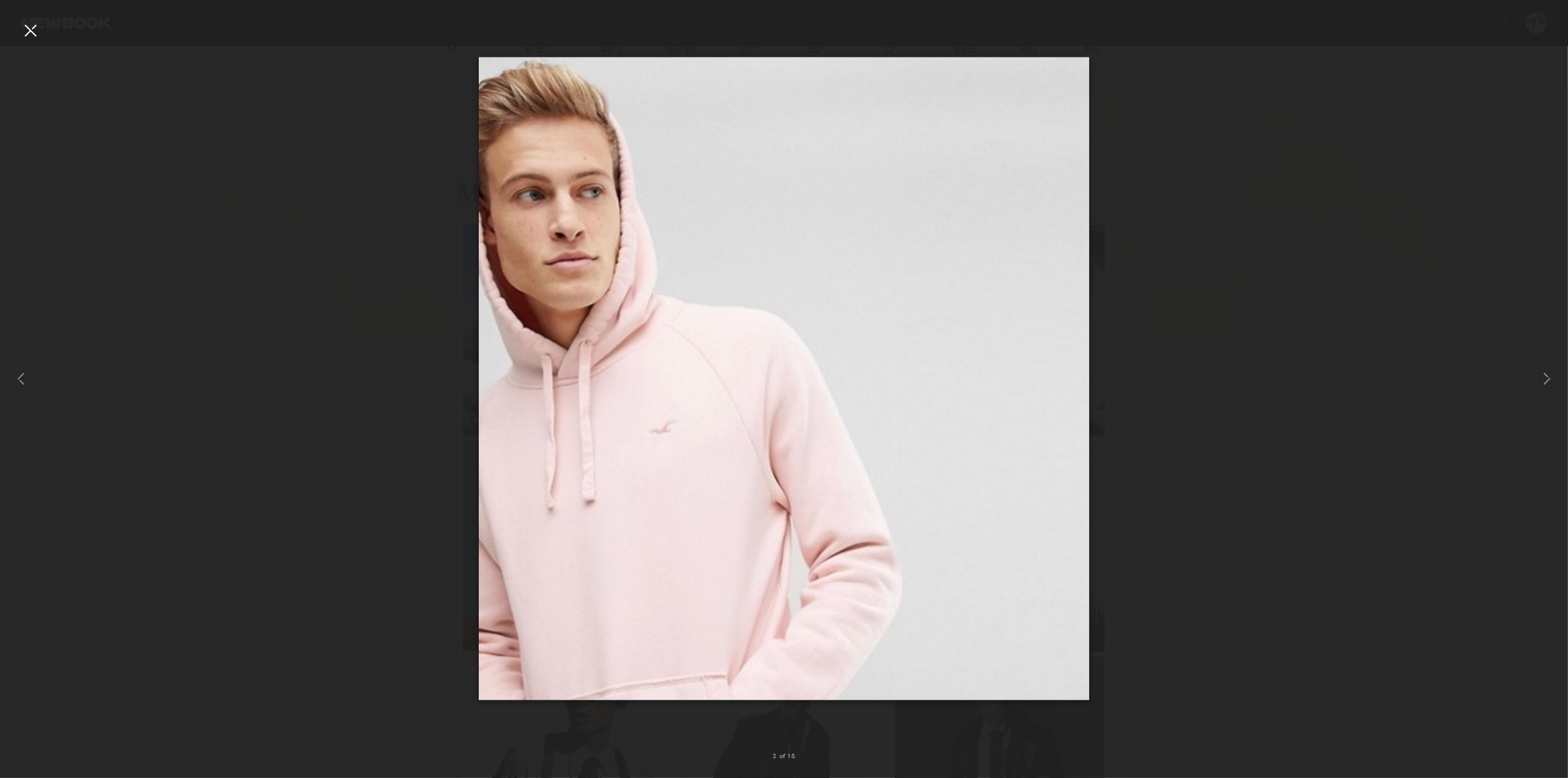
click at [29, 30] on div at bounding box center [30, 30] width 21 height 21
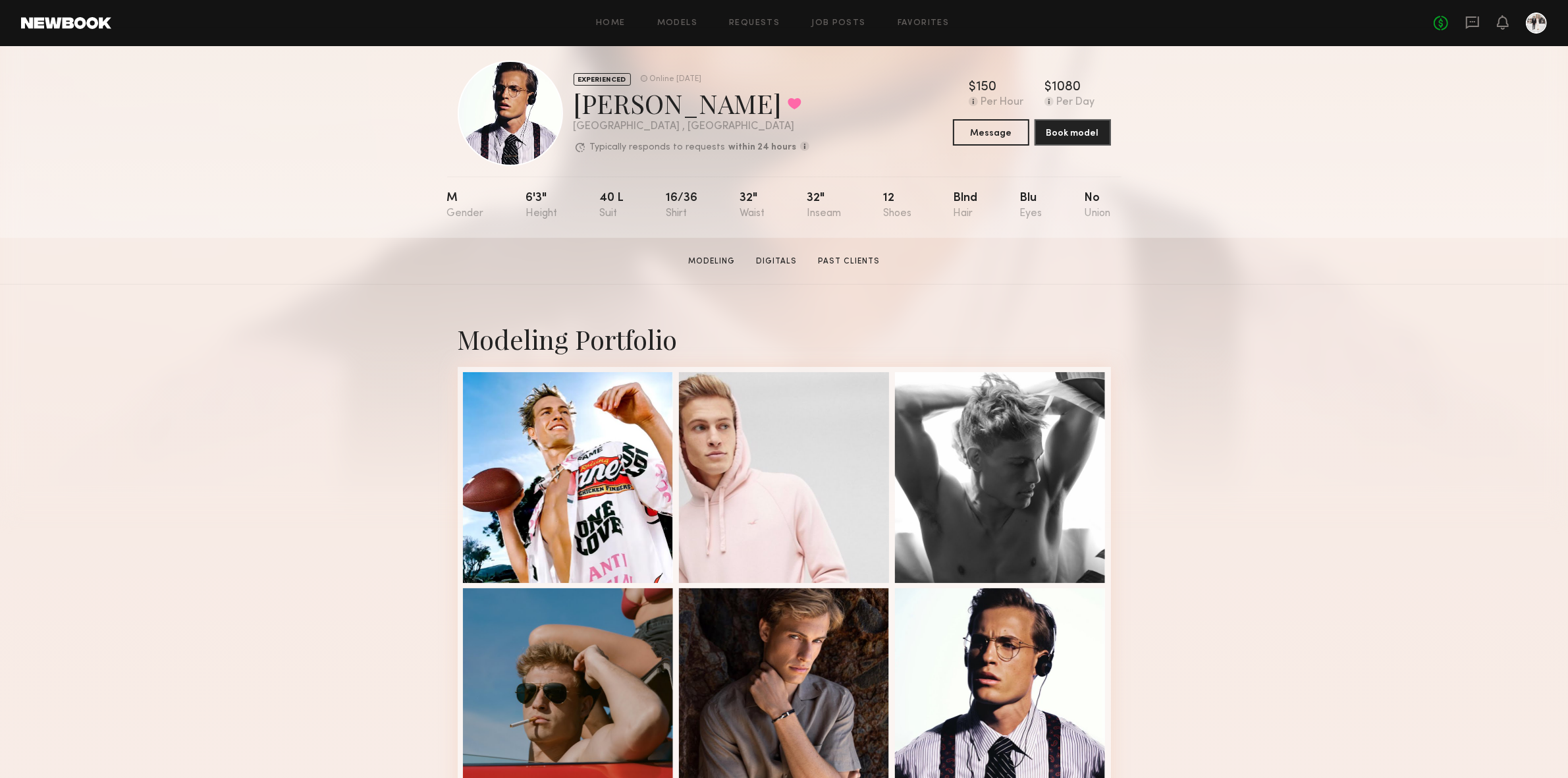
scroll to position [15, 0]
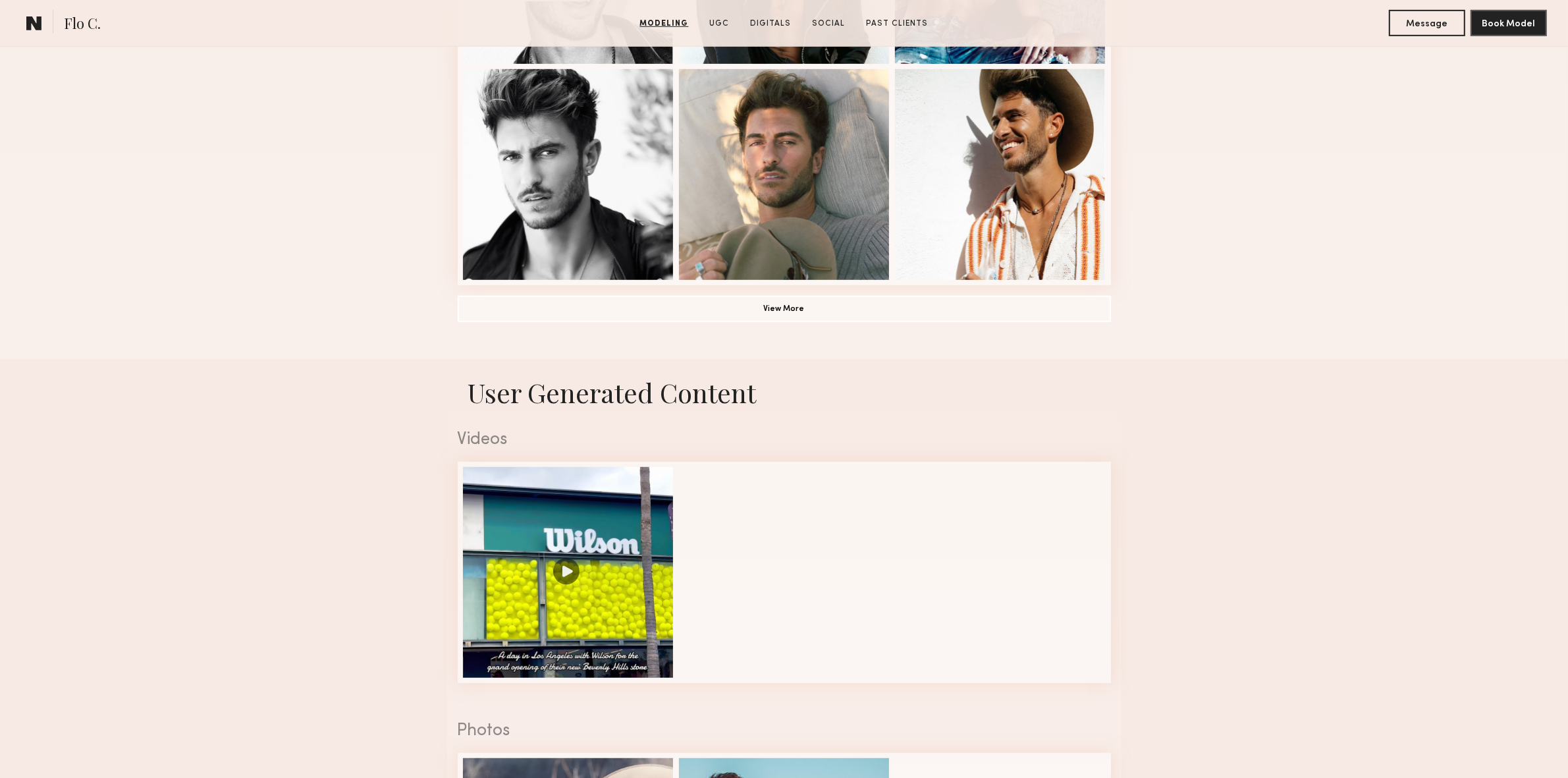
scroll to position [977, 0]
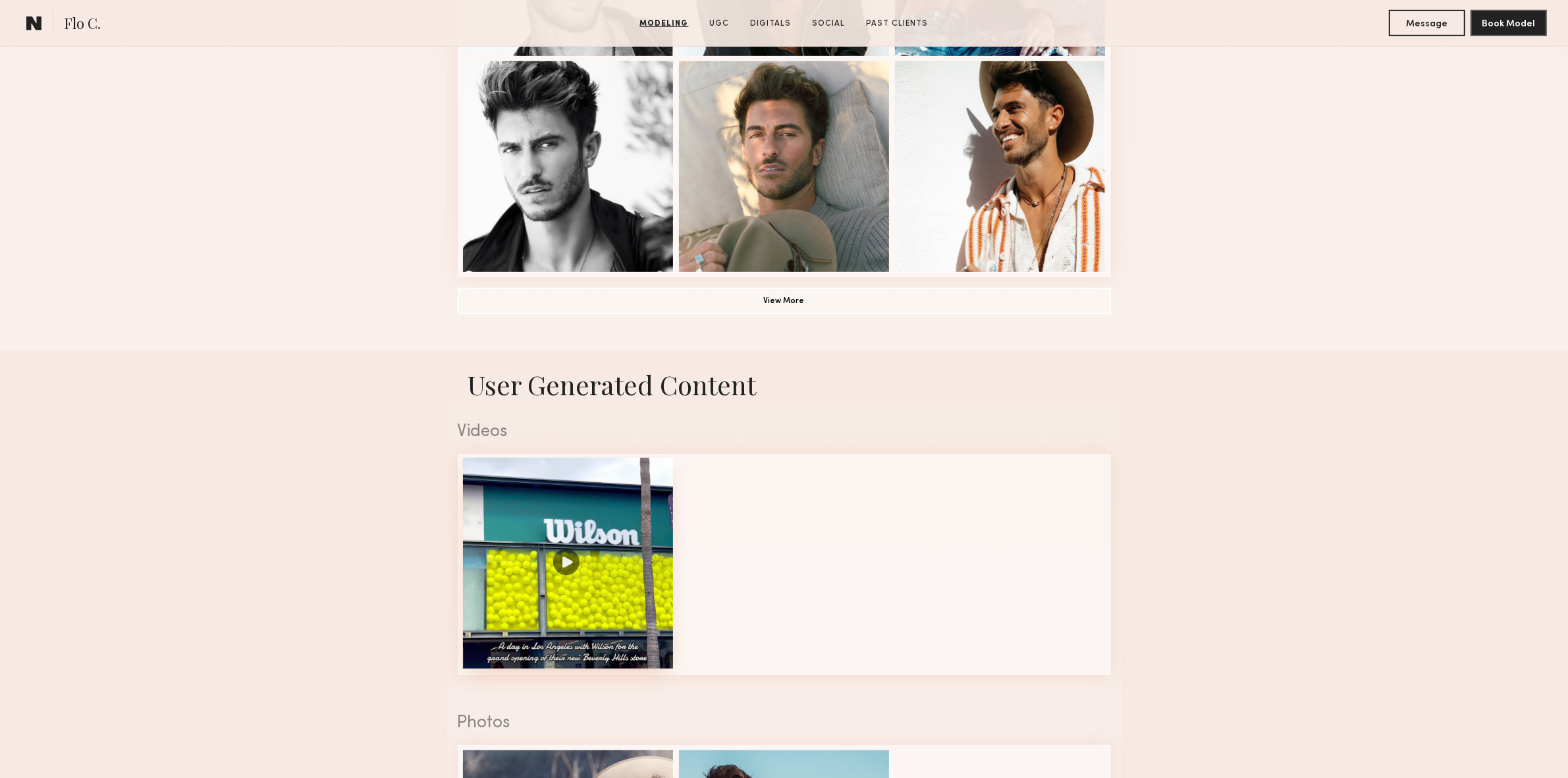
click at [559, 562] on div at bounding box center [568, 563] width 211 height 211
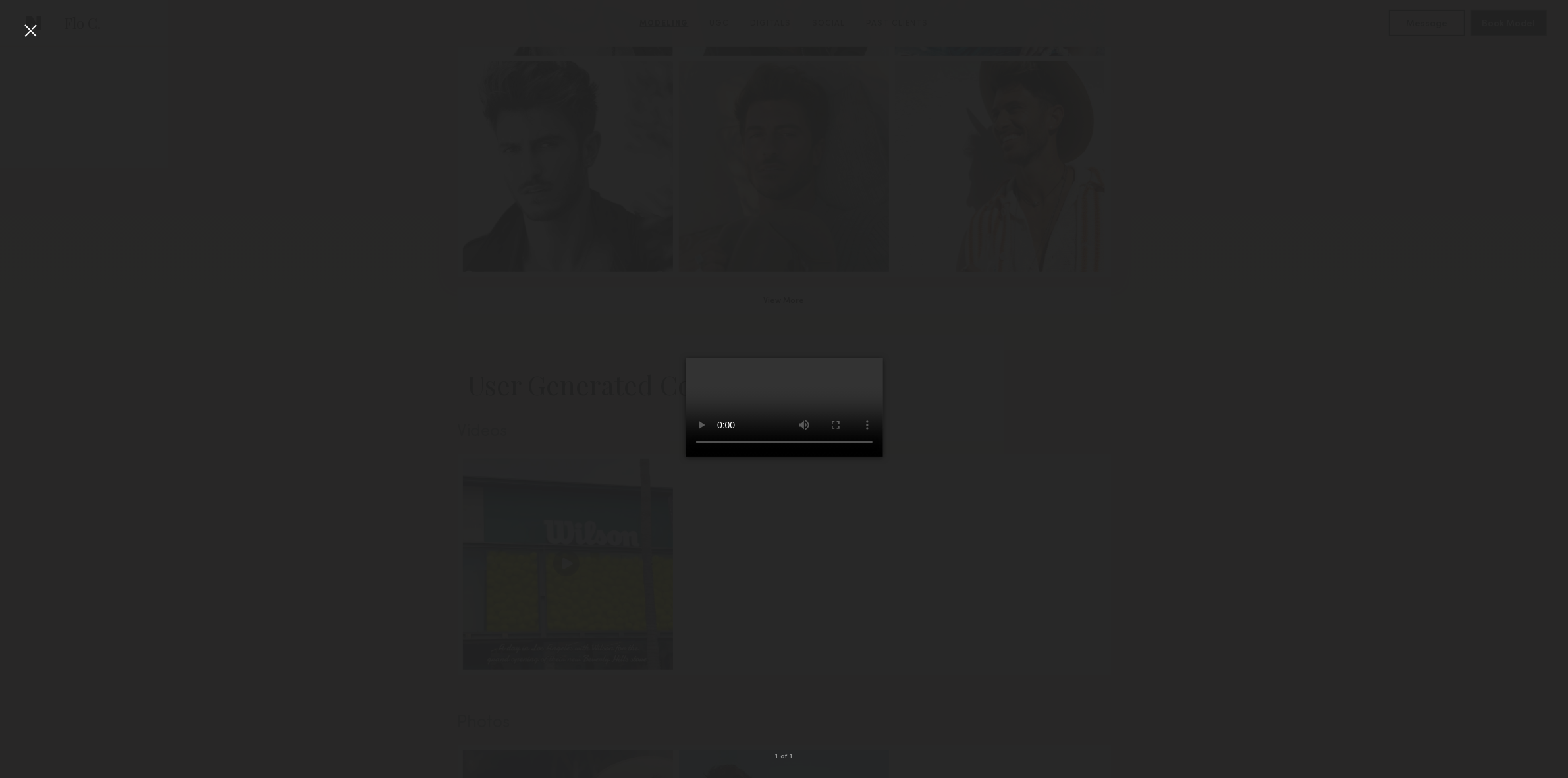
click at [35, 28] on div at bounding box center [30, 30] width 21 height 21
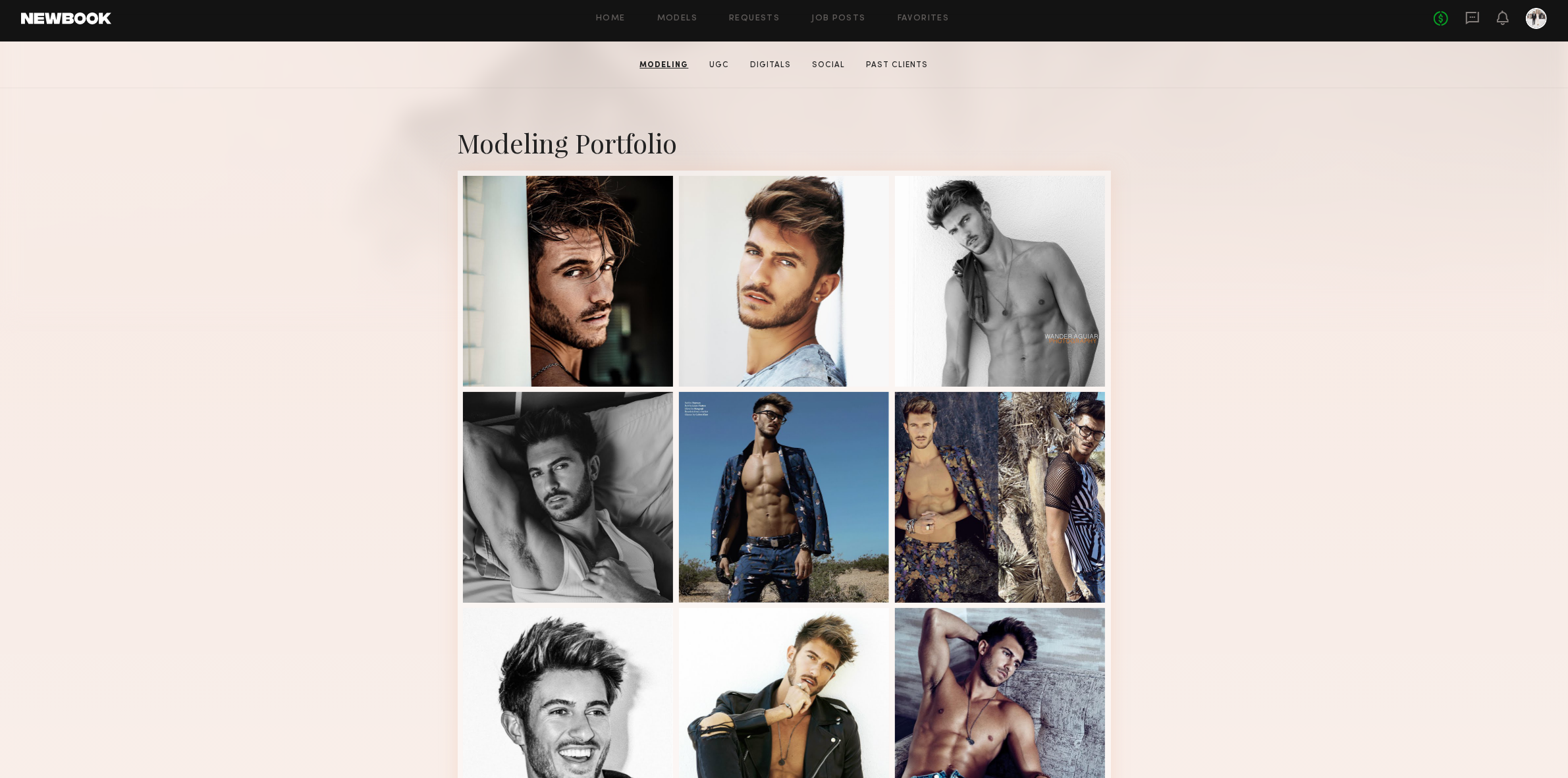
scroll to position [133, 0]
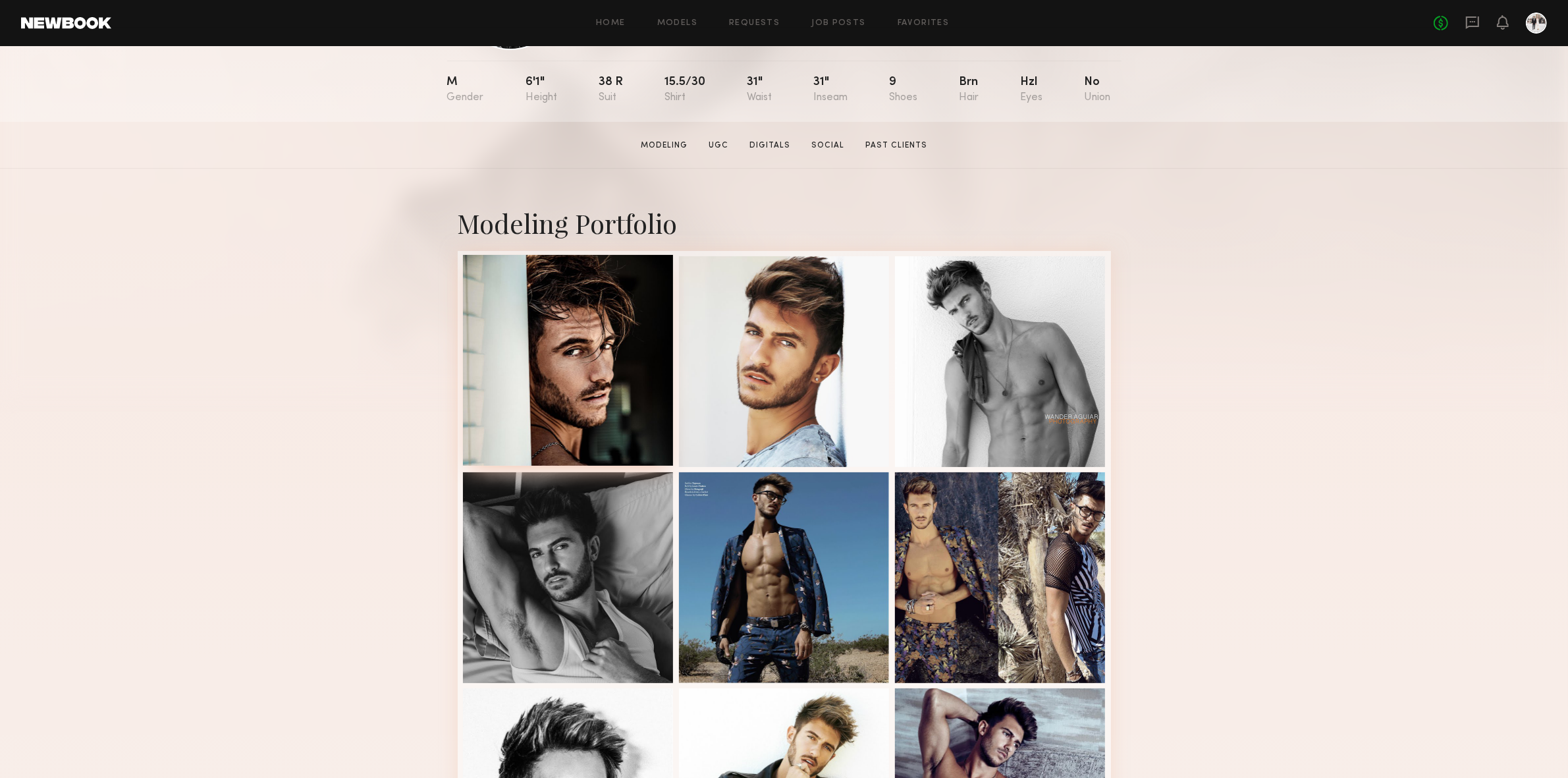
click at [645, 333] on div at bounding box center [568, 360] width 211 height 211
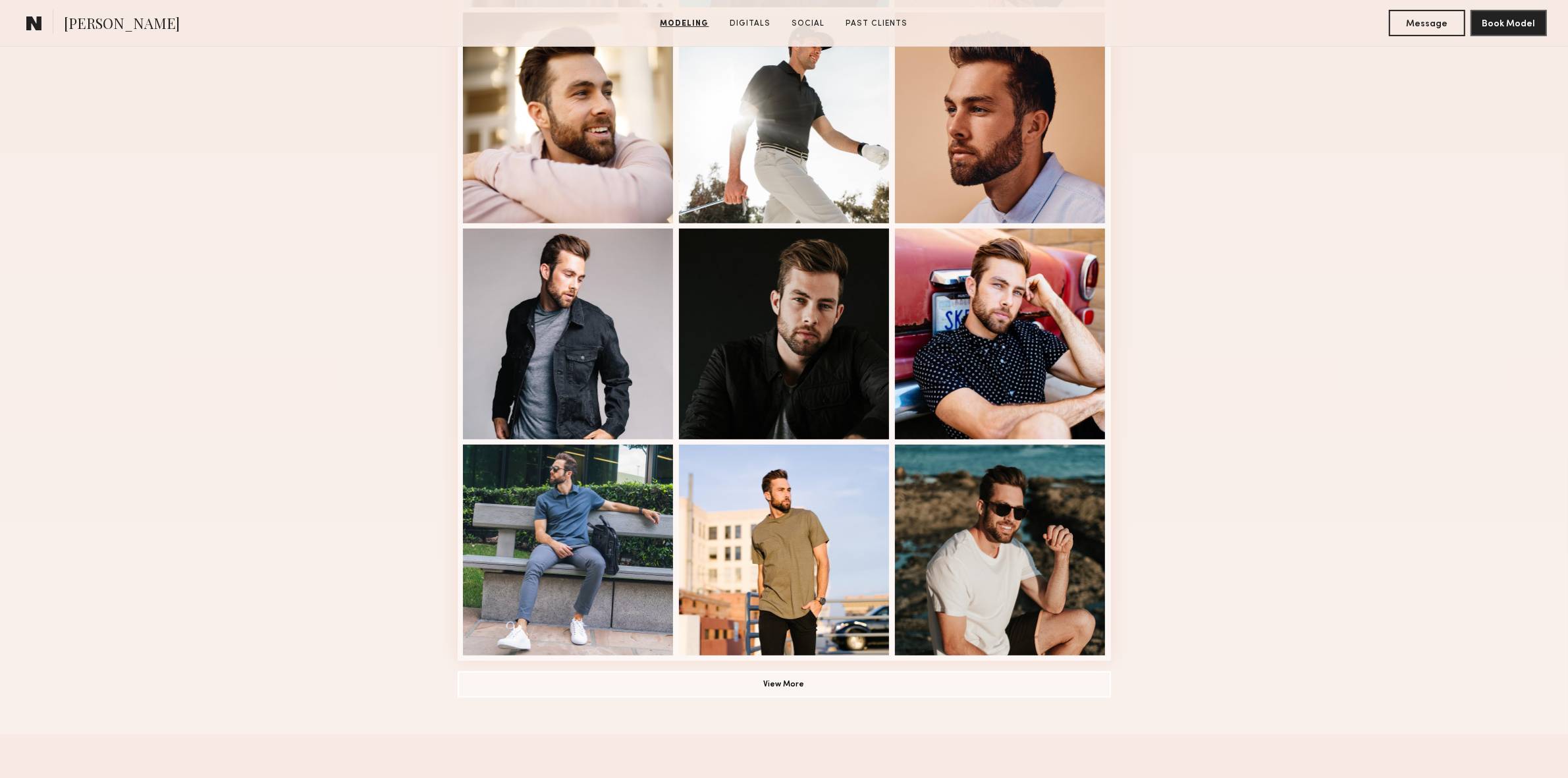
scroll to position [781, 0]
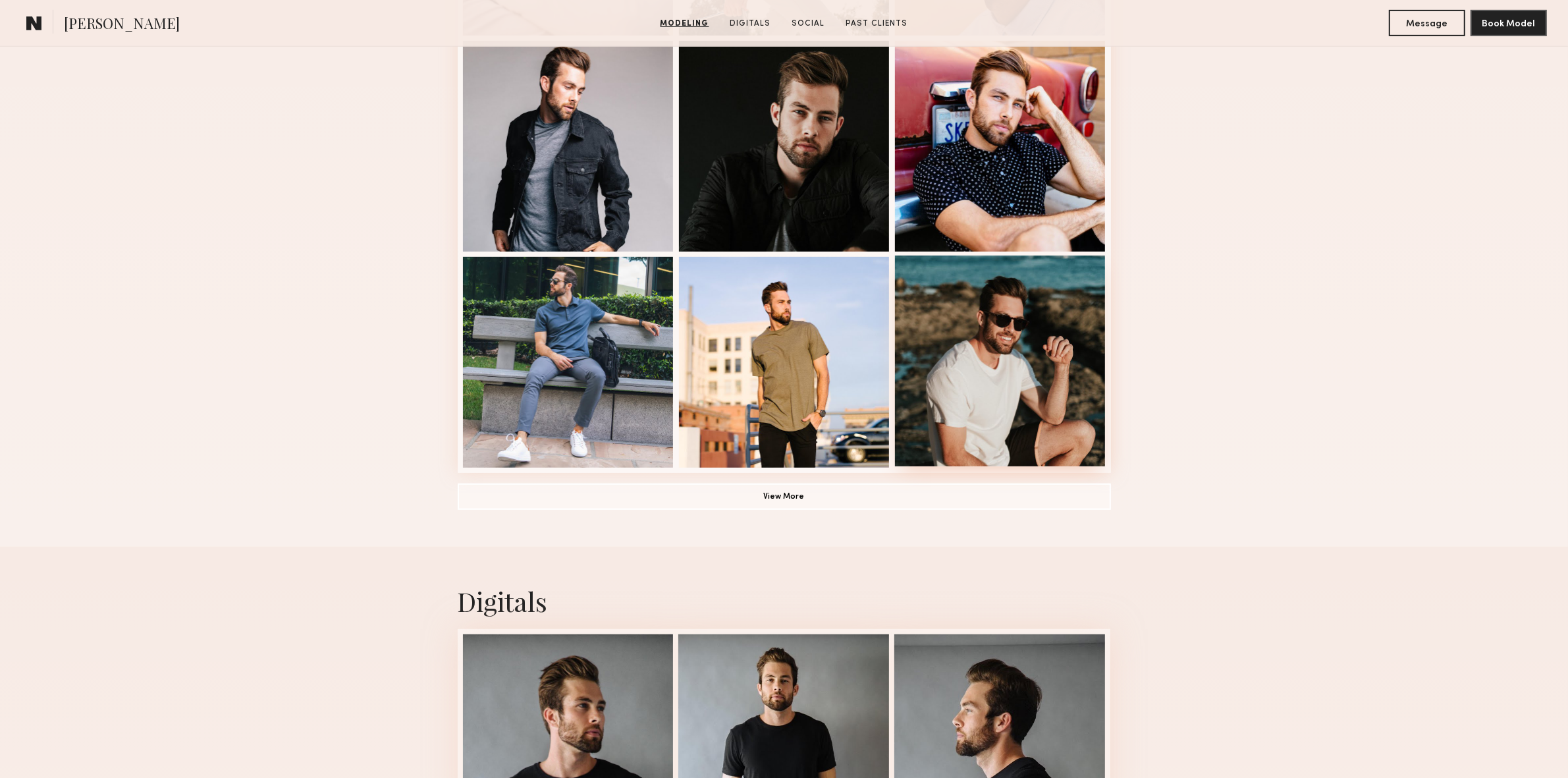
click at [990, 352] on div at bounding box center [1000, 361] width 211 height 211
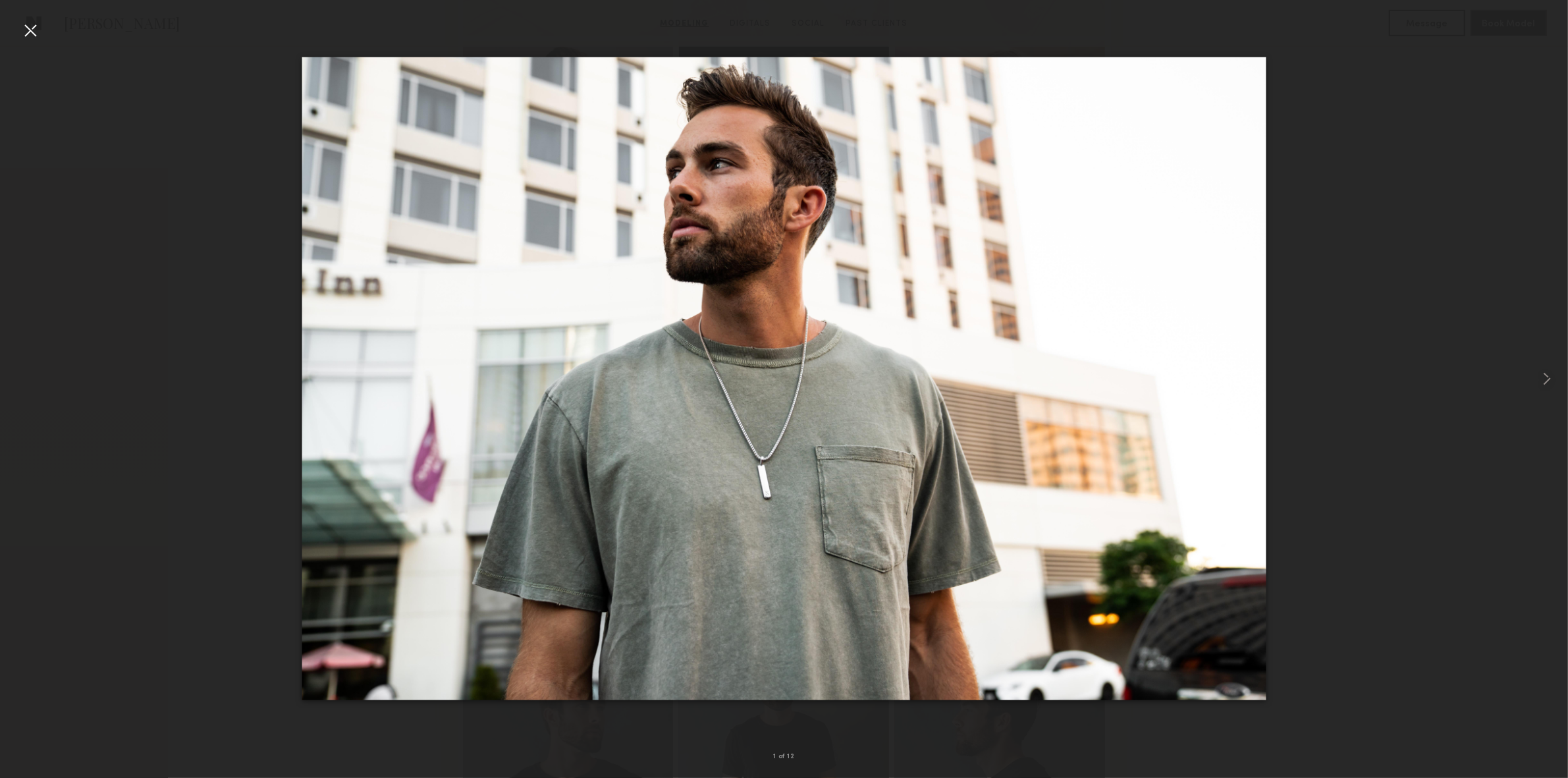
click at [31, 30] on div at bounding box center [30, 30] width 21 height 21
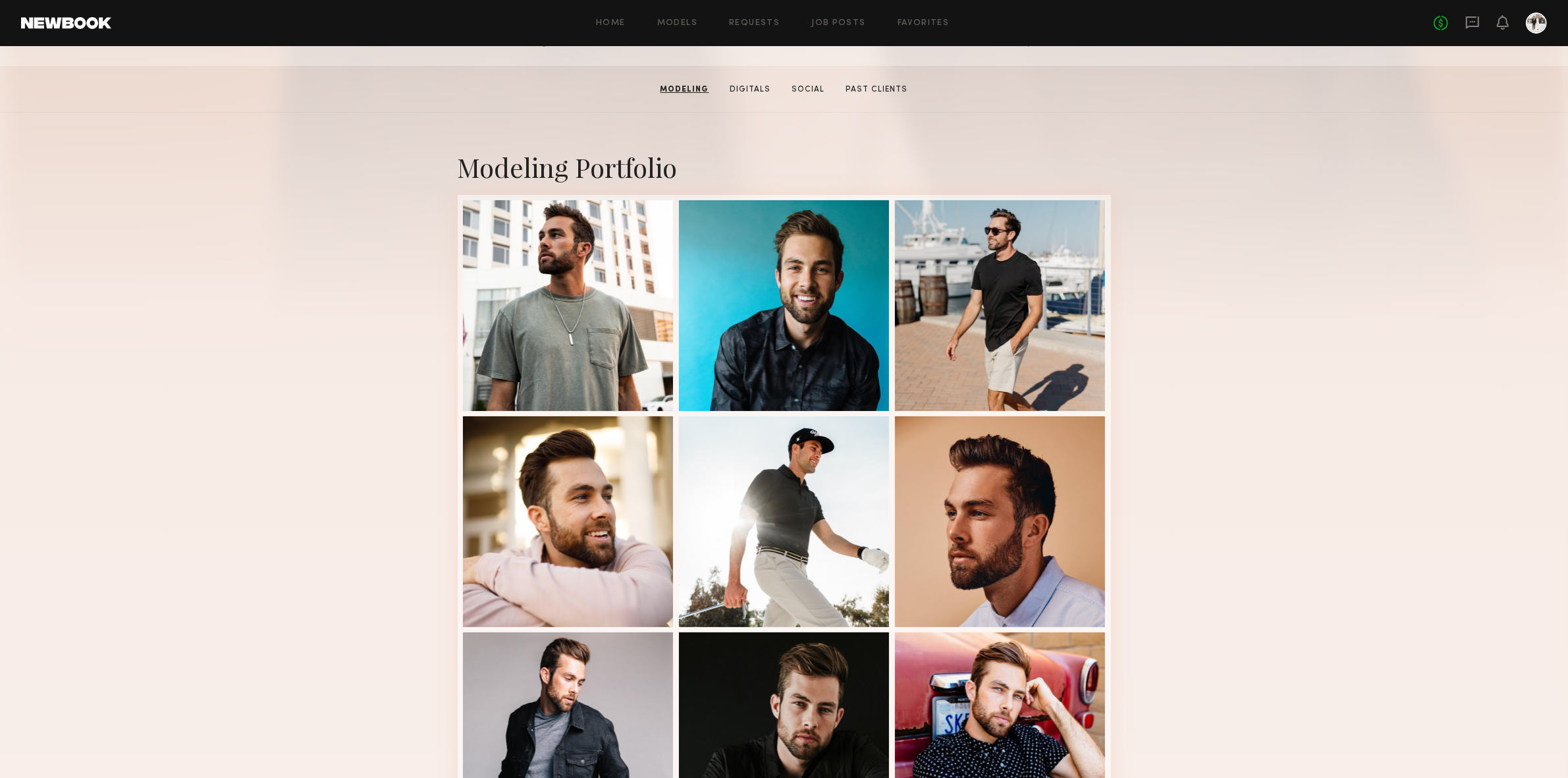
scroll to position [0, 0]
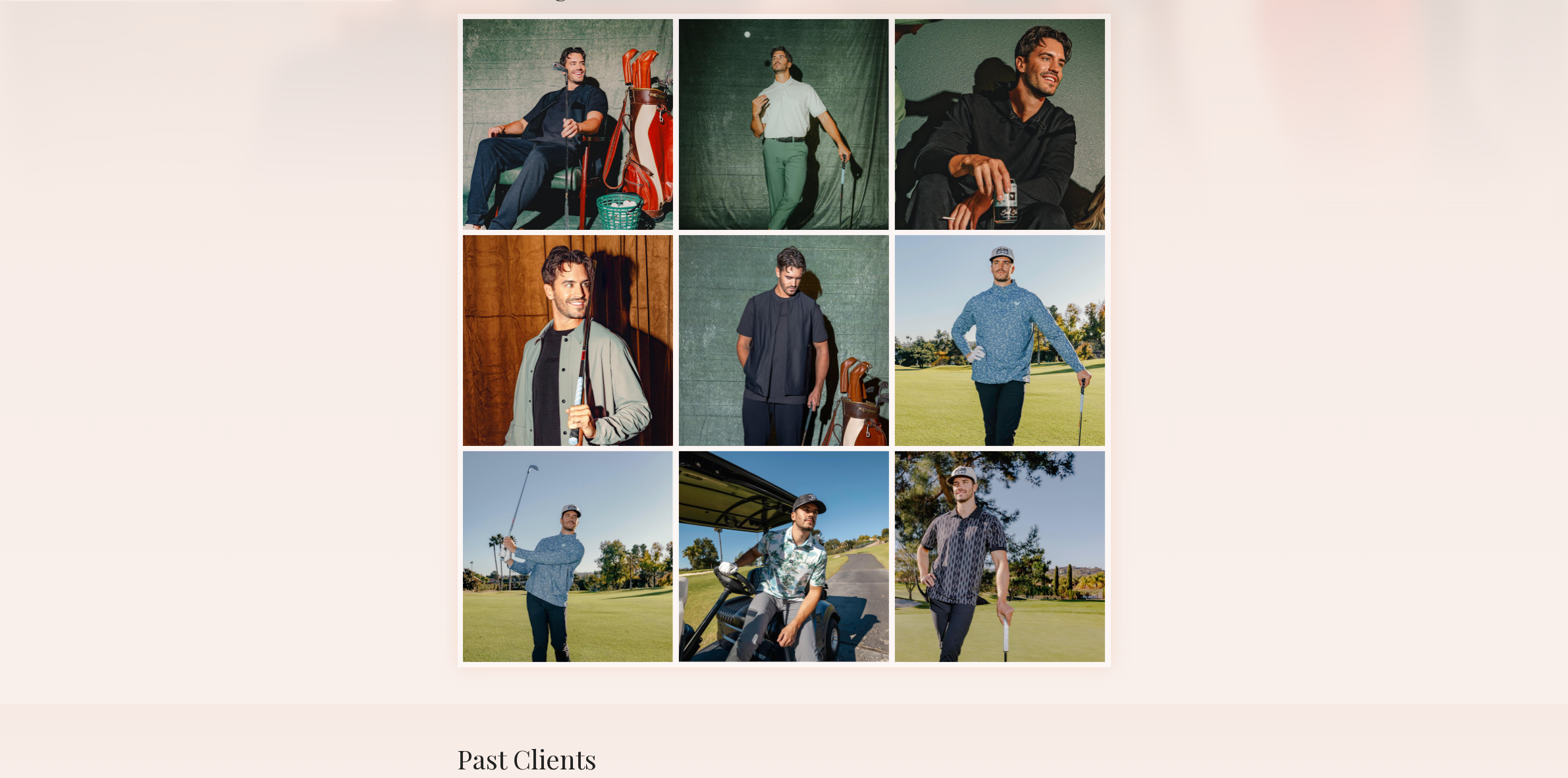
scroll to position [330, 0]
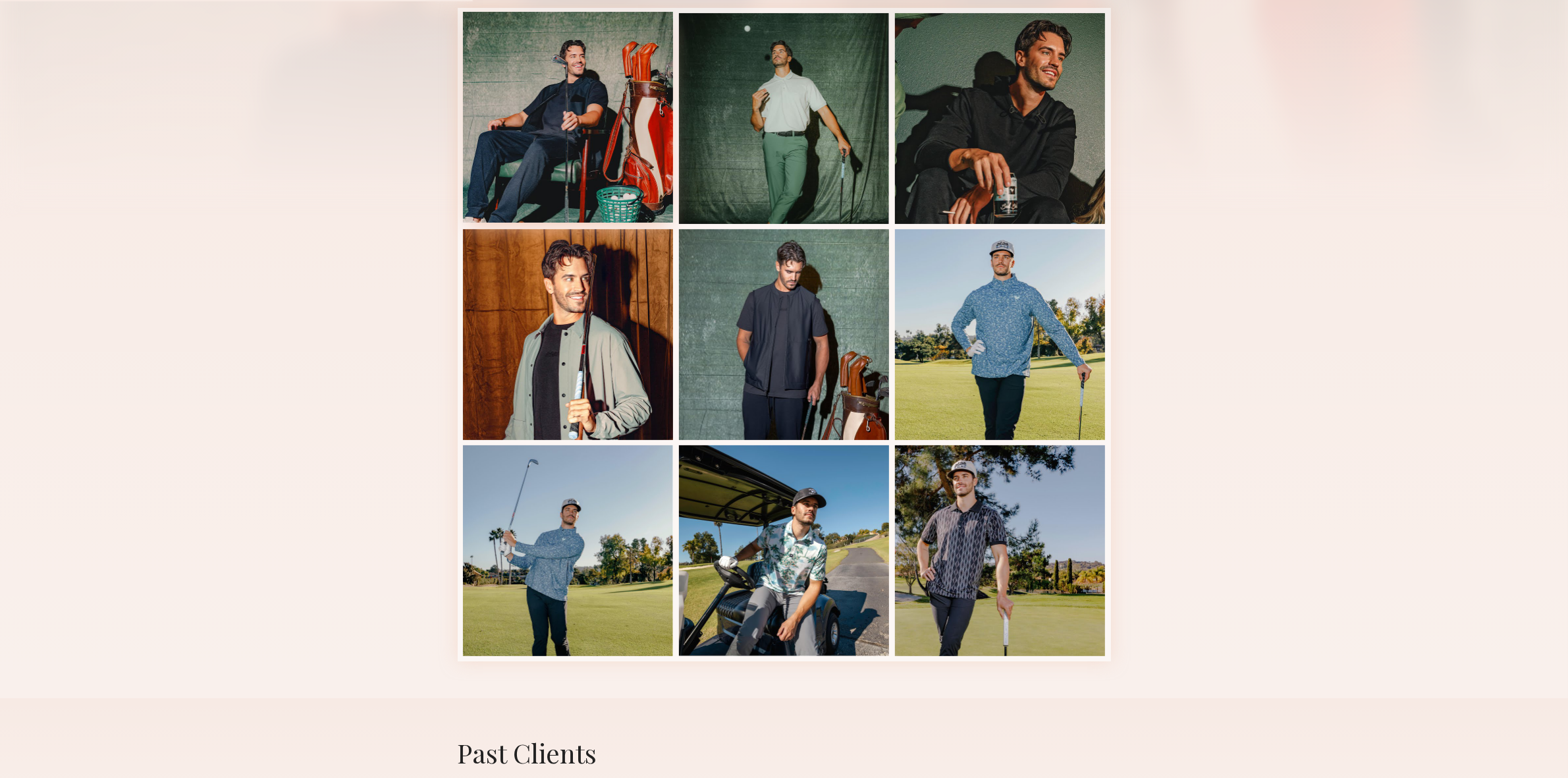
click at [517, 118] on div at bounding box center [568, 117] width 211 height 211
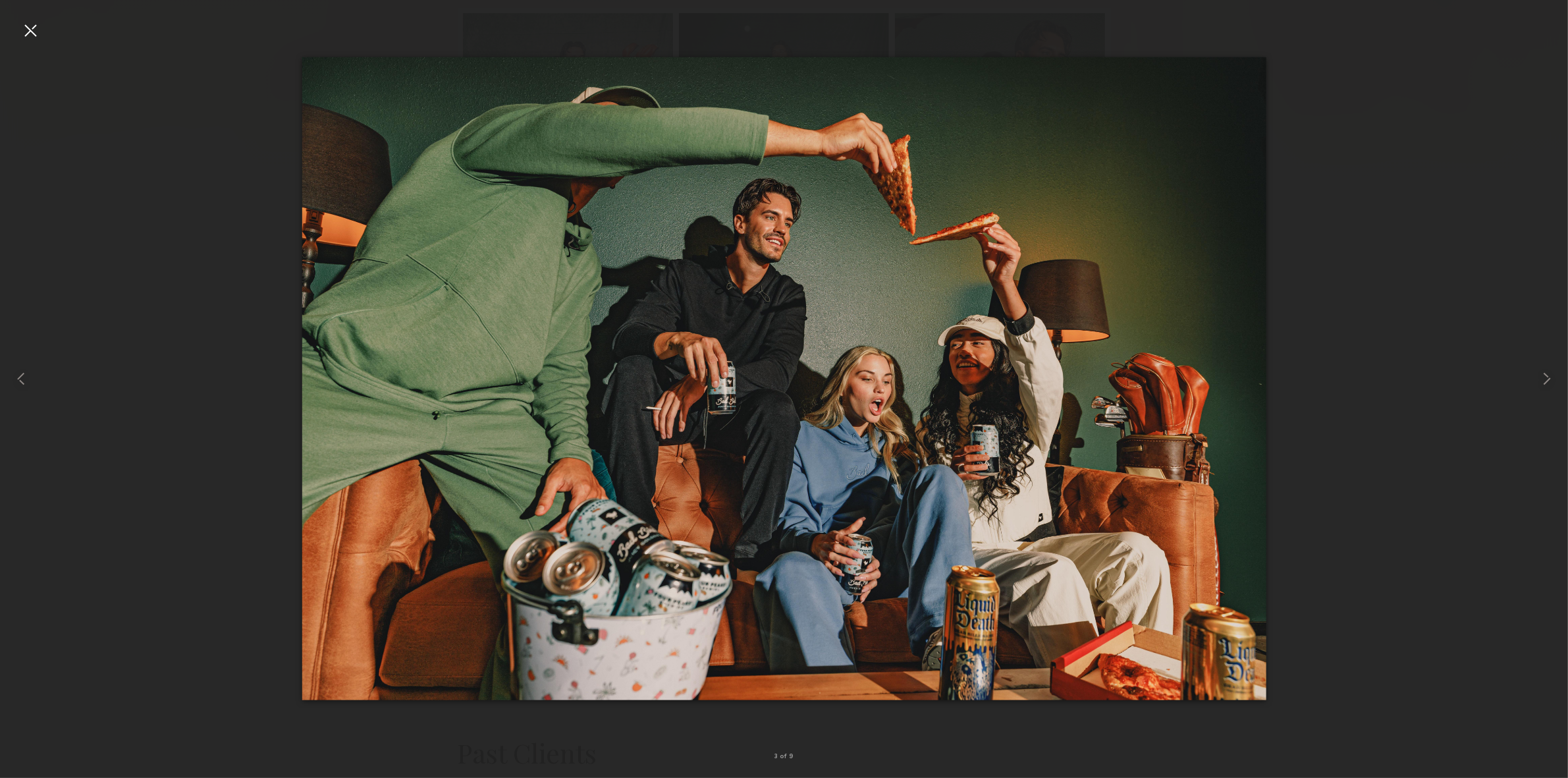
click at [28, 33] on div at bounding box center [30, 30] width 21 height 21
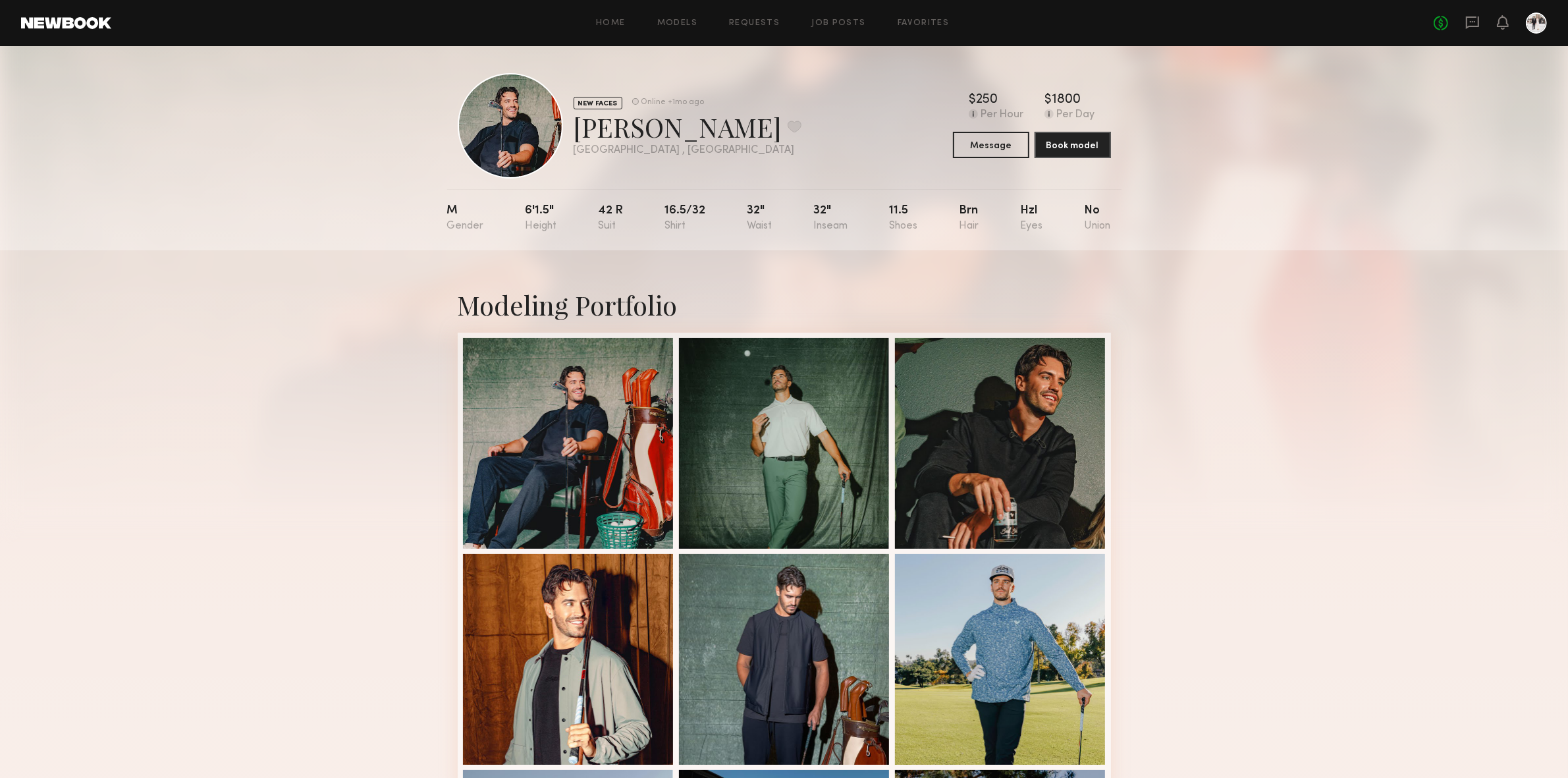
scroll to position [0, 0]
